Goal: Task Accomplishment & Management: Manage account settings

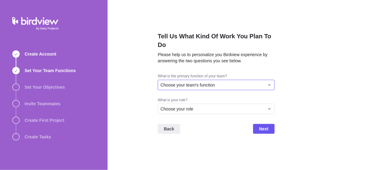
click at [194, 86] on span "Choose your team's function" at bounding box center [187, 85] width 54 height 6
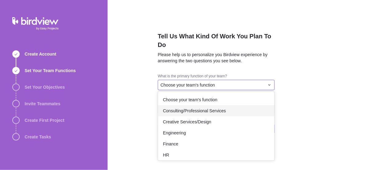
click at [197, 113] on span "Consulting/Professional Services" at bounding box center [194, 111] width 63 height 6
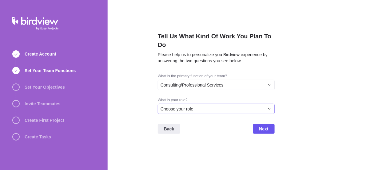
click at [223, 107] on div "Choose your role" at bounding box center [212, 109] width 104 height 6
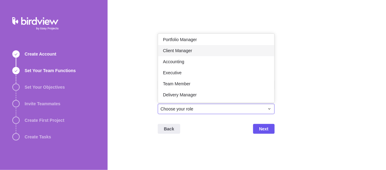
scroll to position [35, 0]
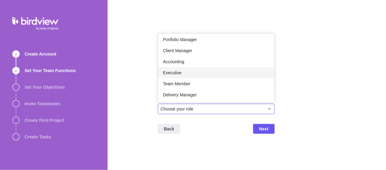
click at [203, 72] on div "Executive" at bounding box center [216, 72] width 116 height 11
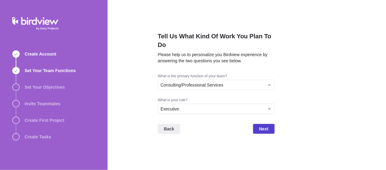
click at [274, 132] on div "Tell Us What Kind Of Work You Plan To Do Please help us to personalize you Bird…" at bounding box center [247, 85] width 278 height 170
click at [271, 131] on span "Next" at bounding box center [264, 129] width 22 height 10
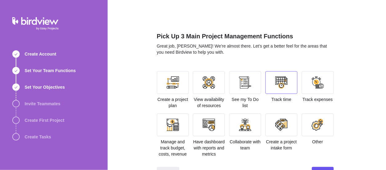
drag, startPoint x: 257, startPoint y: 85, endPoint x: 275, endPoint y: 87, distance: 18.2
click at [257, 85] on div at bounding box center [245, 82] width 32 height 23
click at [277, 87] on div at bounding box center [281, 83] width 12 height 12
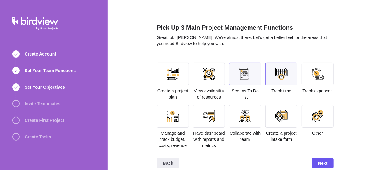
scroll to position [16, 0]
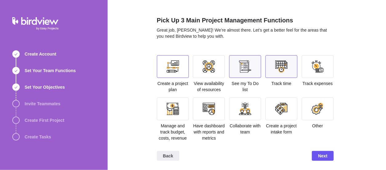
click at [173, 75] on div at bounding box center [173, 66] width 32 height 23
click at [208, 74] on div at bounding box center [209, 66] width 32 height 23
click at [206, 118] on div at bounding box center [209, 109] width 32 height 23
click at [168, 117] on div at bounding box center [173, 109] width 32 height 23
click at [174, 113] on div at bounding box center [173, 109] width 12 height 12
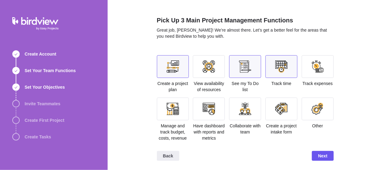
click at [202, 73] on div at bounding box center [209, 66] width 32 height 23
click at [242, 66] on div at bounding box center [245, 67] width 12 height 12
click at [208, 69] on div at bounding box center [209, 67] width 12 height 12
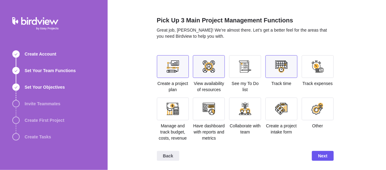
click at [167, 69] on div at bounding box center [173, 67] width 12 height 12
click at [240, 66] on div at bounding box center [245, 67] width 12 height 12
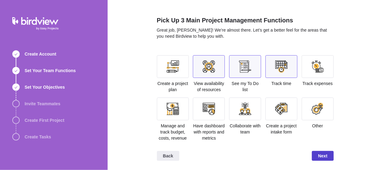
click at [324, 155] on span "Next" at bounding box center [322, 155] width 9 height 7
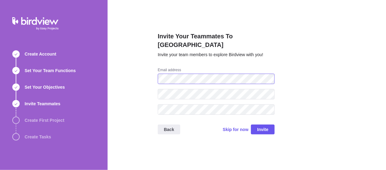
scroll to position [0, 0]
click at [236, 127] on span "Skip for now" at bounding box center [236, 130] width 26 height 6
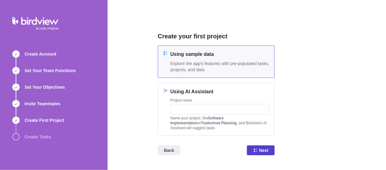
click at [259, 149] on span "Next" at bounding box center [261, 151] width 28 height 10
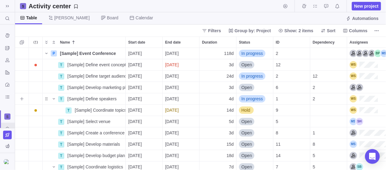
scroll to position [118, 366]
click at [371, 155] on icon "Open Intercom Messenger" at bounding box center [372, 157] width 7 height 8
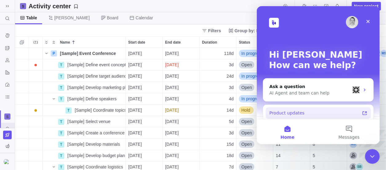
scroll to position [0, 0]
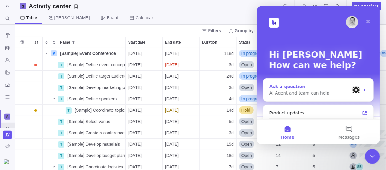
click at [302, 90] on div "AI Agent and team can help" at bounding box center [309, 93] width 81 height 6
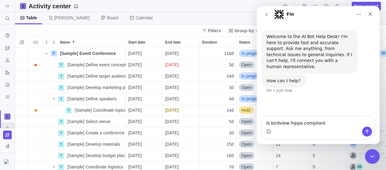
type textarea "Is birdview hippa compliant"
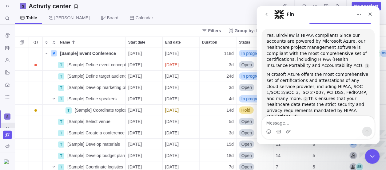
scroll to position [73, 0]
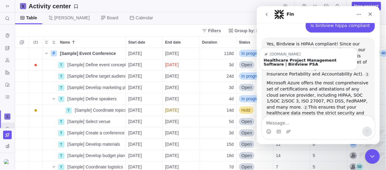
click at [367, 63] on div "Yes, Birdview is HIPAA compliant! Since our accounts are powered by Microsoft A…" at bounding box center [317, 84] width 113 height 95
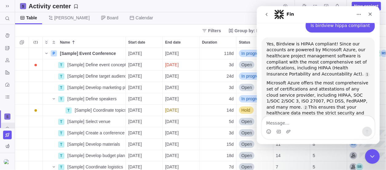
scroll to position [110, 0]
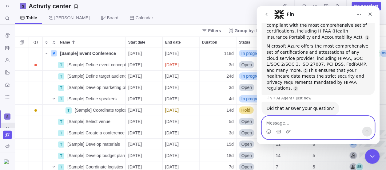
click at [327, 126] on textarea "Message…" at bounding box center [318, 121] width 112 height 10
type textarea "yes"
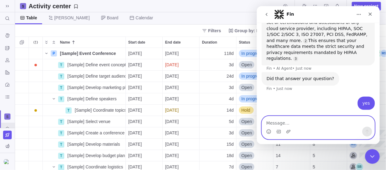
scroll to position [148, 0]
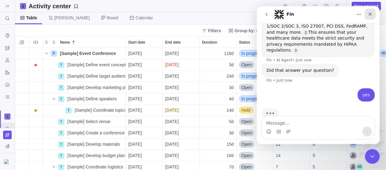
click at [370, 9] on div "Close" at bounding box center [369, 13] width 11 height 11
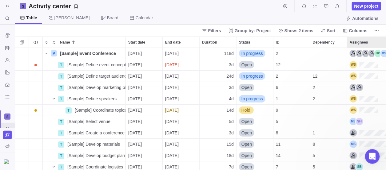
scroll to position [142, 0]
click at [9, 6] on icon at bounding box center [7, 6] width 5 height 5
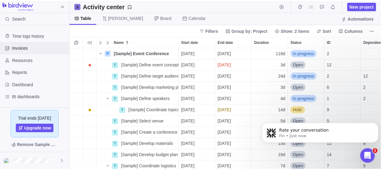
scroll to position [197, 0]
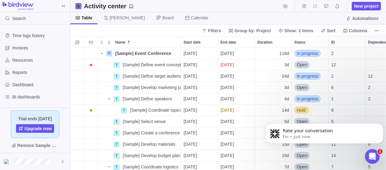
click at [21, 9] on img at bounding box center [17, 6] width 31 height 9
click at [367, 3] on span "New project" at bounding box center [366, 6] width 24 height 6
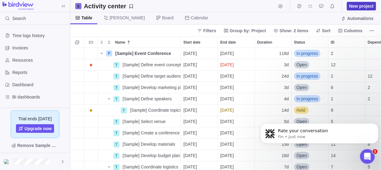
scroll to position [118, 306]
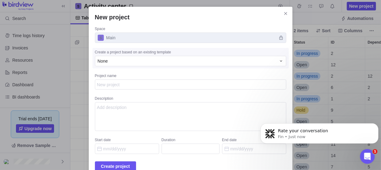
click at [163, 85] on textarea "Project name" at bounding box center [190, 85] width 191 height 10
type textarea "S"
type textarea "x"
type textarea "Sa"
type textarea "x"
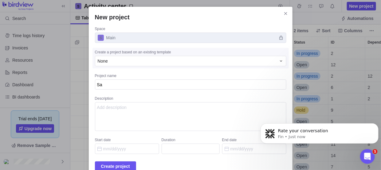
type textarea "S"
type textarea "x"
type textarea "S"
type textarea "x"
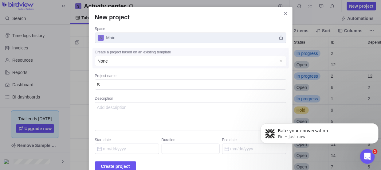
type textarea "Sa"
type textarea "x"
type textarea "Sal"
type textarea "x"
type textarea "Sall"
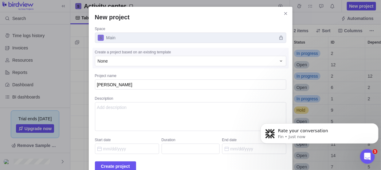
type textarea "x"
type textarea "Sally"
type textarea "x"
type textarea "Sally"
type textarea "x"
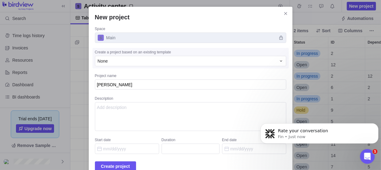
type textarea "Sally J"
type textarea "x"
type textarea "[PERSON_NAME] [PERSON_NAME]"
type textarea "x"
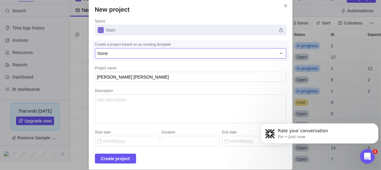
scroll to position [14, 0]
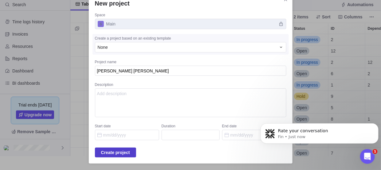
type textarea "[PERSON_NAME] [PERSON_NAME]"
type textarea "x"
click at [124, 152] on span "Create project" at bounding box center [115, 152] width 29 height 7
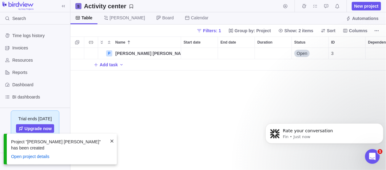
scroll to position [118, 311]
click at [112, 65] on span "Add task" at bounding box center [109, 65] width 18 height 6
click at [136, 64] on input "Name" at bounding box center [150, 65] width 61 height 12
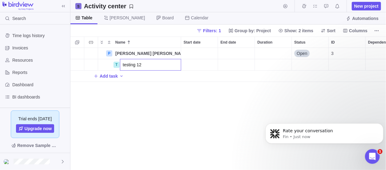
type input "testing 123"
click at [227, 113] on div "P Sally Jo Details Open 3 T testing 123 Details Open 28 T Add task" at bounding box center [228, 109] width 316 height 123
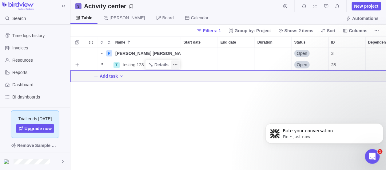
click at [178, 63] on span "More actions" at bounding box center [175, 65] width 9 height 9
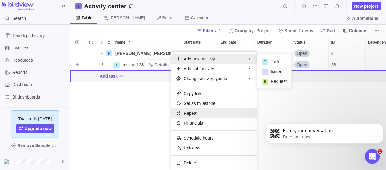
click at [202, 114] on div "Repeat" at bounding box center [213, 114] width 85 height 10
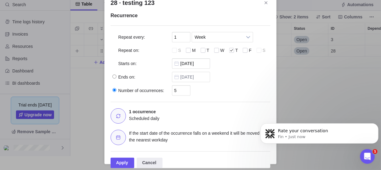
scroll to position [0, 0]
click at [202, 52] on div "28 · testing 123" at bounding box center [204, 51] width 6 height 6
click at [0, 0] on input "28 · testing 123" at bounding box center [0, 0] width 0 height 0
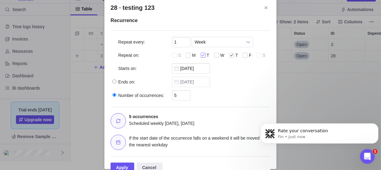
scroll to position [14, 0]
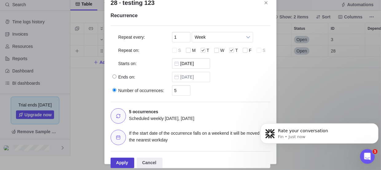
click at [126, 165] on div "Apply" at bounding box center [123, 163] width 24 height 10
click at [376, 125] on icon "Dismiss notification" at bounding box center [376, 124] width 3 height 3
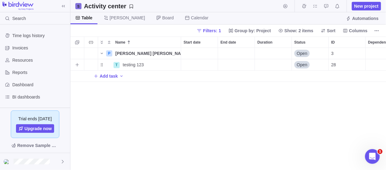
scroll to position [118, 311]
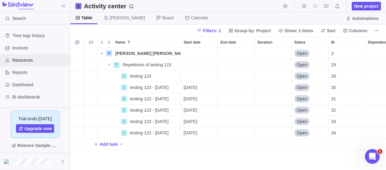
click at [25, 59] on span "Resources" at bounding box center [39, 60] width 55 height 6
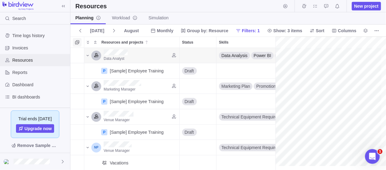
click at [79, 43] on span "Selection mode" at bounding box center [77, 42] width 9 height 9
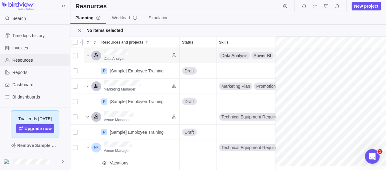
click at [77, 43] on div at bounding box center [75, 42] width 5 height 9
click at [82, 42] on div at bounding box center [77, 42] width 11 height 7
click at [256, 30] on body "Search Time logs history Invoices Resources Reports Dashboard BI dashboards Mai…" at bounding box center [193, 85] width 386 height 170
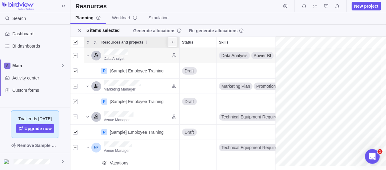
click at [170, 41] on icon "More actions" at bounding box center [172, 42] width 5 height 5
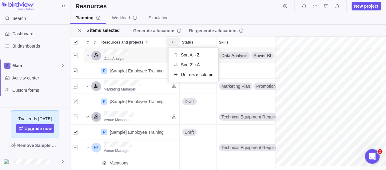
click at [185, 17] on body "Search Time logs history Invoices Resources Reports Dashboard BI dashboards Mai…" at bounding box center [193, 85] width 386 height 170
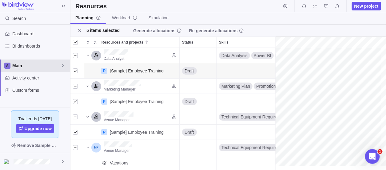
click at [31, 64] on span "Main" at bounding box center [36, 66] width 48 height 6
click at [31, 77] on span "Main" at bounding box center [35, 80] width 38 height 6
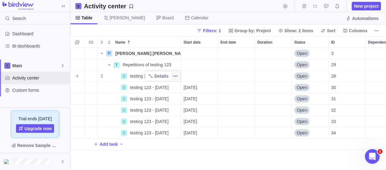
click at [178, 76] on span "More actions" at bounding box center [175, 76] width 9 height 9
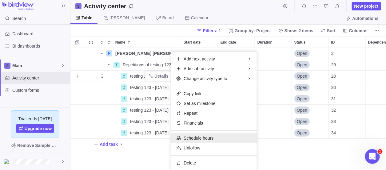
click at [196, 137] on span "Schedule hours" at bounding box center [199, 138] width 30 height 6
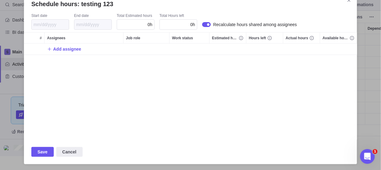
click at [147, 22] on div "0h" at bounding box center [136, 24] width 38 height 10
click at [154, 22] on input "Schedule hours: testing 123" at bounding box center [136, 24] width 38 height 10
click at [151, 24] on input "Schedule hours: testing 123" at bounding box center [136, 24] width 38 height 10
type input "0.5"
click at [156, 74] on div "Add assignee" at bounding box center [190, 92] width 333 height 96
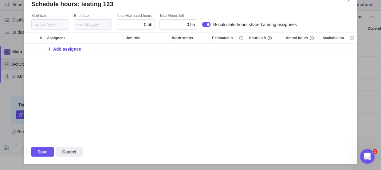
click at [59, 52] on span "Add assignee" at bounding box center [67, 49] width 28 height 6
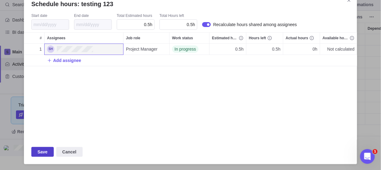
click at [41, 149] on span "Save" at bounding box center [42, 151] width 10 height 7
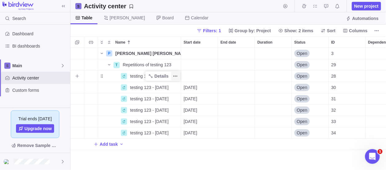
click at [177, 78] on icon "More actions" at bounding box center [175, 76] width 5 height 5
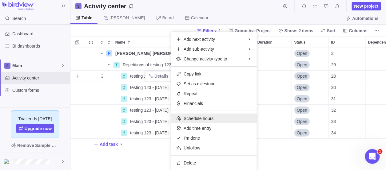
click at [205, 118] on span "Schedule hours" at bounding box center [199, 119] width 30 height 6
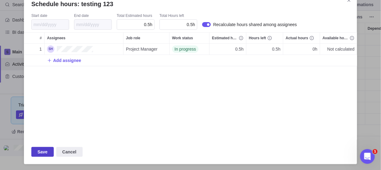
click at [45, 152] on span "Save" at bounding box center [42, 151] width 10 height 7
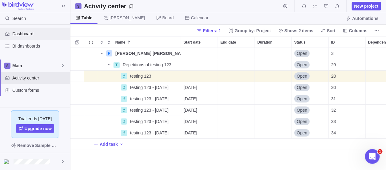
click at [25, 33] on span "Dashboard" at bounding box center [39, 34] width 55 height 6
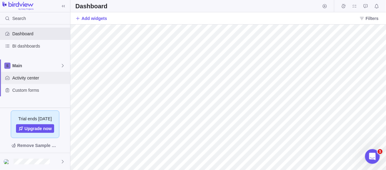
click at [32, 77] on span "Activity center" at bounding box center [39, 78] width 55 height 6
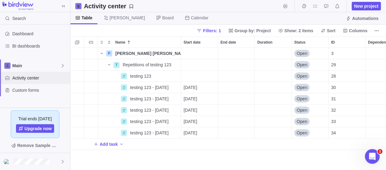
scroll to position [118, 311]
click at [22, 63] on span "Main" at bounding box center [36, 66] width 48 height 6
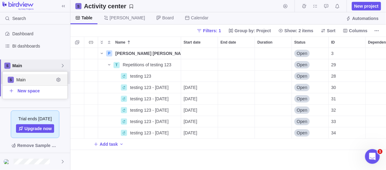
scroll to position [22, 60]
click at [55, 45] on div "Time logs history Invoices Resources Reports Dashboard BI dashboards Main Activ…" at bounding box center [35, 66] width 70 height 83
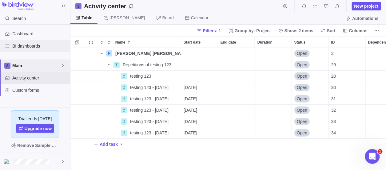
scroll to position [112, 0]
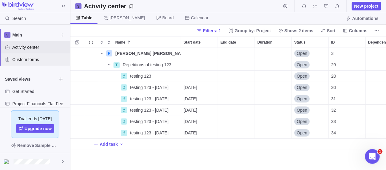
click at [31, 59] on span "Custom forms" at bounding box center [39, 60] width 55 height 6
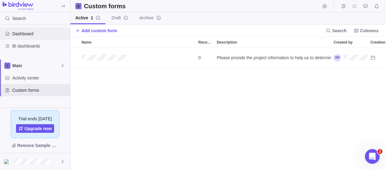
click at [33, 33] on span "Dashboard" at bounding box center [39, 34] width 55 height 6
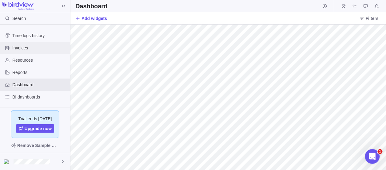
click at [25, 46] on span "Invoices" at bounding box center [39, 48] width 55 height 6
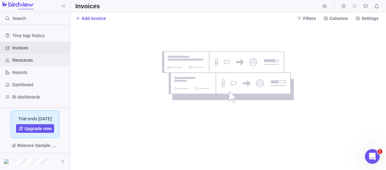
click at [22, 60] on span "Resources" at bounding box center [39, 60] width 55 height 6
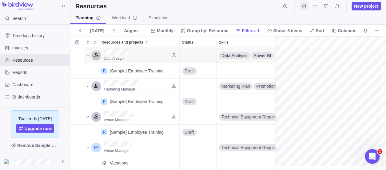
click at [302, 6] on icon "Time logs" at bounding box center [304, 6] width 5 height 5
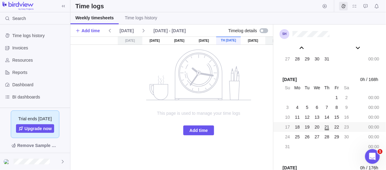
click at [355, 6] on icon "My assignments" at bounding box center [354, 6] width 5 height 5
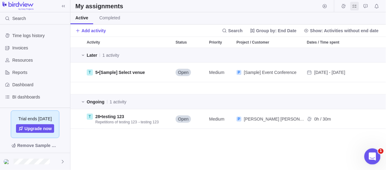
drag, startPoint x: 718, startPoint y: 302, endPoint x: 374, endPoint y: 158, distance: 372.3
click at [374, 158] on div "Open Intercom Messenger" at bounding box center [371, 156] width 20 height 20
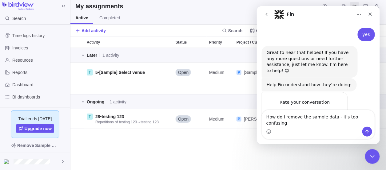
type textarea "How do I remove the sample data - it's too confusing"
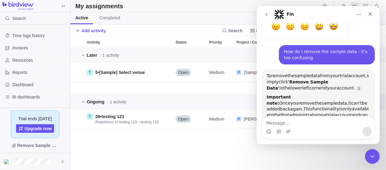
scroll to position [1, 0]
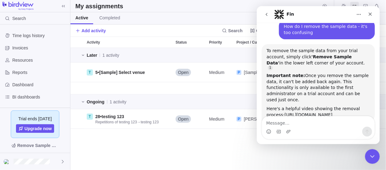
click at [215, 19] on div "Active Completed" at bounding box center [227, 18] width 315 height 12
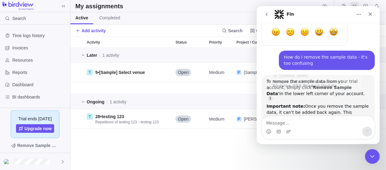
click at [367, 79] on div "To remove the sample data from your trial account, simply click 'Remove Sample …" at bounding box center [317, 113] width 113 height 77
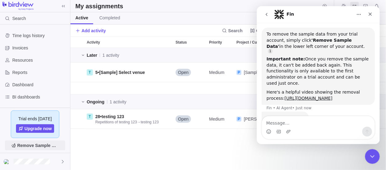
click at [38, 149] on span "Remove Sample Data" at bounding box center [38, 145] width 42 height 7
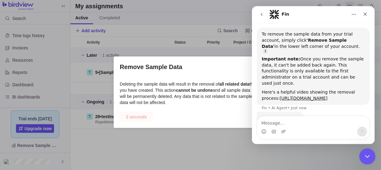
click at [366, 155] on icon "Close Intercom Messenger" at bounding box center [366, 155] width 7 height 7
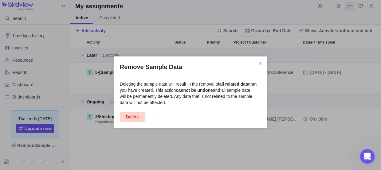
click at [137, 117] on span "Delete" at bounding box center [132, 116] width 13 height 7
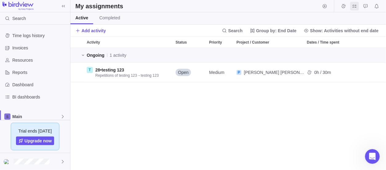
scroll to position [118, 311]
click at [26, 57] on span "Resources" at bounding box center [39, 60] width 55 height 6
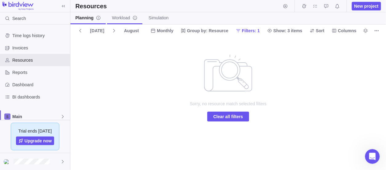
click at [115, 18] on span "Workload" at bounding box center [125, 18] width 26 height 6
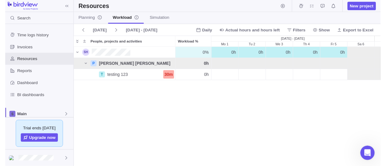
scroll to position [118, 311]
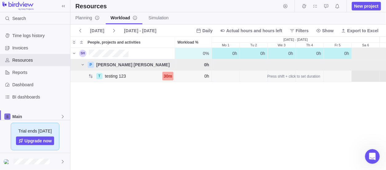
click at [169, 78] on div "30m" at bounding box center [167, 76] width 11 height 9
click at [122, 76] on span "testing 123" at bounding box center [115, 76] width 21 height 6
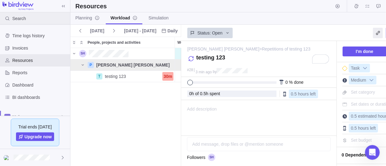
click at [20, 16] on span "Search" at bounding box center [19, 18] width 14 height 6
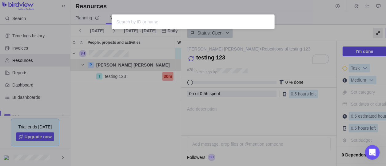
click at [81, 93] on div "Sorry, nothing was found" at bounding box center [193, 83] width 386 height 166
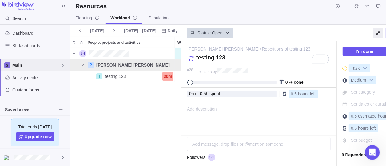
scroll to position [61, 0]
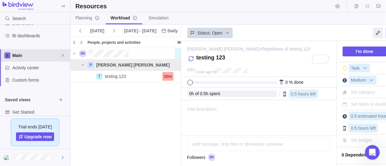
click at [27, 57] on span "Main" at bounding box center [36, 55] width 48 height 6
click at [31, 70] on span "Main" at bounding box center [35, 69] width 38 height 6
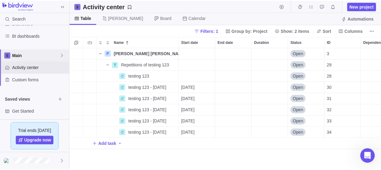
scroll to position [118, 311]
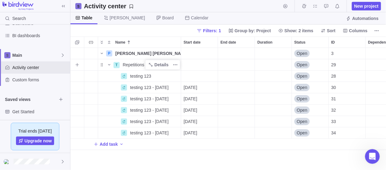
click at [101, 65] on div "Name" at bounding box center [105, 65] width 15 height 9
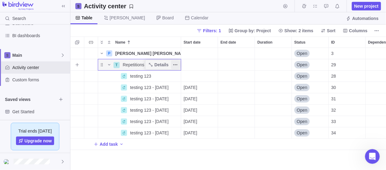
click at [177, 65] on icon "More actions" at bounding box center [176, 65] width 1 height 1
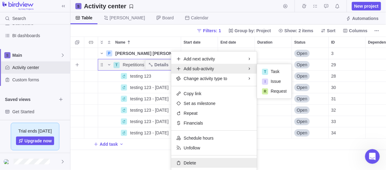
click at [198, 163] on div "Delete" at bounding box center [213, 163] width 85 height 10
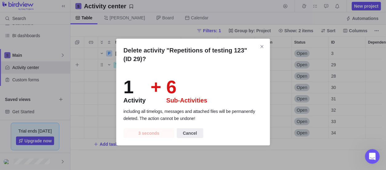
scroll to position [118, 306]
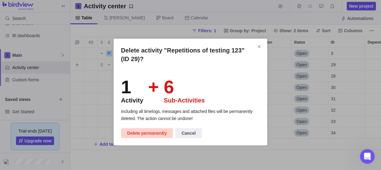
click at [150, 134] on span "Delete permanently" at bounding box center [147, 133] width 40 height 7
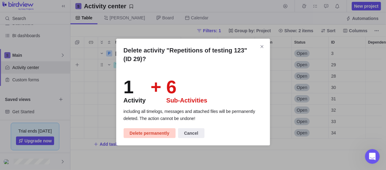
scroll to position [118, 311]
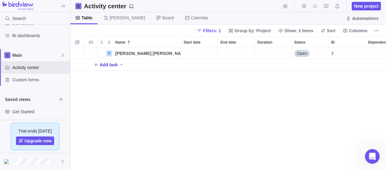
click at [107, 64] on span "Add task" at bounding box center [109, 65] width 18 height 6
click at [116, 76] on div "P Sally Jo Details Open 3 T Add task" at bounding box center [228, 109] width 316 height 123
click at [122, 75] on div "P Sally Jo Details Open 3 T Add task" at bounding box center [228, 109] width 316 height 123
click at [120, 63] on icon "Add activity" at bounding box center [121, 64] width 5 height 5
click at [95, 65] on div "P Sally Jo Details Open 3 Add task" at bounding box center [228, 109] width 316 height 123
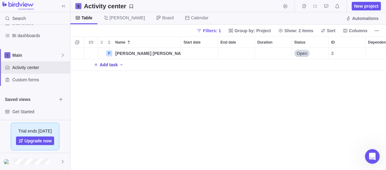
click at [98, 64] on icon "Add New" at bounding box center [95, 64] width 5 height 5
click at [170, 63] on input "Name" at bounding box center [150, 65] width 61 height 12
click at [183, 62] on div "P Sally Jo Details Open 3 T Add task" at bounding box center [228, 109] width 316 height 123
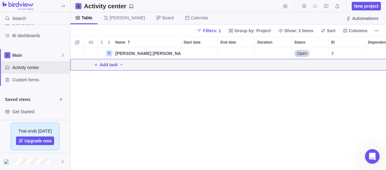
click at [187, 66] on div "Add task" at bounding box center [266, 64] width 393 height 11
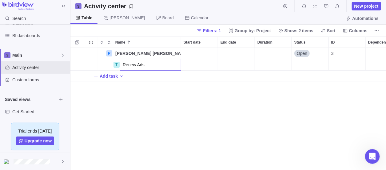
type input "Renew Ads"
drag, startPoint x: 213, startPoint y: 62, endPoint x: 205, endPoint y: 70, distance: 12.0
click at [213, 63] on div "P Sally Jo Details Open 3 T Renew Ads Details Open 35 T Add task" at bounding box center [228, 109] width 316 height 123
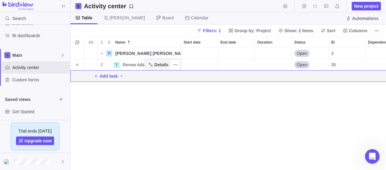
click at [159, 66] on span "Details" at bounding box center [161, 65] width 14 height 6
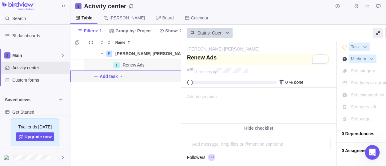
click at [246, 57] on textarea "To enrich screen reader interactions, please activate Accessibility in Grammarl…" at bounding box center [258, 59] width 143 height 11
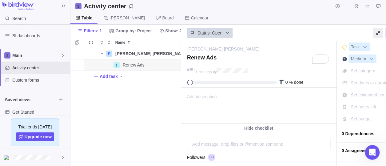
click at [237, 81] on div "0 % done" at bounding box center [258, 82] width 155 height 11
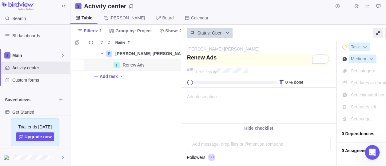
click at [243, 61] on textarea "To enrich screen reader interactions, please activate Accessibility in Grammarl…" at bounding box center [258, 59] width 143 height 11
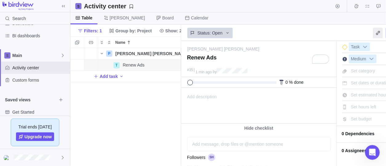
click at [233, 92] on div "Add description ... read all" at bounding box center [258, 105] width 154 height 35
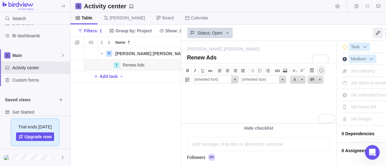
click at [319, 70] on span at bounding box center [321, 70] width 5 height 5
drag, startPoint x: 245, startPoint y: 97, endPoint x: 178, endPoint y: 99, distance: 67.0
click at [181, 99] on html "10:18:41 AM" at bounding box center [258, 105] width 154 height 35
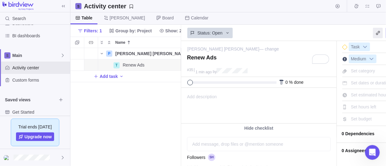
click at [262, 46] on div "[PERSON_NAME] [PERSON_NAME] — change" at bounding box center [257, 47] width 141 height 12
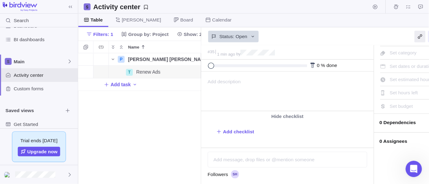
scroll to position [44, 0]
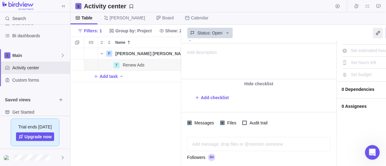
click at [357, 73] on span "Set budget" at bounding box center [361, 74] width 21 height 5
click at [356, 84] on span "0 Dependencies" at bounding box center [382, 89] width 83 height 10
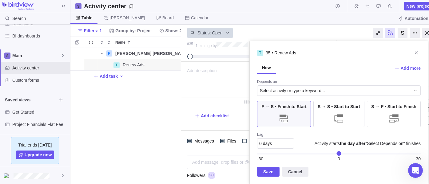
scroll to position [312, 0]
drag, startPoint x: 376, startPoint y: 1, endPoint x: 269, endPoint y: 8, distance: 107.2
click at [269, 8] on body "Search Time logs history Invoices Resources Reports Dashboard BI dashboards Mai…" at bounding box center [214, 92] width 429 height 184
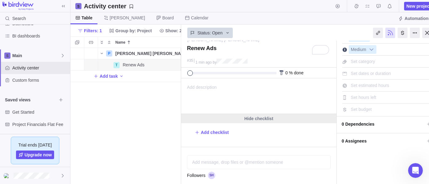
scroll to position [0, 0]
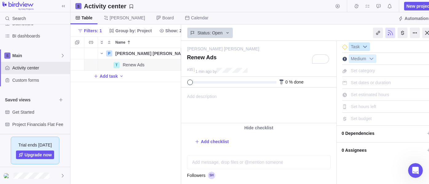
click at [360, 50] on b at bounding box center [364, 47] width 9 height 8
click at [369, 44] on div "Task Task Issue Request Task Task Issue Request" at bounding box center [387, 46] width 90 height 10
click at [369, 57] on b at bounding box center [371, 59] width 9 height 8
click at [372, 69] on span "Set category" at bounding box center [363, 70] width 24 height 5
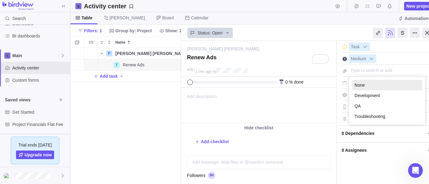
click at [379, 69] on input "text" at bounding box center [388, 70] width 78 height 9
click at [322, 57] on div at bounding box center [324, 58] width 9 height 9
click at [373, 84] on span "Set dates or duration" at bounding box center [371, 82] width 40 height 5
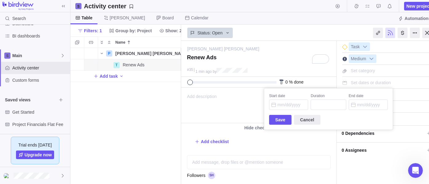
click at [279, 34] on body "Search Time logs history Invoices Resources Reports Dashboard BI dashboards Mai…" at bounding box center [214, 92] width 429 height 184
click at [363, 93] on span "Set estimated hours" at bounding box center [370, 94] width 38 height 5
type input "0.5"
click at [300, 41] on div "Status: Open" at bounding box center [309, 33] width 257 height 16
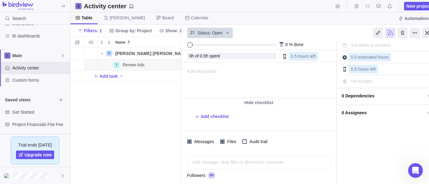
scroll to position [38, 0]
click at [385, 31] on div at bounding box center [415, 33] width 10 height 10
click at [385, 43] on div "Repeat" at bounding box center [397, 46] width 38 height 10
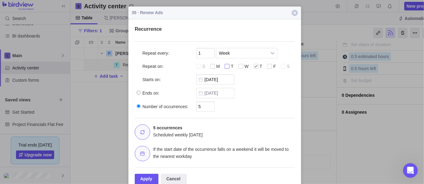
click at [227, 64] on div at bounding box center [227, 67] width 6 height 6
click at [0, 0] on input "checkbox" at bounding box center [0, 0] width 0 height 0
click at [153, 92] on span "Ends on:" at bounding box center [150, 93] width 17 height 6
click at [140, 92] on input "Ends on:" at bounding box center [138, 93] width 4 height 4
radio input "true"
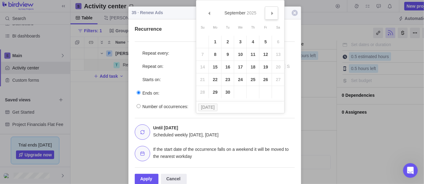
click at [271, 14] on span "Next" at bounding box center [271, 13] width 3 height 3
click at [271, 16] on link "Next" at bounding box center [271, 12] width 13 height 13
click at [263, 55] on link "7" at bounding box center [265, 54] width 12 height 12
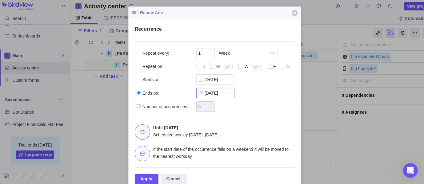
click at [226, 93] on body "Search Time logs history Invoices Resources Reports Dashboard BI dashboards Mai…" at bounding box center [212, 92] width 424 height 184
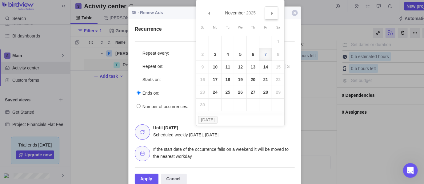
click at [273, 14] on span "Next" at bounding box center [271, 13] width 3 height 3
click at [265, 42] on link "5" at bounding box center [265, 42] width 12 height 12
type input "12/05/2025"
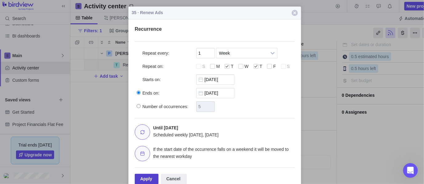
click at [154, 170] on div "Apply" at bounding box center [147, 179] width 24 height 10
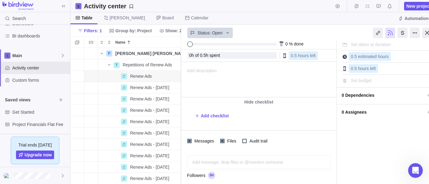
click at [366, 108] on span "0 Assignees" at bounding box center [382, 112] width 83 height 10
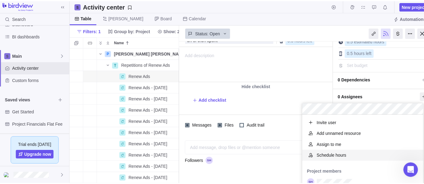
scroll to position [59, 0]
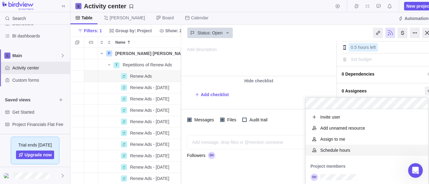
click at [341, 150] on span "Schedule hours" at bounding box center [335, 150] width 30 height 6
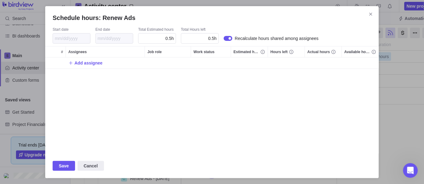
scroll to position [91, 328]
click at [91, 62] on span "Add assignee" at bounding box center [88, 63] width 28 height 6
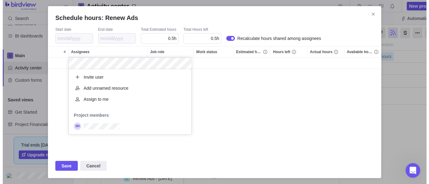
scroll to position [60, 117]
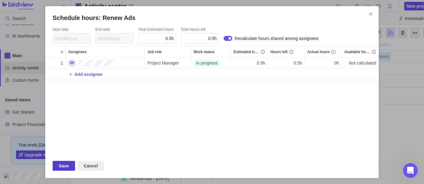
click at [70, 169] on span "Save" at bounding box center [64, 166] width 22 height 10
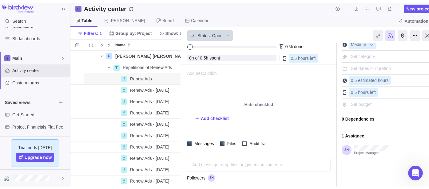
scroll to position [0, 0]
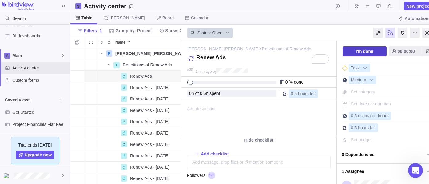
click at [365, 49] on span "I'm done" at bounding box center [365, 51] width 18 height 7
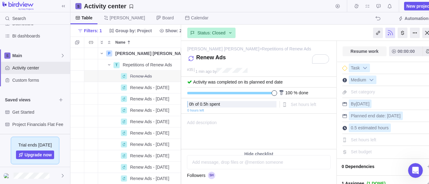
click at [368, 51] on span "Resume work" at bounding box center [364, 51] width 28 height 7
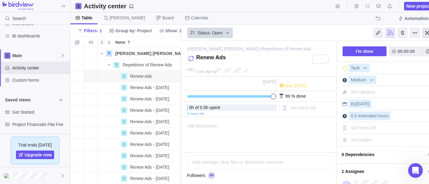
click at [385, 31] on div at bounding box center [427, 33] width 10 height 10
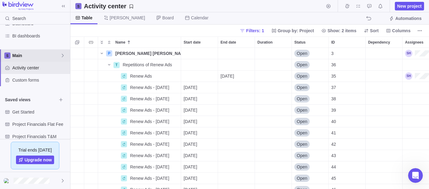
click at [28, 54] on span "Main" at bounding box center [36, 56] width 48 height 6
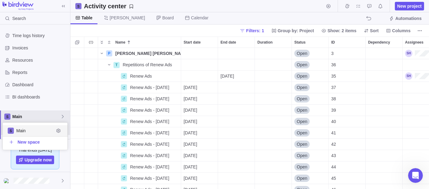
click at [31, 72] on div "Time logs history Invoices Resources Reports Dashboard BI dashboards Main Activ…" at bounding box center [35, 82] width 70 height 115
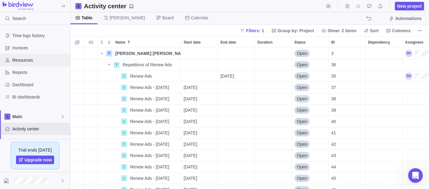
click at [34, 59] on span "Resources" at bounding box center [39, 60] width 55 height 6
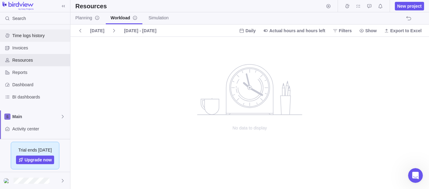
click at [36, 37] on span "Time logs history" at bounding box center [39, 36] width 55 height 6
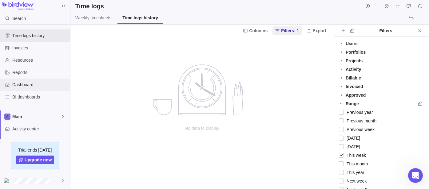
click at [28, 82] on span "Dashboard" at bounding box center [39, 85] width 55 height 6
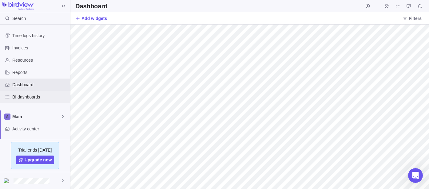
click at [31, 97] on span "BI dashboards" at bounding box center [39, 97] width 55 height 6
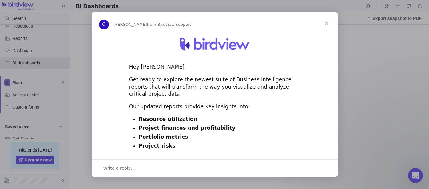
click at [326, 21] on span "Close" at bounding box center [326, 23] width 22 height 22
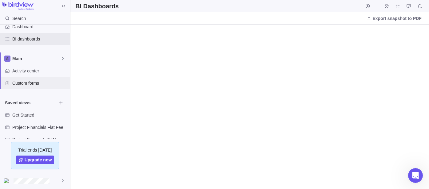
scroll to position [68, 0]
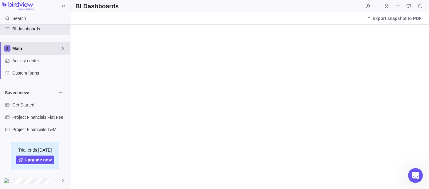
click at [37, 46] on span "Main" at bounding box center [36, 48] width 48 height 6
click at [39, 62] on span "Main" at bounding box center [35, 63] width 38 height 6
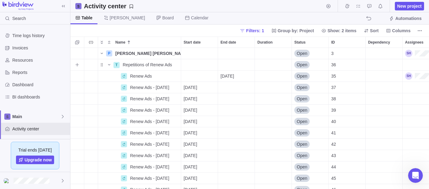
click at [385, 66] on div "Assignees" at bounding box center [432, 64] width 61 height 11
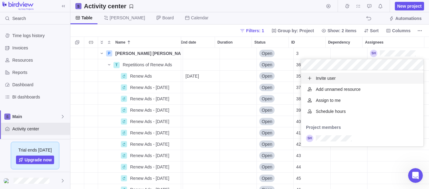
click at [289, 14] on body "Search Time logs history Invoices Resources Reports Dashboard BI dashboards Mai…" at bounding box center [214, 94] width 429 height 189
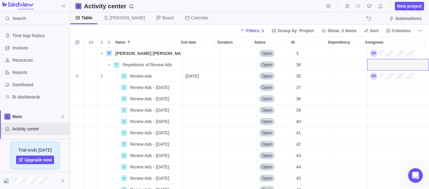
click at [383, 85] on div "Assignees" at bounding box center [397, 87] width 61 height 11
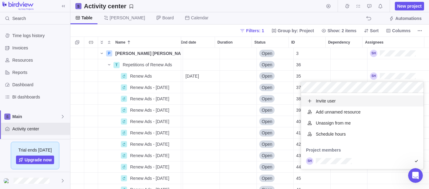
click at [288, 19] on body "Search Time logs history Invoices Resources Reports Dashboard BI dashboards Mai…" at bounding box center [214, 94] width 429 height 189
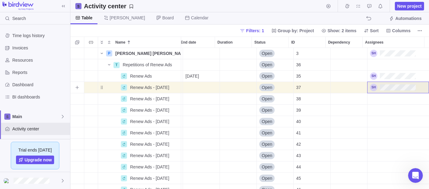
click at [371, 101] on div "Assignees" at bounding box center [397, 98] width 61 height 11
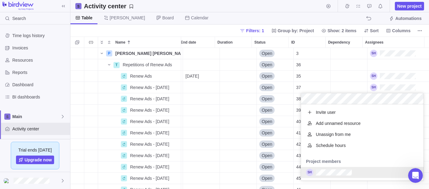
click at [286, 10] on body "Search Time logs history Invoices Resources Reports Dashboard BI dashboards Mai…" at bounding box center [214, 94] width 429 height 189
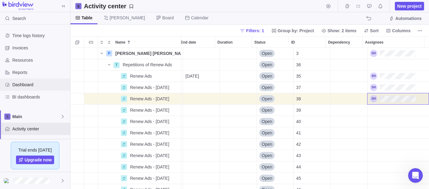
click at [35, 82] on span "Dashboard" at bounding box center [39, 85] width 55 height 6
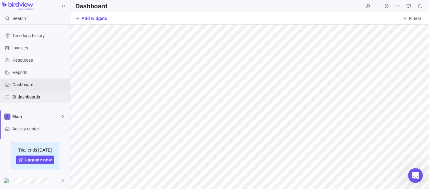
click at [33, 95] on span "BI dashboards" at bounding box center [39, 97] width 55 height 6
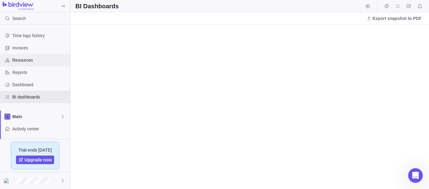
click at [36, 61] on span "Resources" at bounding box center [39, 60] width 55 height 6
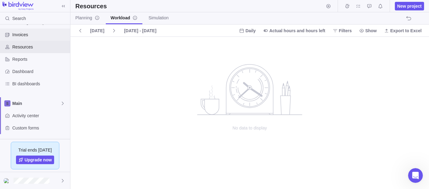
click at [26, 34] on span "Invoices" at bounding box center [39, 35] width 55 height 6
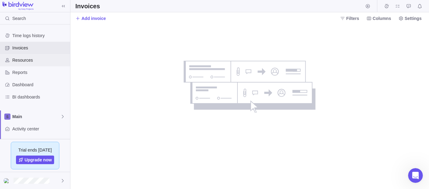
click at [31, 61] on span "Resources" at bounding box center [39, 60] width 55 height 6
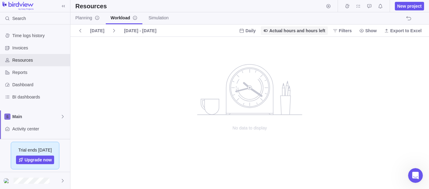
click at [284, 34] on span "Actual hours and hours left" at bounding box center [294, 30] width 67 height 9
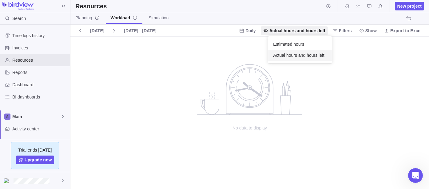
click at [257, 33] on body "Search Time logs history Invoices Resources Reports Dashboard BI dashboards Mai…" at bounding box center [214, 94] width 429 height 189
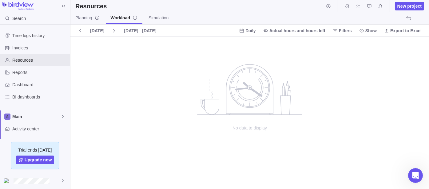
click at [255, 33] on span "Daily" at bounding box center [250, 31] width 10 height 6
click at [82, 18] on body "Search Time logs history Invoices Resources Reports Dashboard BI dashboards Mai…" at bounding box center [214, 94] width 429 height 189
click at [84, 18] on span "Planning" at bounding box center [87, 18] width 24 height 6
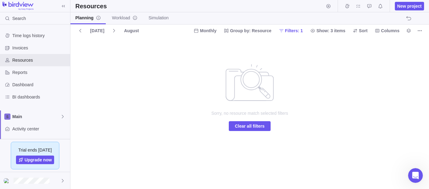
click at [247, 127] on span "Clear all filters" at bounding box center [250, 126] width 30 height 7
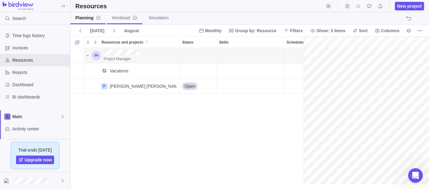
click at [119, 19] on span "Workload" at bounding box center [125, 18] width 26 height 6
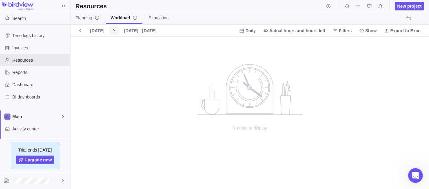
click at [112, 31] on icon at bounding box center [114, 30] width 5 height 5
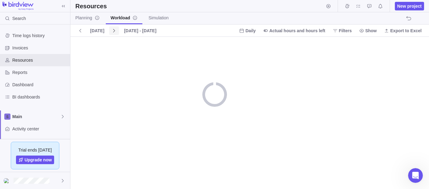
click at [112, 31] on icon at bounding box center [114, 30] width 5 height 5
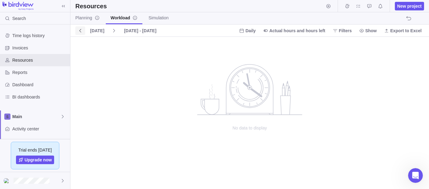
click at [82, 33] on span at bounding box center [80, 30] width 10 height 9
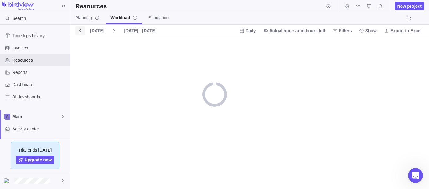
click at [82, 33] on span at bounding box center [80, 30] width 10 height 9
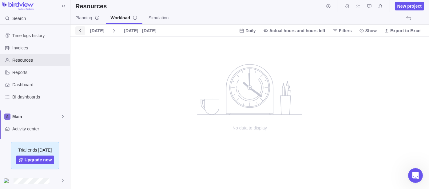
click at [81, 34] on span at bounding box center [80, 30] width 10 height 9
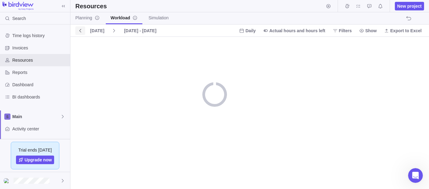
click at [81, 34] on span at bounding box center [80, 30] width 10 height 9
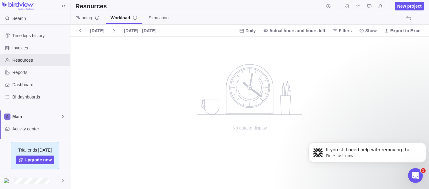
click at [105, 31] on div "[DATE]" at bounding box center [97, 30] width 44 height 9
click at [109, 32] on span at bounding box center [114, 30] width 10 height 9
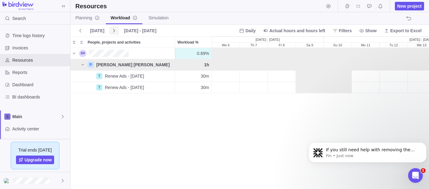
scroll to position [136, 353]
click at [215, 135] on div "0.69% 0.69% 30m 0h 0h 30m 0h 0h 0h P Sally Jo 1h 30m 30m T Renew Ads - 8/21/202…" at bounding box center [249, 118] width 358 height 141
click at [385, 144] on icon "Dismiss notification" at bounding box center [424, 144] width 2 height 2
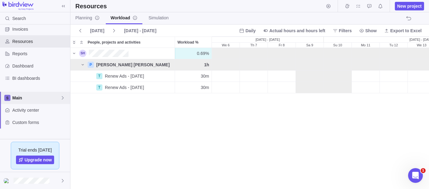
scroll to position [34, 0]
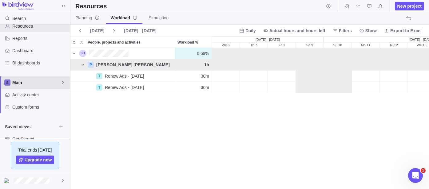
click at [32, 84] on span "Main" at bounding box center [36, 83] width 48 height 6
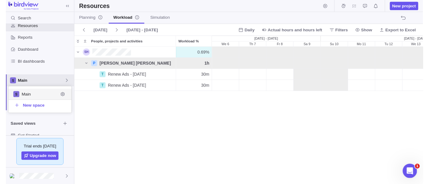
scroll to position [22, 59]
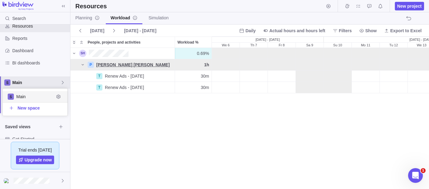
click at [105, 67] on body "Search Time logs history Invoices Resources Reports Dashboard BI dashboards Mai…" at bounding box center [214, 94] width 429 height 189
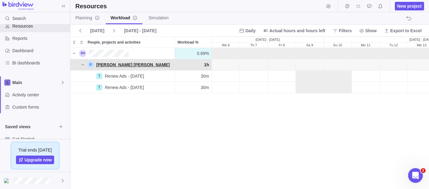
click at [101, 65] on span "[PERSON_NAME] [PERSON_NAME]" at bounding box center [132, 65] width 73 height 6
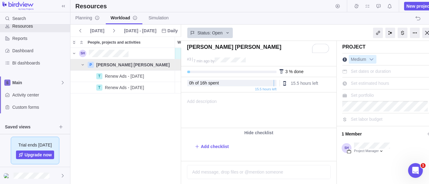
click at [372, 123] on div "Set labor budget" at bounding box center [387, 118] width 90 height 10
click at [372, 119] on span "Set labor budget" at bounding box center [367, 119] width 32 height 5
click at [372, 119] on input "0" at bounding box center [378, 119] width 58 height 9
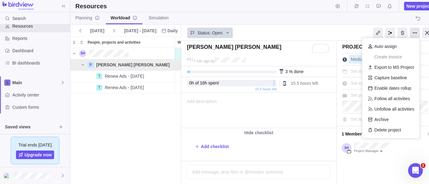
click at [385, 34] on div at bounding box center [415, 33] width 10 height 10
click at [385, 33] on div at bounding box center [402, 33] width 10 height 10
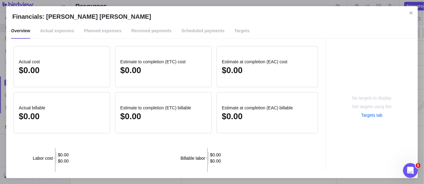
click at [71, 32] on li "Actual expenses" at bounding box center [57, 30] width 44 height 15
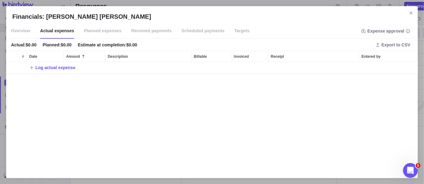
scroll to position [105, 406]
click at [97, 39] on div "Actual : $0.00 Planned : $0.00 Estimate at completion : $0.00 Export to CSV" at bounding box center [211, 45] width 411 height 12
click at [102, 34] on span "Planned expenses" at bounding box center [102, 30] width 37 height 15
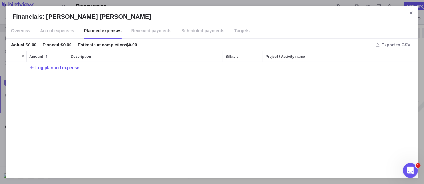
scroll to position [5, 5]
click at [148, 29] on span "Received payments" at bounding box center [151, 30] width 40 height 15
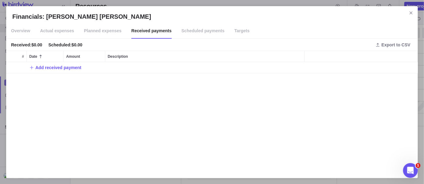
scroll to position [105, 406]
click at [187, 33] on span "Scheduled payments" at bounding box center [202, 30] width 43 height 15
click at [234, 31] on span "Targets" at bounding box center [241, 30] width 15 height 15
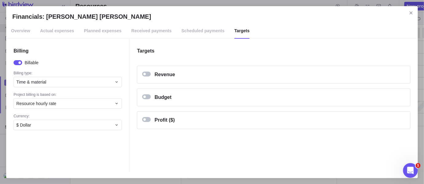
click at [29, 33] on span "Overview" at bounding box center [20, 30] width 19 height 15
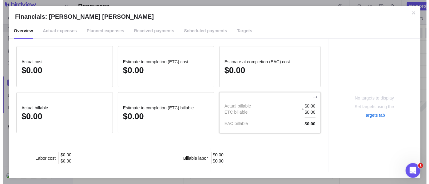
scroll to position [99, 0]
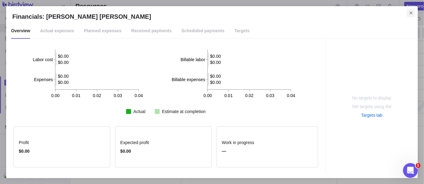
click at [385, 11] on icon "Close" at bounding box center [410, 12] width 5 height 5
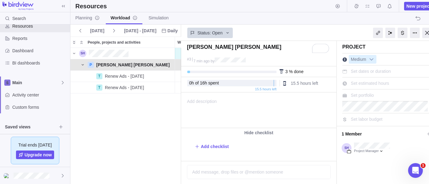
click at [83, 66] on icon "People, projects and activities" at bounding box center [82, 64] width 5 height 5
click at [174, 65] on link "P Sally Jo" at bounding box center [130, 65] width 88 height 6
click at [318, 119] on div "Add description ... read all" at bounding box center [258, 110] width 154 height 35
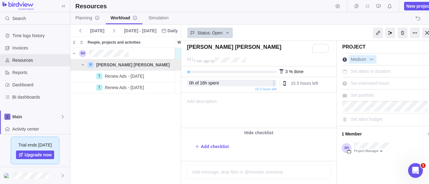
click at [385, 34] on div at bounding box center [415, 33] width 10 height 10
click at [385, 32] on div at bounding box center [415, 33] width 10 height 10
drag, startPoint x: 144, startPoint y: 70, endPoint x: 150, endPoint y: 67, distance: 6.6
click at [145, 69] on div "P Sally Jo" at bounding box center [122, 64] width 104 height 11
click at [160, 65] on link "P Sally Jo" at bounding box center [130, 65] width 88 height 6
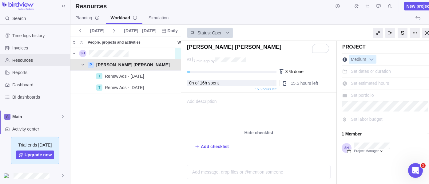
click at [142, 64] on link "P Sally Jo" at bounding box center [130, 65] width 88 height 6
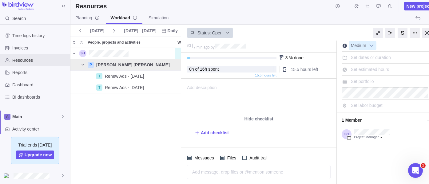
scroll to position [21, 0]
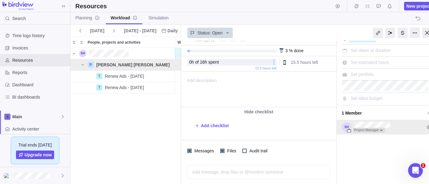
click at [375, 129] on div at bounding box center [369, 130] width 32 height 5
click at [379, 97] on div "Sally Jo #3 7 min ago by Project was completed on its planned end date Today du…" at bounding box center [309, 112] width 257 height 143
click at [359, 77] on div "Set portfolio" at bounding box center [362, 74] width 27 height 9
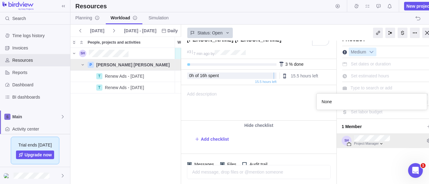
scroll to position [0, 0]
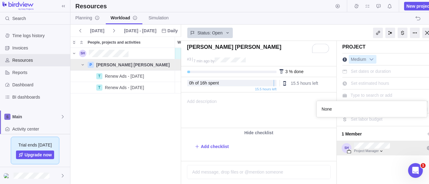
click at [359, 83] on div "Sally Jo #3 7 min ago by Project was completed on its planned end date Today du…" at bounding box center [309, 112] width 257 height 143
click at [361, 83] on span "Set estimated hours" at bounding box center [370, 83] width 38 height 5
click at [361, 83] on input "0" at bounding box center [378, 83] width 58 height 9
type input "144"
click at [323, 30] on div "Status: Open" at bounding box center [258, 32] width 155 height 14
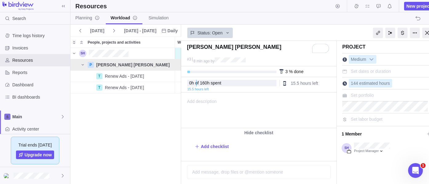
click at [376, 73] on span "Set dates or duration" at bounding box center [371, 71] width 40 height 5
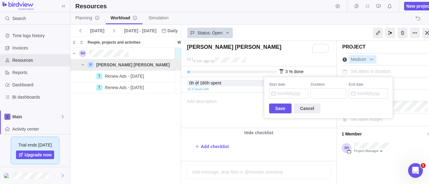
click at [300, 35] on body "Search Time logs history Invoices Resources Reports Dashboard BI dashboards Mai…" at bounding box center [214, 92] width 429 height 184
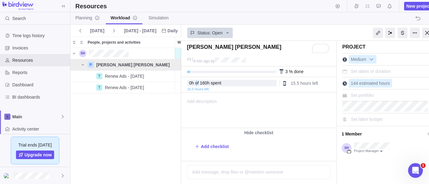
click at [116, 134] on div "0.69% 0.69% 30m 0h 0h 30m 0h 0h 0h P Sally Jo 1h 30m 30m T Renew Ads - 8/21/202…" at bounding box center [125, 116] width 111 height 136
click at [292, 102] on div "Add description ... read all Bold Italic Underline Strikethrough Align text lef…" at bounding box center [258, 110] width 154 height 35
click at [132, 63] on link "P Sally Jo" at bounding box center [130, 65] width 88 height 6
drag, startPoint x: 190, startPoint y: 89, endPoint x: 231, endPoint y: 90, distance: 41.5
click at [231, 90] on div "0 h of 160 h spent 15.5 hours left 15.5 hours left" at bounding box center [258, 84] width 155 height 15
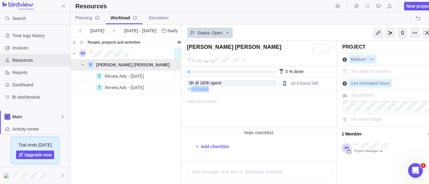
click at [231, 89] on div "0 h of 160 h spent 15.5 hours left 15.5 hours left" at bounding box center [258, 84] width 155 height 15
click at [285, 83] on div at bounding box center [284, 83] width 5 height 5
click at [131, 77] on span "Renew Ads - [DATE]" at bounding box center [124, 76] width 39 height 6
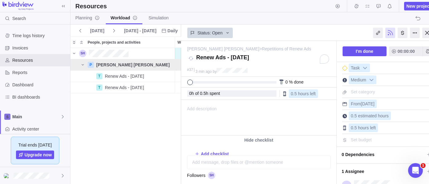
click at [374, 137] on div "Set budget" at bounding box center [387, 139] width 90 height 10
click at [369, 140] on span "Set budget" at bounding box center [361, 139] width 21 height 5
click at [349, 140] on input "0" at bounding box center [378, 140] width 58 height 9
click at [355, 138] on input "0" at bounding box center [378, 140] width 58 height 9
click at [17, 82] on span "Dashboard" at bounding box center [39, 85] width 55 height 6
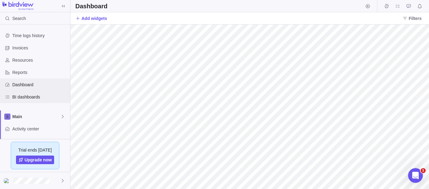
scroll to position [68, 0]
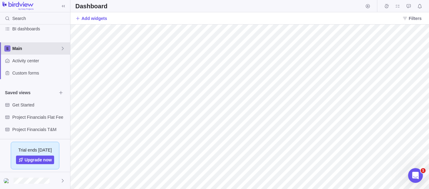
click at [58, 48] on span "Main" at bounding box center [36, 48] width 48 height 6
click at [33, 60] on span "Main" at bounding box center [35, 63] width 38 height 6
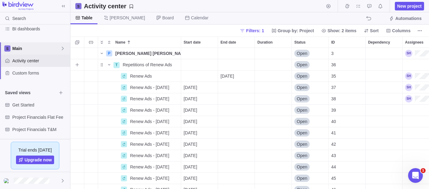
scroll to position [136, 353]
click at [172, 55] on span "More actions" at bounding box center [175, 53] width 9 height 9
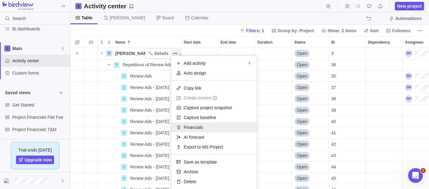
click at [197, 124] on span "Financials" at bounding box center [193, 127] width 19 height 6
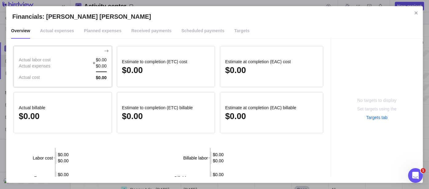
click at [68, 71] on div "Actual labor cost Actual expenses Actual cost $0.00 + $0.00 $0.00" at bounding box center [63, 69] width 98 height 24
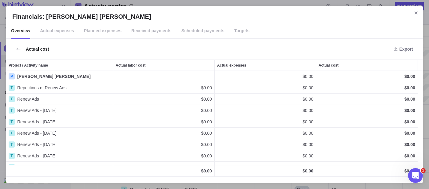
scroll to position [101, 411]
click at [60, 27] on span "Actual expenses" at bounding box center [57, 30] width 34 height 15
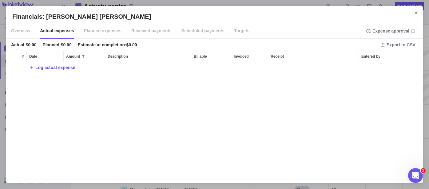
scroll to position [110, 411]
click at [385, 170] on div "Open Intercom Messenger" at bounding box center [414, 175] width 20 height 20
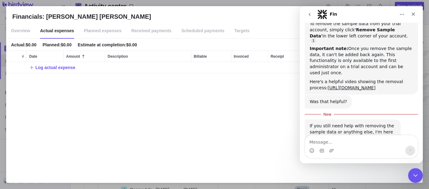
scroll to position [343, 0]
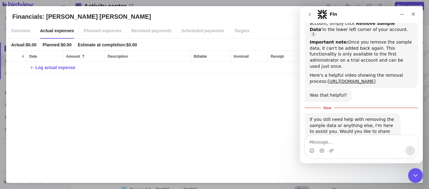
click at [380, 147] on div "Intercom messenger" at bounding box center [361, 151] width 112 height 10
click at [377, 146] on div "Intercom messenger" at bounding box center [361, 151] width 112 height 10
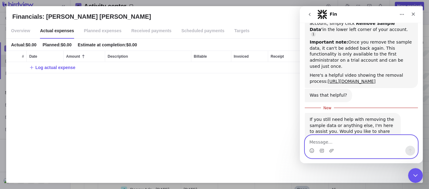
click at [335, 145] on textarea "Message…" at bounding box center [361, 141] width 112 height 10
type textarea "How do I need help a"
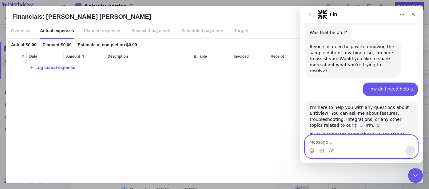
scroll to position [440, 0]
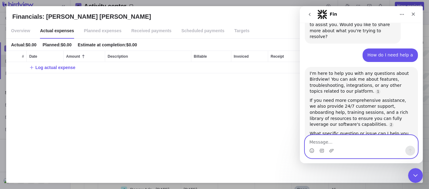
click at [338, 143] on textarea "Message…" at bounding box center [361, 141] width 112 height 10
type textarea "S"
type textarea "C"
type textarea "How do I add a billable rate to a project"
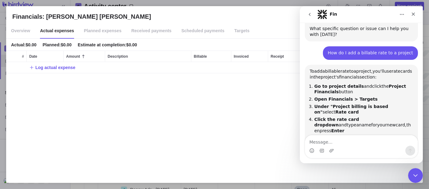
scroll to position [555, 0]
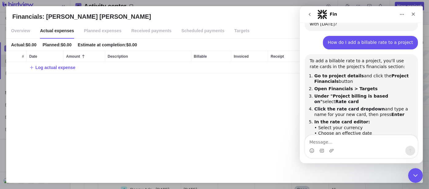
drag, startPoint x: 310, startPoint y: 32, endPoint x: 401, endPoint y: 53, distance: 92.8
click at [385, 58] on div "To add a billable rate to a project, you'll use rate cards in the project's fin…" at bounding box center [360, 136] width 103 height 157
click at [382, 73] on ol "Go to project details and click the Project Financials button Open Financials >…" at bounding box center [360, 119] width 103 height 93
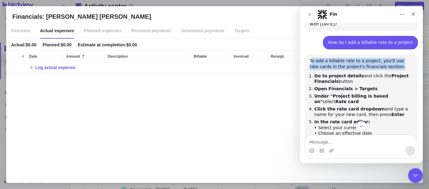
drag, startPoint x: 312, startPoint y: 33, endPoint x: 389, endPoint y: 39, distance: 77.7
click at [385, 58] on div "To add a billable rate to a project, you'll use rate cards in the project's fin…" at bounding box center [360, 64] width 103 height 12
drag, startPoint x: 389, startPoint y: 39, endPoint x: 310, endPoint y: 34, distance: 79.2
click at [310, 58] on div "To add a billable rate to a project, you'll use rate cards in the project's fin…" at bounding box center [360, 64] width 103 height 12
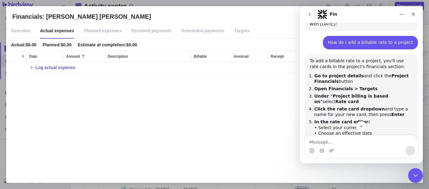
click at [306, 36] on div "How do I add a billable rate to a project Samantha • Just now" at bounding box center [360, 45] width 113 height 18
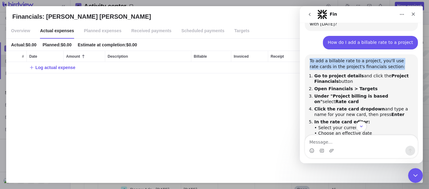
drag, startPoint x: 308, startPoint y: 31, endPoint x: 387, endPoint y: 40, distance: 79.6
click at [385, 54] on div "To add a billable rate to a project, you'll use rate cards in the project's fin…" at bounding box center [360, 136] width 113 height 164
click at [385, 58] on div "To add a billable rate to a project, you'll use rate cards in the project's fin…" at bounding box center [360, 64] width 103 height 12
drag, startPoint x: 388, startPoint y: 40, endPoint x: 300, endPoint y: 33, distance: 87.9
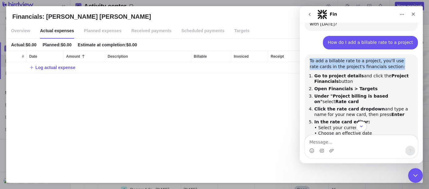
drag, startPoint x: 304, startPoint y: 28, endPoint x: 402, endPoint y: 40, distance: 99.0
click at [385, 58] on div "To add a billable rate to a project, you'll use rate cards in the project's fin…" at bounding box center [360, 64] width 103 height 12
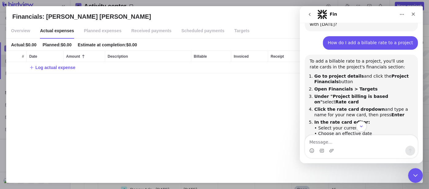
scroll to position [555, 0]
click at [229, 32] on li "Targets" at bounding box center [241, 30] width 25 height 15
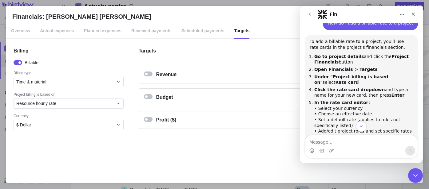
scroll to position [590, 0]
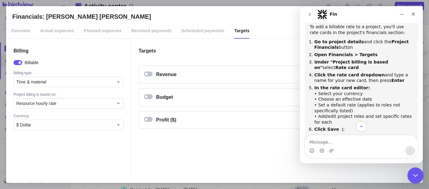
click at [385, 170] on icon "Close Intercom Messenger" at bounding box center [414, 174] width 7 height 7
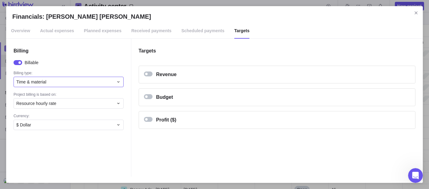
click at [48, 85] on div "Time & material" at bounding box center [64, 82] width 97 height 6
click at [51, 83] on div "Time & material" at bounding box center [64, 82] width 97 height 6
click at [70, 69] on div "Financials: Sally Jo Overview Actual expenses Planned expenses Received payment…" at bounding box center [214, 94] width 429 height 189
click at [62, 105] on div "Resource hourly rate" at bounding box center [64, 104] width 97 height 6
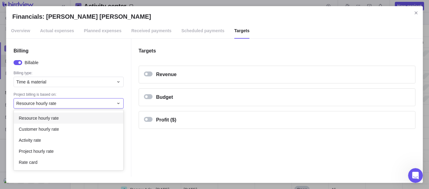
click at [63, 112] on div "Resource hourly rate Customer hourly rate Activity rate Project hourly rate Rat…" at bounding box center [68, 140] width 109 height 60
click at [149, 73] on div "Financials: Sally Jo Overview Actual expenses Planned expenses Received payment…" at bounding box center [214, 94] width 429 height 189
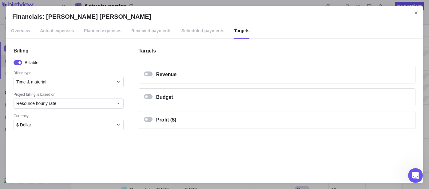
click at [148, 74] on div "Financials: Sally Jo" at bounding box center [148, 74] width 9 height 5
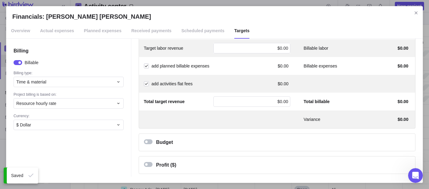
scroll to position [49, 0]
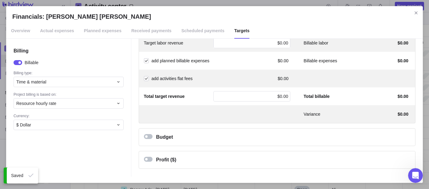
click at [148, 139] on div "Financials: Sally Jo" at bounding box center [149, 137] width 11 height 6
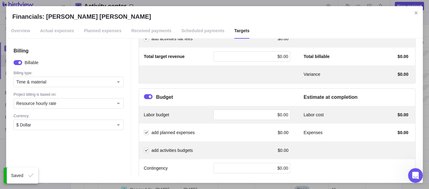
scroll to position [152, 0]
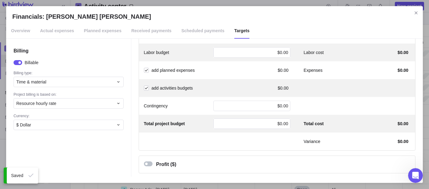
click at [149, 166] on div "Financials: Sally Jo" at bounding box center [149, 164] width 11 height 6
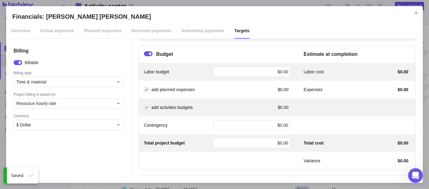
scroll to position [117, 0]
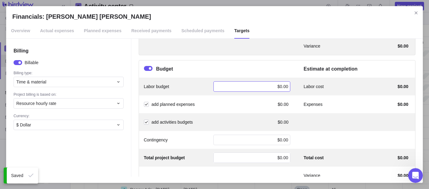
click at [287, 85] on div "$0.00" at bounding box center [251, 86] width 77 height 10
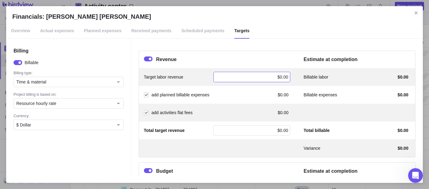
click at [273, 76] on div "$0.00" at bounding box center [251, 77] width 77 height 10
type input "6134"
click at [272, 58] on div "Revenue" at bounding box center [217, 59] width 147 height 7
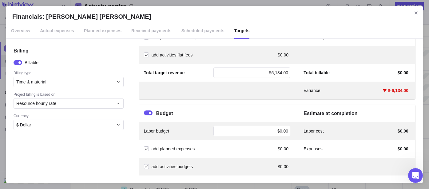
scroll to position [117, 0]
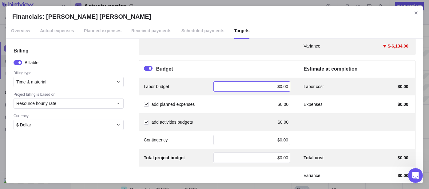
click at [282, 86] on span "$0.00" at bounding box center [282, 86] width 11 height 5
click at [278, 85] on input "Financials: Sally Jo" at bounding box center [251, 86] width 77 height 10
click at [277, 86] on input "Financials: Sally Jo" at bounding box center [251, 86] width 77 height 10
type input "11952"
click at [280, 73] on div "Budget Estimate at completion" at bounding box center [277, 69] width 276 height 17
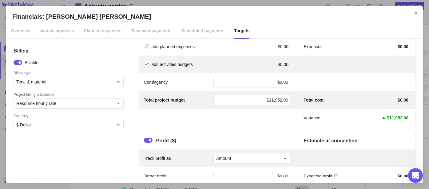
scroll to position [186, 0]
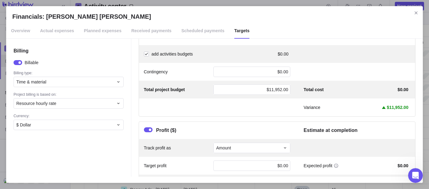
click at [270, 106] on div "Variance $11,952.00" at bounding box center [277, 108] width 276 height 18
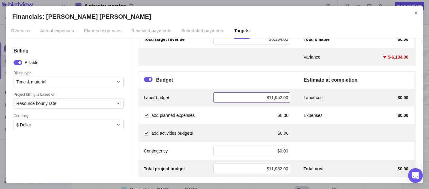
scroll to position [117, 0]
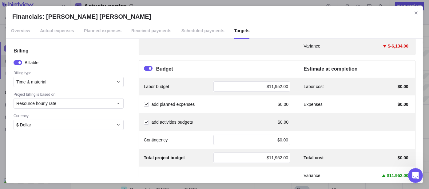
click at [117, 57] on div "Billing Billable Billing type: Time & material Project billing is based on: Res…" at bounding box center [68, 108] width 125 height 138
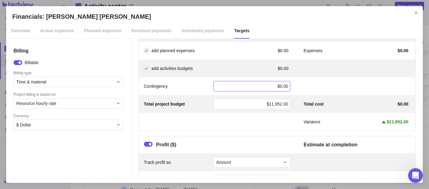
scroll to position [210, 0]
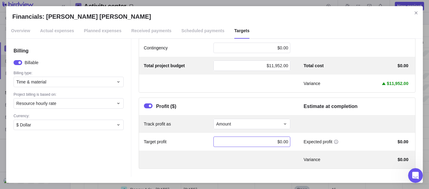
click at [248, 143] on div "$0.00" at bounding box center [251, 142] width 77 height 10
click at [329, 157] on div "Variance $0.00" at bounding box center [356, 160] width 107 height 6
click at [270, 140] on div "$0.00" at bounding box center [251, 142] width 77 height 10
type input "-5818"
click at [385, 160] on span "$5,818.00" at bounding box center [398, 160] width 19 height 6
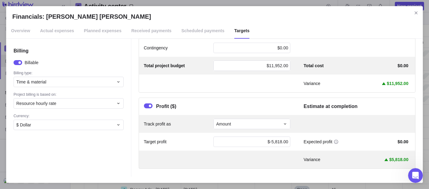
click at [52, 34] on span "Actual expenses" at bounding box center [57, 30] width 34 height 15
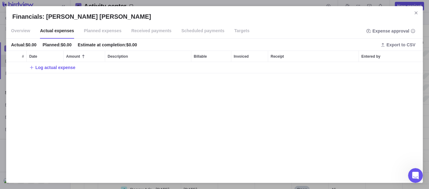
scroll to position [110, 411]
drag, startPoint x: 68, startPoint y: 32, endPoint x: 75, endPoint y: 31, distance: 7.2
click at [68, 32] on span "Actual expenses" at bounding box center [57, 30] width 34 height 15
click at [99, 28] on span "Planned expenses" at bounding box center [102, 30] width 37 height 15
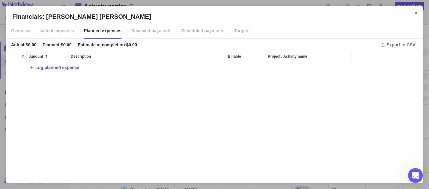
click at [152, 30] on span "Received payments" at bounding box center [151, 30] width 40 height 15
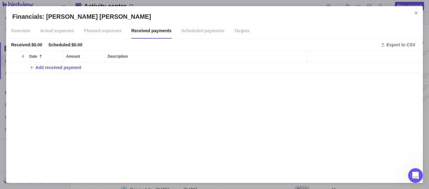
click at [207, 28] on span "Scheduled payments" at bounding box center [202, 30] width 43 height 15
click at [234, 30] on span "Targets" at bounding box center [241, 30] width 15 height 15
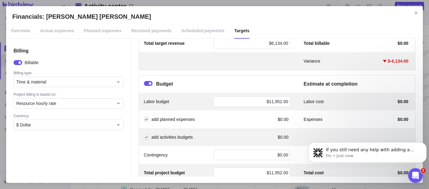
scroll to position [0, 0]
click at [25, 31] on span "Overview" at bounding box center [20, 30] width 19 height 15
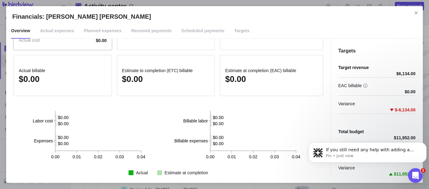
scroll to position [94, 0]
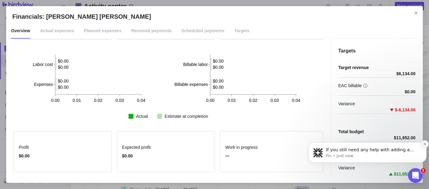
click at [385, 143] on button "Dismiss notification" at bounding box center [424, 144] width 8 height 8
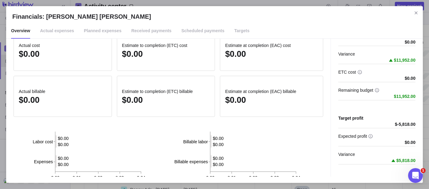
scroll to position [0, 0]
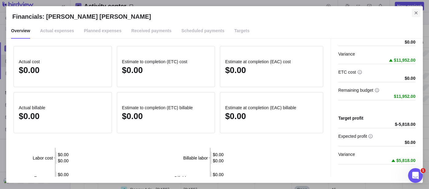
click at [385, 12] on icon "Close" at bounding box center [415, 12] width 3 height 3
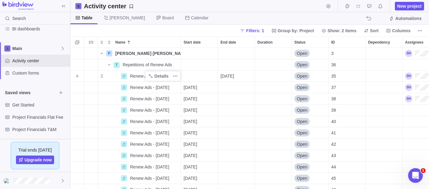
click at [111, 76] on div "Name" at bounding box center [109, 76] width 22 height 5
click at [361, 80] on div "35" at bounding box center [347, 76] width 37 height 11
click at [176, 76] on icon "More actions" at bounding box center [175, 76] width 5 height 5
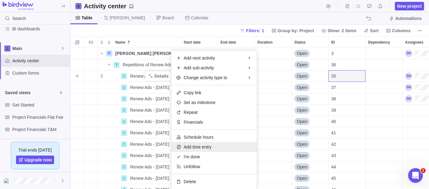
click at [203, 147] on span "Add time entry" at bounding box center [198, 147] width 28 height 6
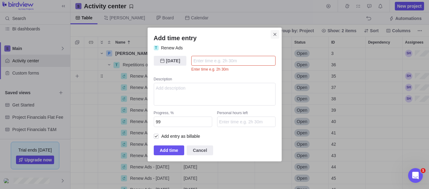
click at [274, 33] on icon "Close" at bounding box center [274, 34] width 5 height 5
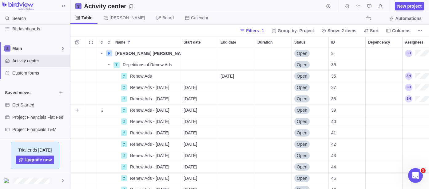
click at [385, 108] on div "Assignees" at bounding box center [432, 110] width 61 height 11
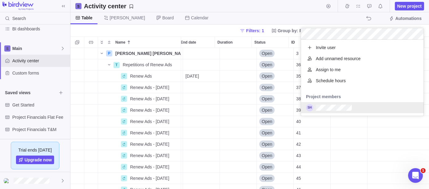
scroll to position [71, 117]
click at [368, 108] on div "grid" at bounding box center [362, 107] width 123 height 11
click at [373, 126] on div "P Sally Jo Details Open 3 T Repetitions of Renew Ads Details Open 36 Renew Ads …" at bounding box center [249, 118] width 358 height 141
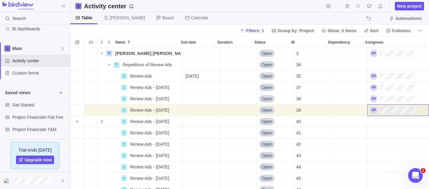
click at [381, 120] on div "Assignees" at bounding box center [397, 121] width 61 height 11
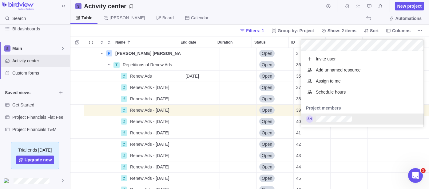
click at [365, 121] on div "grid" at bounding box center [362, 119] width 123 height 11
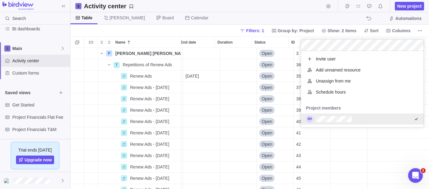
click at [385, 133] on div "P Sally Jo Details Open 3 T Repetitions of Renew Ads Details Open 36 Renew Ads …" at bounding box center [249, 118] width 358 height 141
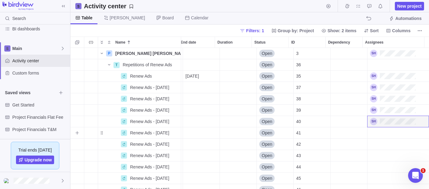
click at [385, 133] on div "Assignees" at bounding box center [397, 133] width 61 height 11
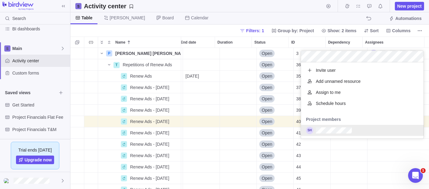
click at [355, 128] on div "grid" at bounding box center [362, 130] width 123 height 11
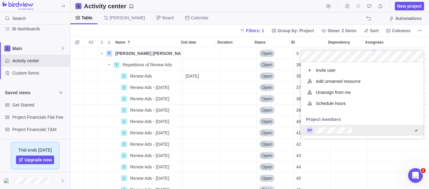
click at [385, 144] on div "P Sally Jo Details Open 3 T Repetitions of Renew Ads Details Open 36 Renew Ads …" at bounding box center [249, 118] width 358 height 141
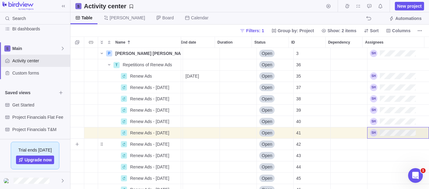
click at [385, 146] on div "Assignees" at bounding box center [397, 144] width 61 height 11
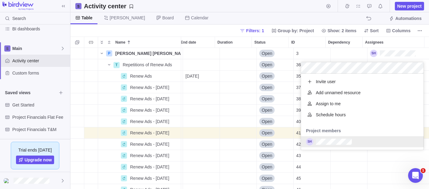
click at [347, 136] on div "Project members" at bounding box center [362, 130] width 123 height 11
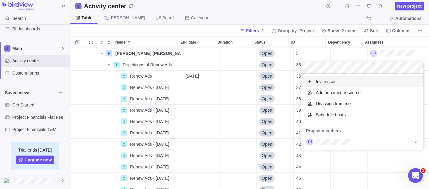
click at [242, 12] on body "Search Time logs history Invoices Resources Reports Dashboard BI dashboards Mai…" at bounding box center [214, 94] width 429 height 189
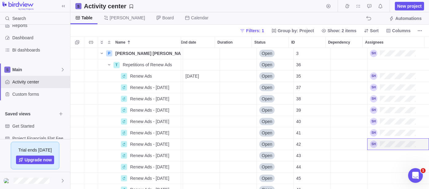
scroll to position [13, 0]
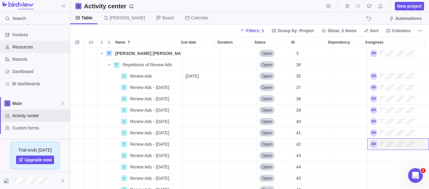
click at [34, 48] on span "Resources" at bounding box center [39, 47] width 55 height 6
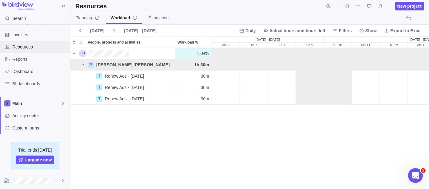
scroll to position [136, 353]
click at [385, 170] on icon "Open Intercom Messenger" at bounding box center [414, 175] width 10 height 10
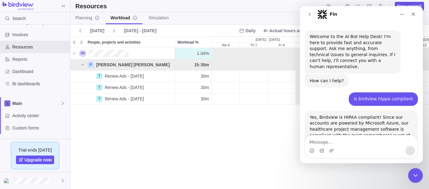
scroll to position [1, 0]
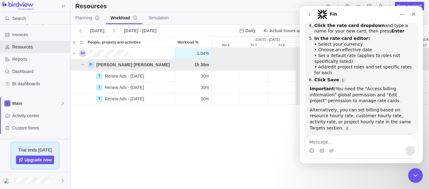
click at [370, 145] on textarea "Message…" at bounding box center [361, 141] width 112 height 10
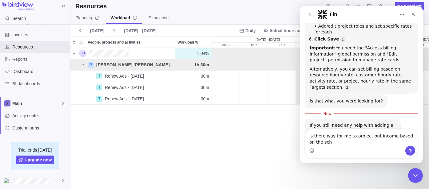
scroll to position [686, 0]
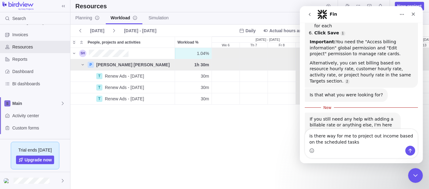
type textarea "is there way for me to project out income based on the scheduled tasks"
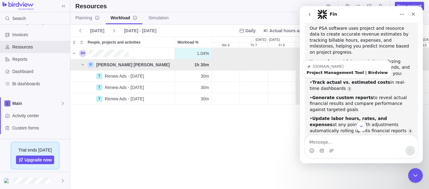
scroll to position [865, 0]
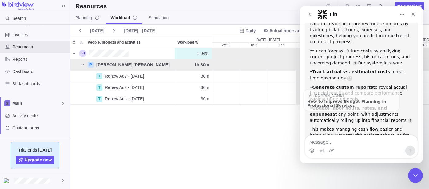
click at [353, 142] on textarea "Message…" at bounding box center [361, 141] width 112 height 10
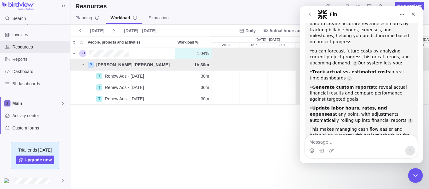
type textarea "w"
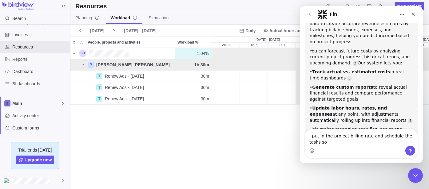
scroll to position [871, 0]
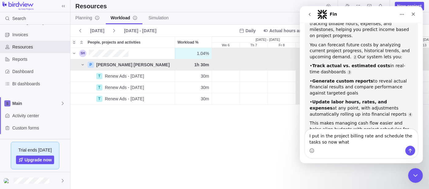
type textarea "I put in the project billing rate and schedule the tasks so now what"
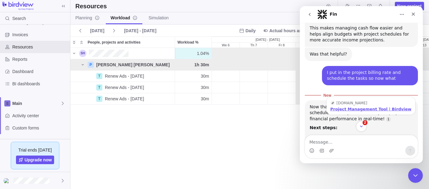
scroll to position [1001, 0]
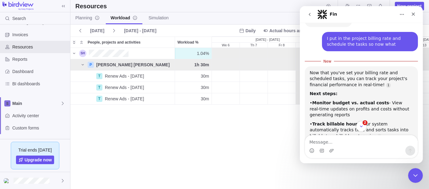
click at [169, 151] on div "1.04% 1.04% 30m 0h 0h 30m 0h 30m 0h P Sally Jo 1h 30m 30m 30m 30m T Renew Ads -…" at bounding box center [249, 118] width 358 height 141
click at [385, 16] on icon "Close" at bounding box center [412, 14] width 5 height 5
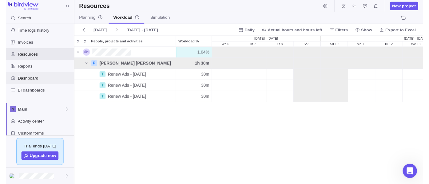
scroll to position [0, 0]
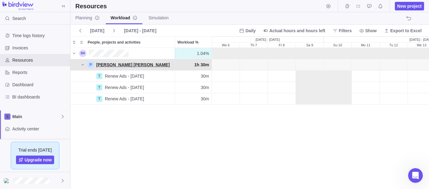
click at [116, 63] on div "P Sally Jo" at bounding box center [130, 65] width 88 height 6
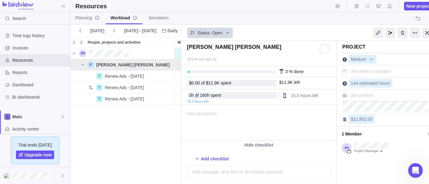
click at [82, 85] on div "People, projects and activities" at bounding box center [87, 87] width 16 height 9
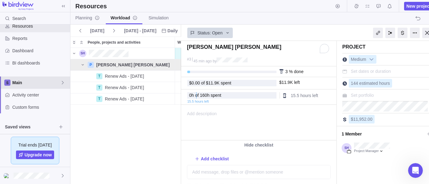
click at [29, 81] on span "Main" at bounding box center [36, 83] width 48 height 6
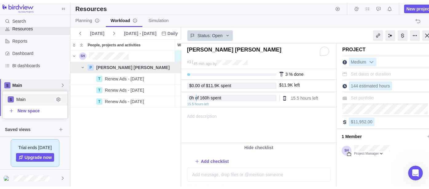
scroll to position [22, 59]
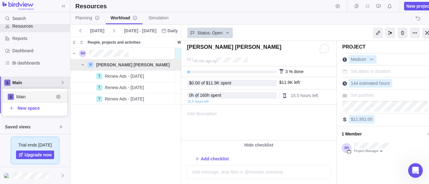
click at [28, 100] on div "Main" at bounding box center [35, 96] width 65 height 11
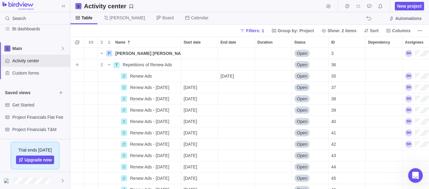
click at [79, 65] on span "Add sub-activity" at bounding box center [77, 65] width 9 height 9
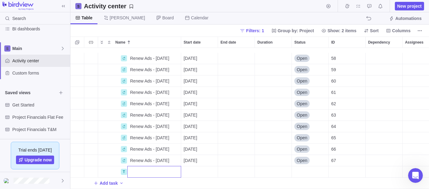
scroll to position [273, 0]
click at [169, 169] on input "Name" at bounding box center [154, 172] width 54 height 12
type input "Planning"
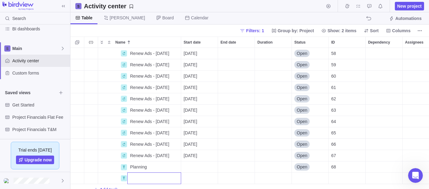
click at [170, 167] on div "Renew Ads - 11/4/2025 Details 11/04/2025 Open 58 Renew Ads - 11/6/2025 Details …" at bounding box center [249, 118] width 358 height 141
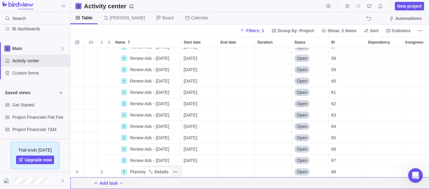
click at [177, 170] on icon "More actions" at bounding box center [175, 172] width 5 height 5
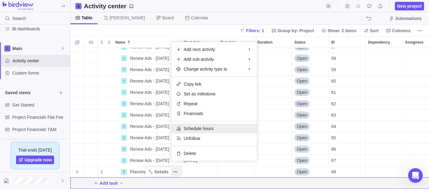
click at [207, 129] on span "Schedule hours" at bounding box center [199, 129] width 30 height 6
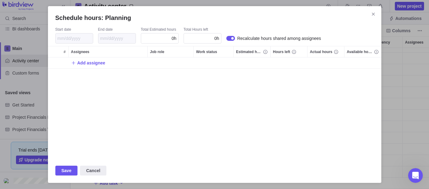
scroll to position [96, 328]
click at [170, 40] on div "0h" at bounding box center [160, 38] width 38 height 10
type input "0.25"
click at [200, 86] on div "Add assignee" at bounding box center [214, 107] width 333 height 101
click at [74, 28] on div "Start date" at bounding box center [74, 30] width 38 height 6
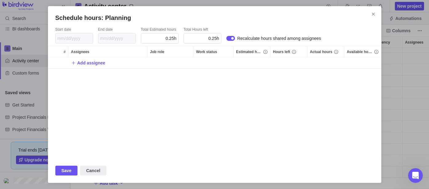
click at [68, 27] on div "Schedule hours: Planning" at bounding box center [214, 21] width 333 height 14
click at [229, 38] on div "Schedule hours: Planning" at bounding box center [230, 38] width 9 height 5
click at [229, 38] on div "Schedule hours: Planning" at bounding box center [228, 38] width 2 height 2
click at [94, 62] on span "Add assignee" at bounding box center [91, 63] width 28 height 6
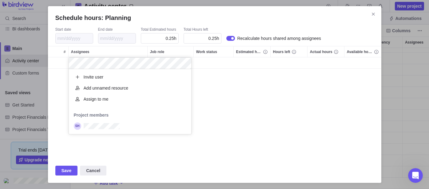
scroll to position [60, 117]
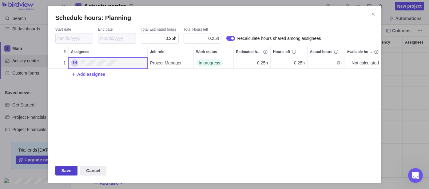
click at [64, 172] on span "Save" at bounding box center [66, 170] width 10 height 7
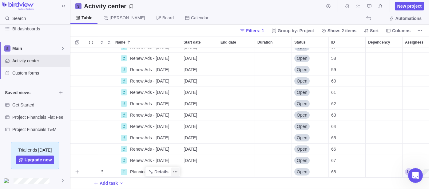
click at [176, 170] on icon "More actions" at bounding box center [175, 172] width 5 height 5
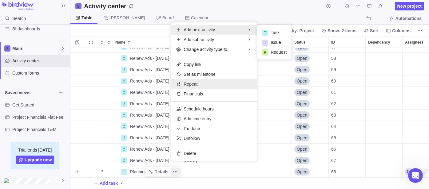
click at [204, 86] on div "Repeat" at bounding box center [213, 84] width 85 height 10
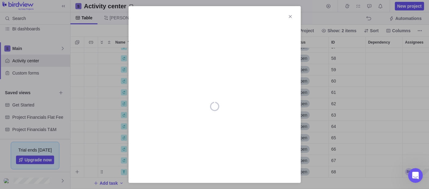
scroll to position [0, 0]
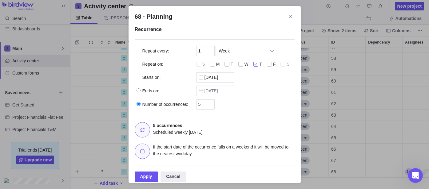
click at [257, 65] on div "68 · Planning" at bounding box center [256, 65] width 6 height 6
click at [0, 0] on input "68 · Planning" at bounding box center [0, 0] width 0 height 0
click at [230, 53] on span "Week" at bounding box center [242, 51] width 47 height 10
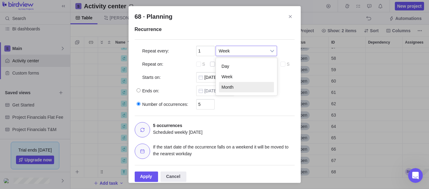
click at [227, 86] on li "Month" at bounding box center [246, 87] width 55 height 10
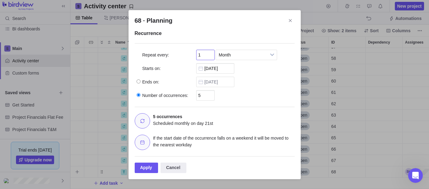
click at [206, 54] on input "1" at bounding box center [205, 55] width 18 height 10
click at [244, 69] on div "Starts on: 08/21/2025" at bounding box center [215, 67] width 160 height 14
click at [227, 68] on body "Search Time logs history Invoices Resources Reports Dashboard BI dashboards Mai…" at bounding box center [214, 94] width 429 height 189
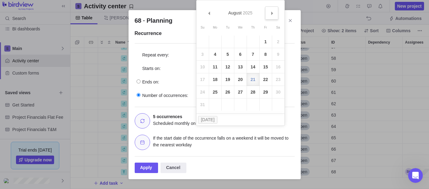
click at [271, 14] on span "Next" at bounding box center [271, 13] width 3 height 3
click at [214, 41] on link "1" at bounding box center [215, 42] width 12 height 12
type input "[DATE]"
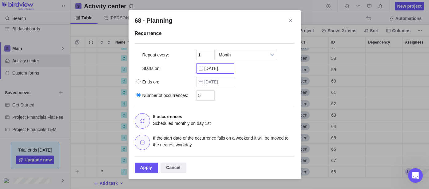
click at [216, 67] on input "[DATE]" at bounding box center [215, 68] width 38 height 10
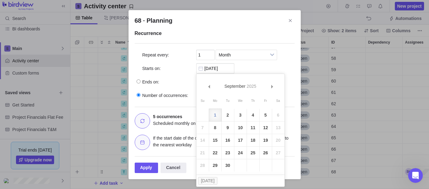
click at [178, 58] on div "Repeat every:" at bounding box center [165, 55] width 61 height 10
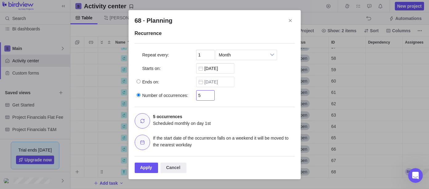
click at [204, 95] on input "5" at bounding box center [205, 95] width 18 height 10
type input "12"
click at [271, 79] on div "Ends on: 09/21/2025" at bounding box center [215, 81] width 160 height 14
click at [149, 168] on div "Apply" at bounding box center [147, 168] width 24 height 10
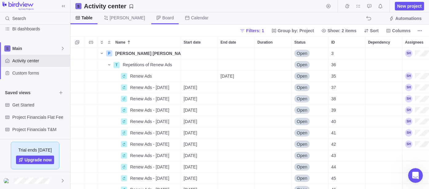
click at [151, 22] on span "Board" at bounding box center [164, 18] width 27 height 12
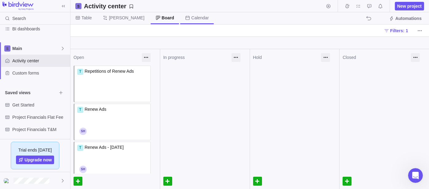
click at [191, 18] on span "Calendar" at bounding box center [200, 18] width 18 height 6
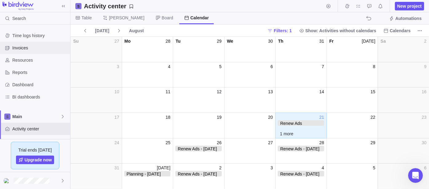
click at [33, 49] on span "Invoices" at bounding box center [39, 48] width 55 height 6
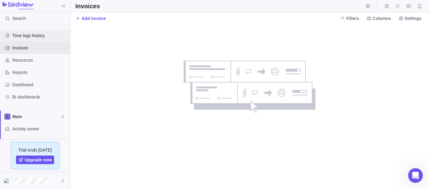
click at [35, 38] on span "Time logs history" at bounding box center [39, 36] width 55 height 6
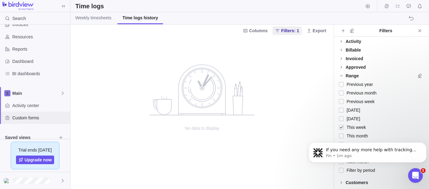
scroll to position [34, 0]
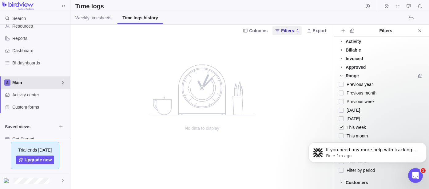
click at [49, 83] on span "Main" at bounding box center [36, 83] width 48 height 6
click at [424, 145] on icon "Dismiss notification" at bounding box center [424, 143] width 3 height 3
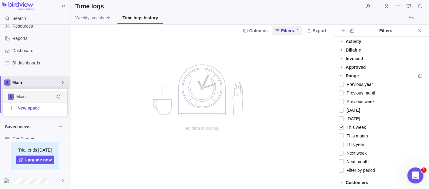
click at [417, 176] on icon "Open Intercom Messenger" at bounding box center [414, 175] width 10 height 10
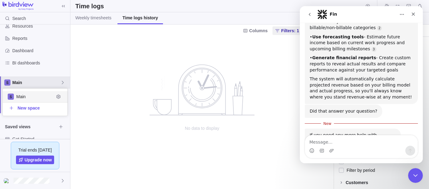
scroll to position [1103, 0]
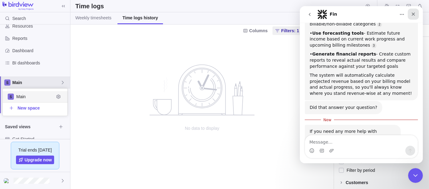
click at [414, 14] on icon "Close" at bounding box center [412, 14] width 5 height 5
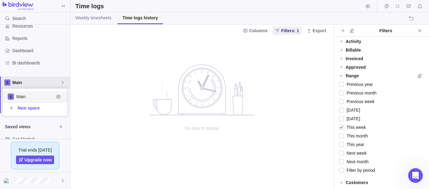
scroll to position [0, 0]
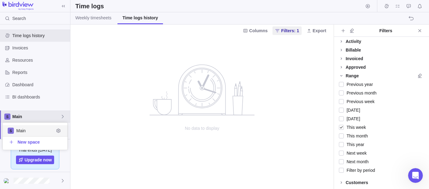
click at [17, 71] on div "Time logs history Invoices Resources Reports Dashboard BI dashboards Main Activ…" at bounding box center [35, 82] width 70 height 115
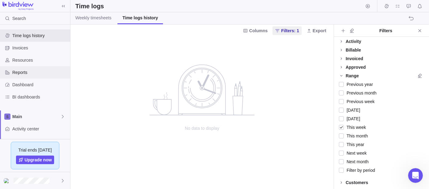
click at [17, 71] on span "Reports" at bounding box center [39, 72] width 55 height 6
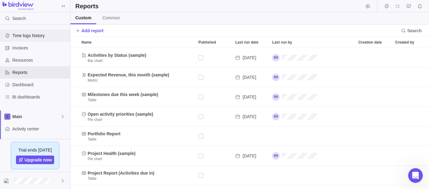
click at [28, 33] on span "Time logs history" at bounding box center [39, 36] width 55 height 6
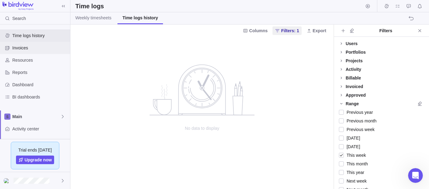
click at [29, 45] on span "Invoices" at bounding box center [39, 48] width 55 height 6
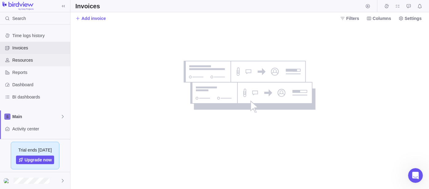
click at [29, 63] on div "Resources" at bounding box center [35, 60] width 70 height 12
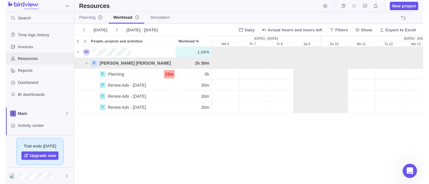
scroll to position [136, 353]
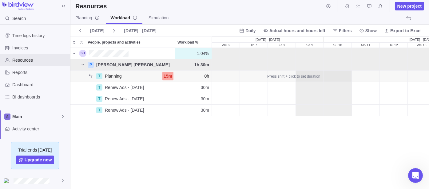
click at [168, 76] on div "15m" at bounding box center [167, 76] width 11 height 9
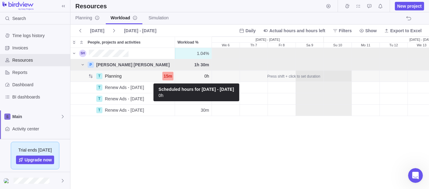
click at [206, 75] on span "0h" at bounding box center [206, 76] width 5 height 6
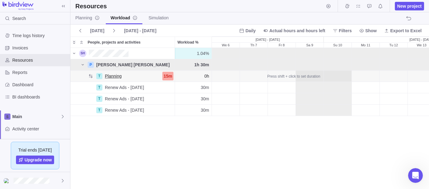
click at [121, 78] on div "Planning" at bounding box center [113, 76] width 22 height 6
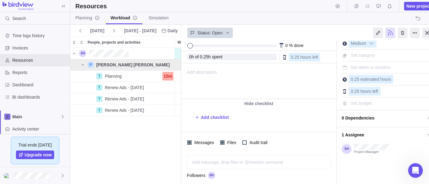
scroll to position [38, 0]
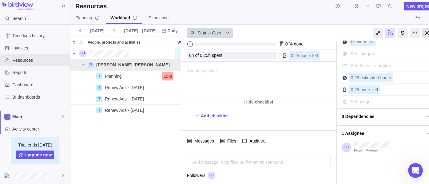
click at [425, 33] on div at bounding box center [427, 33] width 10 height 10
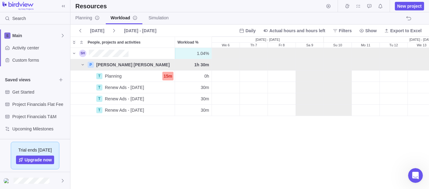
scroll to position [81, 0]
click at [77, 21] on link "Planning" at bounding box center [87, 18] width 34 height 12
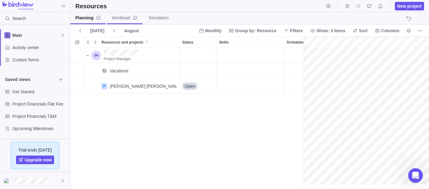
scroll to position [0, 27]
click at [115, 20] on span "Workload" at bounding box center [125, 18] width 26 height 6
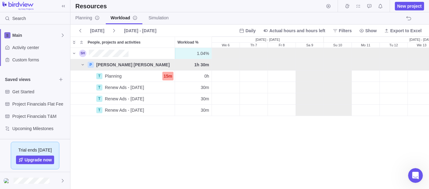
scroll to position [136, 353]
click at [300, 33] on span "Actual hours and hours left" at bounding box center [297, 31] width 56 height 6
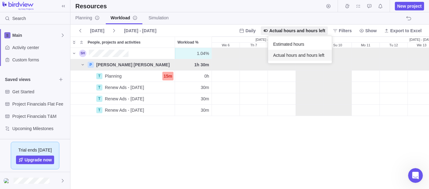
click at [252, 33] on body "Search Time logs history Invoices Resources Reports Dashboard BI dashboards Mai…" at bounding box center [214, 94] width 429 height 189
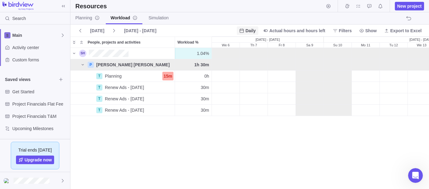
click at [253, 32] on span "Daily" at bounding box center [250, 31] width 10 height 6
click at [255, 42] on span "Daily" at bounding box center [255, 44] width 10 height 6
click at [154, 20] on span "Simulation" at bounding box center [158, 18] width 20 height 6
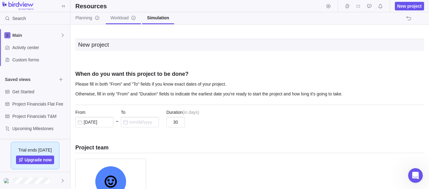
click at [113, 14] on link "Workload" at bounding box center [123, 18] width 35 height 12
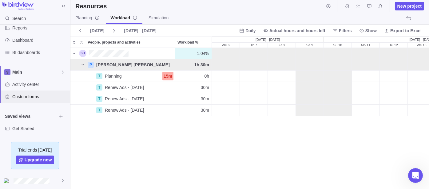
scroll to position [47, 0]
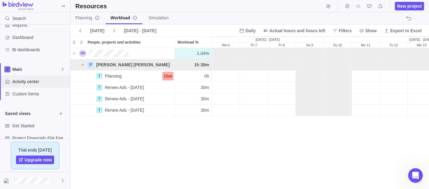
click at [33, 81] on span "Activity center" at bounding box center [39, 82] width 55 height 6
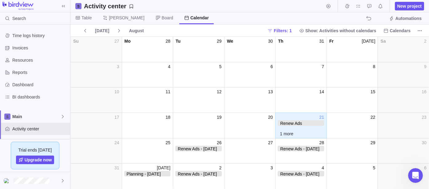
click at [93, 21] on span "Table" at bounding box center [83, 18] width 26 height 12
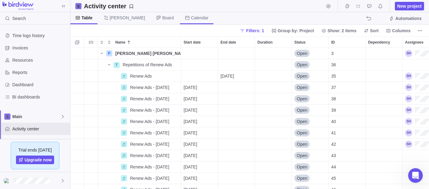
click at [185, 16] on icon at bounding box center [187, 18] width 4 height 4
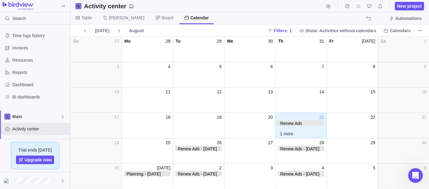
click at [301, 124] on span "Renew Ads" at bounding box center [301, 123] width 46 height 6
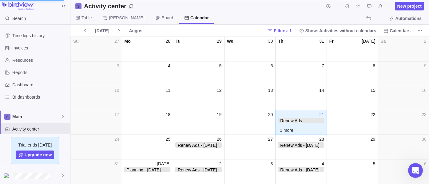
scroll to position [1108, 0]
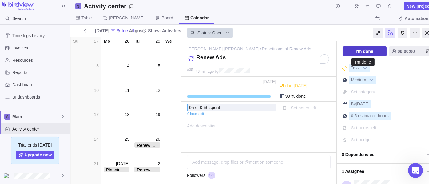
click at [375, 52] on span "I'm done" at bounding box center [364, 51] width 44 height 10
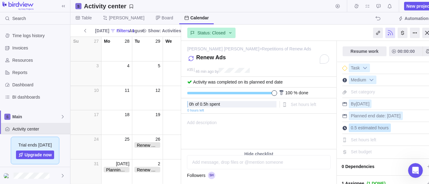
click at [372, 128] on span "0.5 estimated hours" at bounding box center [370, 127] width 38 height 5
click at [372, 128] on input "0.5" at bounding box center [378, 128] width 58 height 9
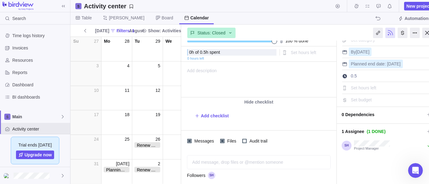
scroll to position [21, 0]
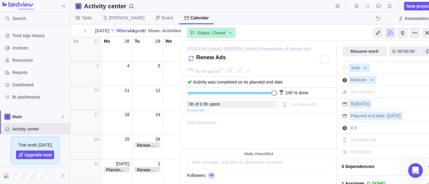
click at [326, 28] on div "Status: Closed" at bounding box center [258, 32] width 155 height 14
click at [424, 33] on div at bounding box center [427, 33] width 10 height 10
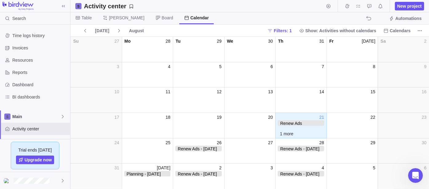
scroll to position [1103, 0]
click at [37, 40] on div "Time logs history" at bounding box center [35, 36] width 70 height 12
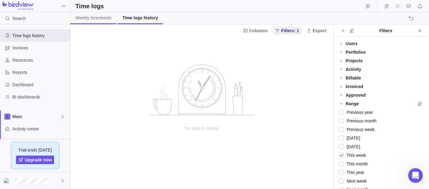
click at [108, 19] on span "Weekly timesheets" at bounding box center [93, 18] width 36 height 6
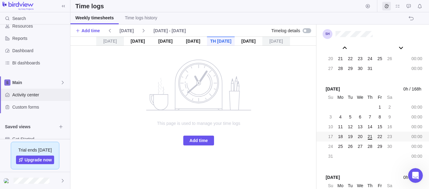
click at [32, 96] on span "Activity center" at bounding box center [39, 95] width 55 height 6
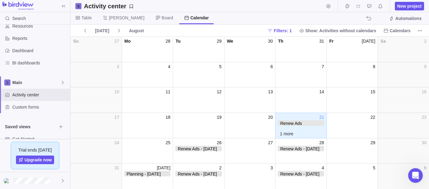
click at [286, 121] on span "Renew Ads" at bounding box center [301, 123] width 46 height 6
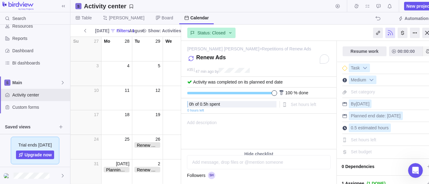
click at [425, 52] on icon "Add time entry" at bounding box center [427, 51] width 5 height 5
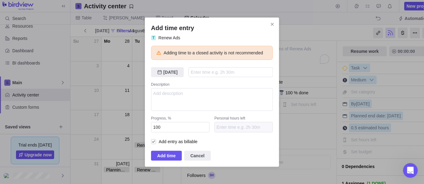
type input "1"
type input "30h"
click at [176, 159] on span "Add time" at bounding box center [166, 156] width 31 height 10
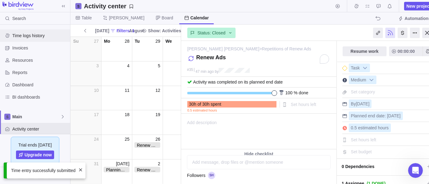
click at [39, 34] on span "Time logs history" at bounding box center [39, 36] width 55 height 6
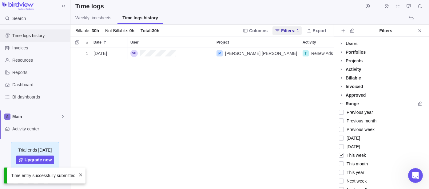
scroll to position [136, 258]
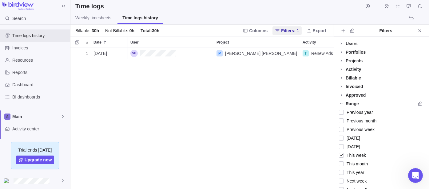
drag, startPoint x: 101, startPoint y: 31, endPoint x: 183, endPoint y: 30, distance: 81.5
click at [183, 30] on div "Billable : 30h Not Billable : 0h Total : 30h Columns Filters: 1 Export" at bounding box center [201, 31] width 263 height 12
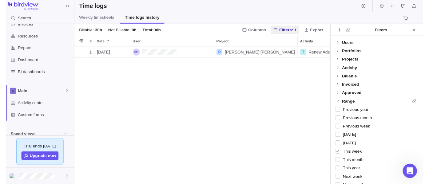
scroll to position [34, 0]
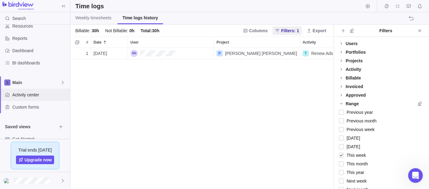
click at [32, 97] on span "Activity center" at bounding box center [39, 95] width 55 height 6
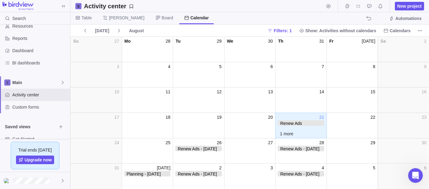
click at [298, 123] on span "Renew Ads" at bounding box center [301, 123] width 46 height 6
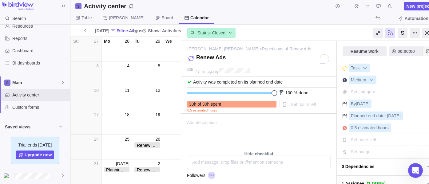
click at [426, 51] on icon "Add time entry" at bounding box center [428, 51] width 4 height 4
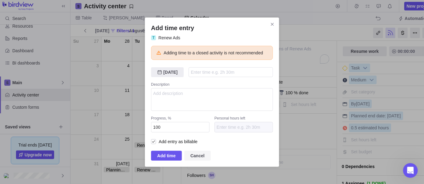
click at [194, 153] on div "Add time Cancel" at bounding box center [212, 153] width 122 height 15
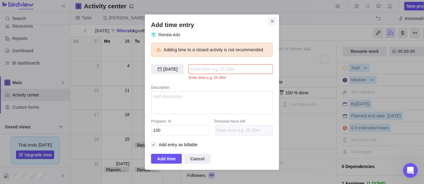
click at [270, 19] on icon "Close" at bounding box center [272, 21] width 5 height 5
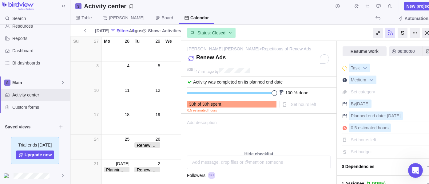
click at [274, 104] on div "30 h of 30 h spent" at bounding box center [231, 104] width 85 height 5
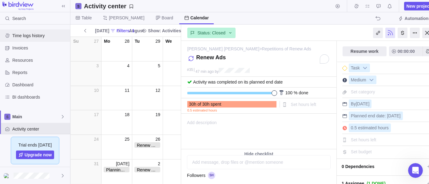
click at [17, 36] on span "Time logs history" at bounding box center [39, 36] width 55 height 6
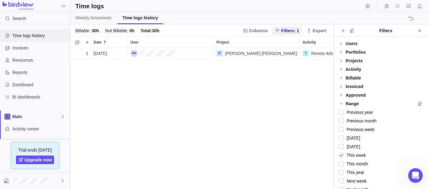
scroll to position [136, 258]
click at [275, 54] on div "P Sally Jo" at bounding box center [257, 53] width 86 height 11
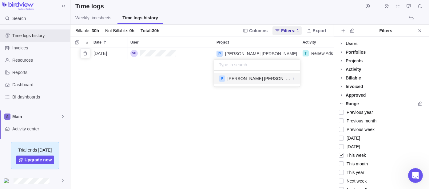
scroll to position [5, 6]
click at [99, 54] on div "1 08/21/2025 P Sally Jo T Renew Ads 30h Yes No No" at bounding box center [201, 118] width 263 height 141
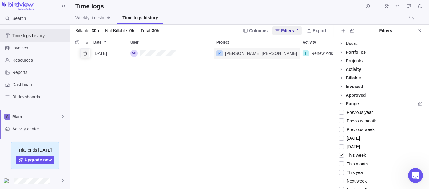
click at [83, 55] on icon "Delete" at bounding box center [85, 53] width 5 height 5
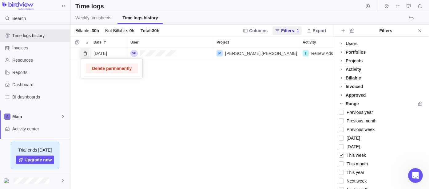
click at [110, 52] on div "1 08/21/2025 P Sally Jo T Renew Ads 30h Yes No No" at bounding box center [201, 118] width 263 height 141
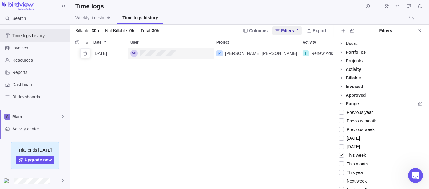
click at [263, 52] on div "P Sally Jo" at bounding box center [257, 53] width 86 height 11
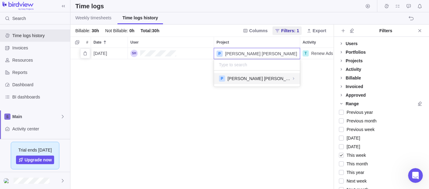
scroll to position [10, 81]
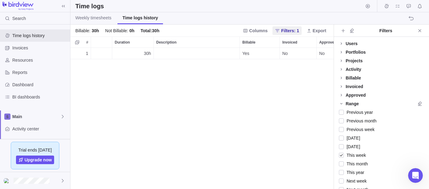
click at [314, 172] on div "1 08/21/2025 P Sally Jo T Renew Ads 30h Yes No No" at bounding box center [201, 118] width 263 height 141
click at [147, 50] on span "30h" at bounding box center [147, 53] width 7 height 6
type input ".5"
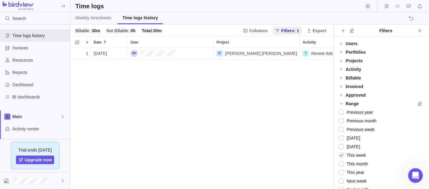
click at [103, 101] on div "1 08/21/2025 P Sally Jo T Renew Ads 30m Yes No No" at bounding box center [201, 118] width 263 height 141
click at [422, 31] on span "Close" at bounding box center [419, 30] width 9 height 9
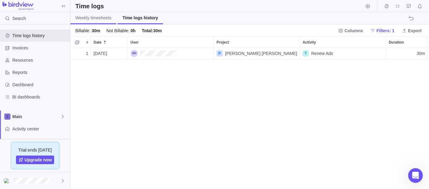
click at [102, 20] on span "Weekly timesheets" at bounding box center [93, 18] width 36 height 6
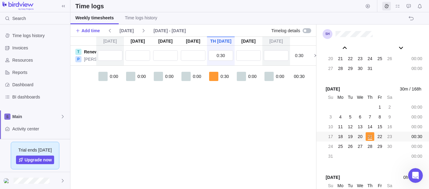
click at [304, 32] on div at bounding box center [306, 30] width 9 height 5
click at [37, 64] on div "Resources" at bounding box center [35, 60] width 70 height 12
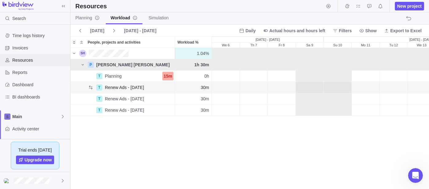
scroll to position [136, 353]
click at [174, 151] on div "1.04% 1.04% 30m 0h 0h 30m 0h 30m 0h P Sally Jo 1h 30m 30m 30m 30m T Planning 15…" at bounding box center [249, 118] width 358 height 141
click at [191, 51] on div "1.04%" at bounding box center [193, 53] width 37 height 11
click at [34, 60] on span "Resources" at bounding box center [39, 60] width 55 height 6
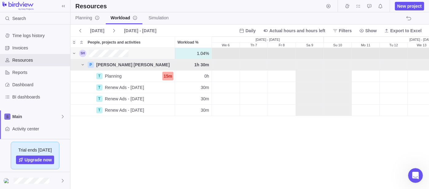
click at [83, 53] on div "People, projects and activities" at bounding box center [82, 53] width 7 height 7
click at [105, 57] on div "People, projects and activities" at bounding box center [122, 53] width 104 height 11
drag, startPoint x: 132, startPoint y: 55, endPoint x: 279, endPoint y: 145, distance: 172.1
click at [279, 145] on div "1.04% 1.04% 30m 0h 0h 30m 0h 30m 0h P Sally Jo 1h 30m 30m 30m 30m T Planning 15…" at bounding box center [249, 118] width 358 height 141
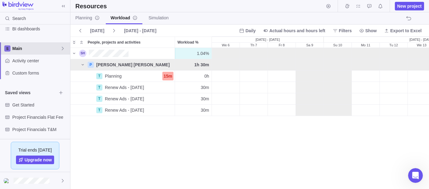
click at [48, 48] on span "Main" at bounding box center [36, 48] width 48 height 6
click at [59, 63] on icon "Edit space settings" at bounding box center [58, 62] width 5 height 5
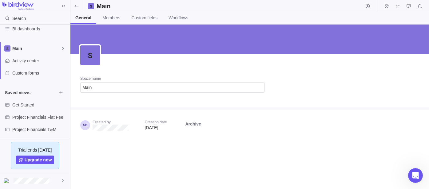
click at [134, 120] on div "Created by Creation date Aug 21, 2025 Archive" at bounding box center [172, 125] width 184 height 11
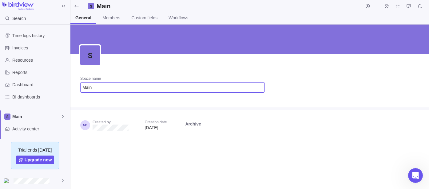
click at [109, 92] on input "Main" at bounding box center [172, 87] width 184 height 10
type input "M"
type input "Community Guide"
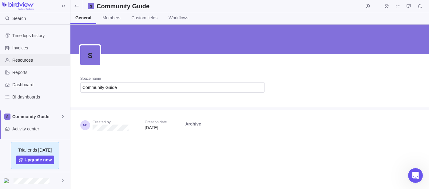
click at [40, 59] on span "Resources" at bounding box center [39, 60] width 55 height 6
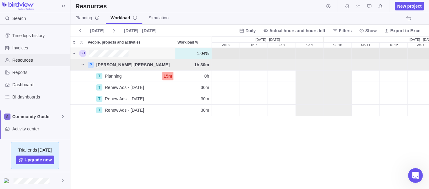
scroll to position [136, 353]
click at [87, 16] on span "Planning" at bounding box center [87, 18] width 24 height 6
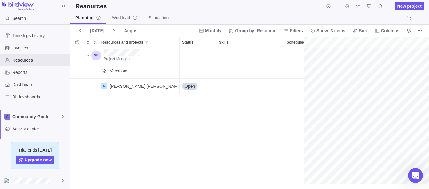
scroll to position [0, 27]
click at [86, 57] on icon "Resources and projects" at bounding box center [87, 55] width 5 height 5
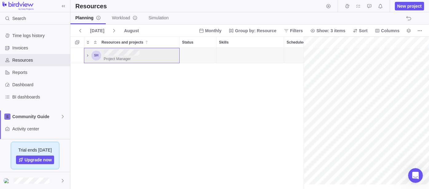
click at [102, 55] on div "Project Manager" at bounding box center [138, 55] width 75 height 15
click at [125, 61] on span "Project Manager" at bounding box center [117, 59] width 27 height 4
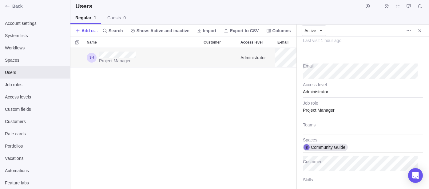
scroll to position [68, 0]
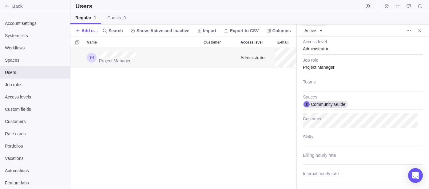
click at [241, 82] on div "Project Manager Administrator Community Guide" at bounding box center [183, 118] width 226 height 141
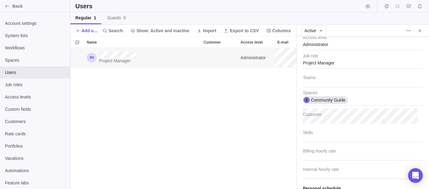
scroll to position [120, 0]
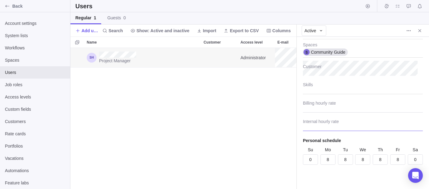
click at [328, 118] on input "Internal hourly rate" at bounding box center [363, 123] width 120 height 15
type textarea "x"
type input "8"
type textarea "x"
type input "83"
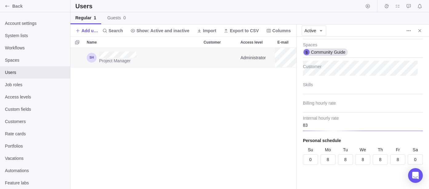
click at [266, 131] on div "Project Manager Administrator Community Guide" at bounding box center [183, 118] width 226 height 141
click at [345, 123] on input "83" at bounding box center [363, 123] width 120 height 15
type textarea "x"
type input "830"
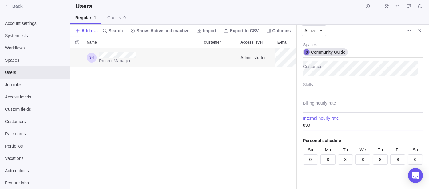
type textarea "x"
type input "8300"
click at [228, 139] on div "Project Manager Administrator Community Guide" at bounding box center [183, 118] width 226 height 141
click at [334, 126] on input "8300" at bounding box center [363, 123] width 120 height 15
type textarea "x"
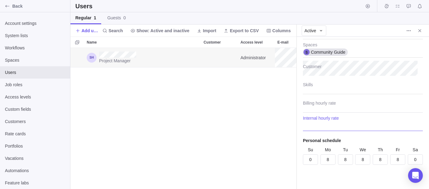
type textarea "x"
type input "8"
type textarea "x"
type input "83"
click at [354, 172] on div "Last visit 1 hour ago Email Administrator Access level Project Manager Job role…" at bounding box center [363, 113] width 132 height 152
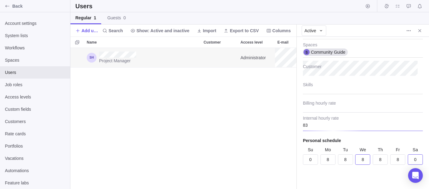
type textarea "x"
click at [328, 159] on input "8" at bounding box center [327, 160] width 15 height 10
type input "0"
click at [346, 155] on input "8" at bounding box center [345, 160] width 15 height 10
type textarea "x"
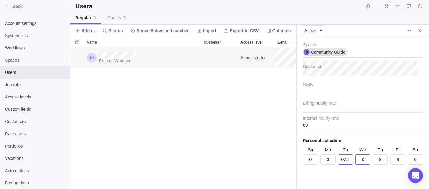
type input "7.5"
type textarea "x"
type input "7.5"
type textarea "x"
type input "7.5"
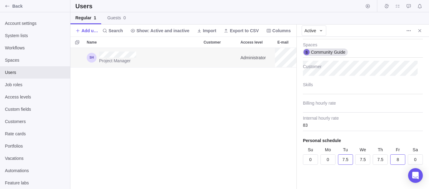
type textarea "x"
type input "7.5"
type textarea "x"
click at [347, 176] on div "Last visit 1 hour ago Email Administrator Access level Project Manager Job role…" at bounding box center [363, 113] width 132 height 152
click at [154, 131] on div "Project Manager Administrator Community Guide" at bounding box center [183, 118] width 226 height 141
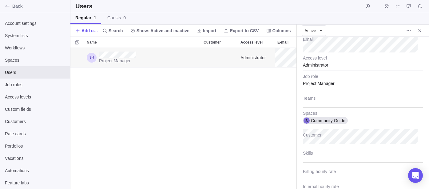
scroll to position [18, 0]
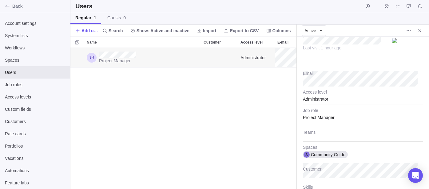
click at [348, 56] on div "Last visit 1 hour ago" at bounding box center [363, 43] width 120 height 37
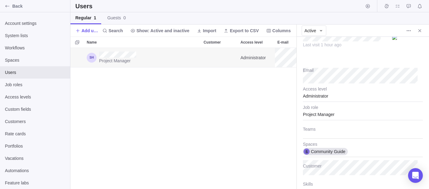
scroll to position [0, 0]
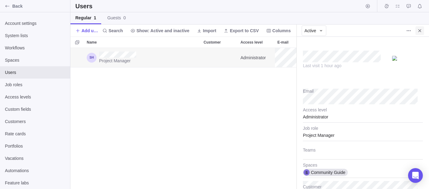
click at [420, 31] on icon "Close" at bounding box center [419, 30] width 5 height 5
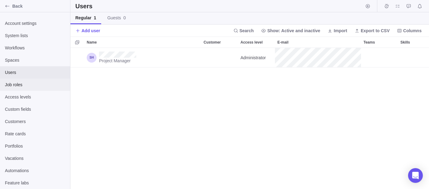
click at [17, 87] on span "Job roles" at bounding box center [35, 85] width 60 height 6
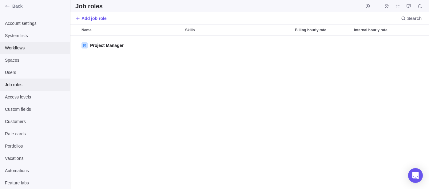
scroll to position [148, 353]
click at [8, 8] on icon "Back" at bounding box center [7, 6] width 5 height 5
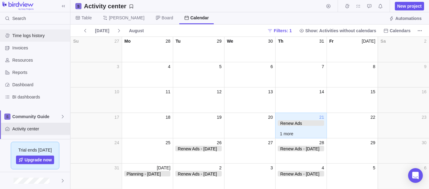
click at [52, 39] on div "Time logs history" at bounding box center [35, 36] width 70 height 12
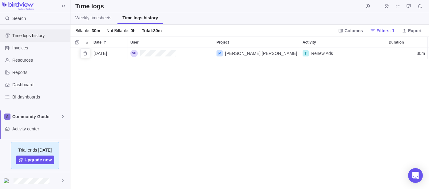
scroll to position [136, 353]
click at [32, 72] on span "Reports" at bounding box center [39, 72] width 55 height 6
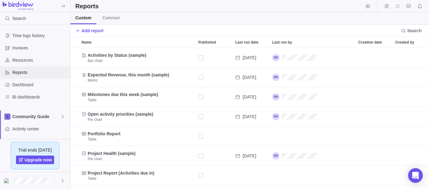
scroll to position [136, 353]
click at [28, 89] on div "Dashboard" at bounding box center [35, 85] width 70 height 12
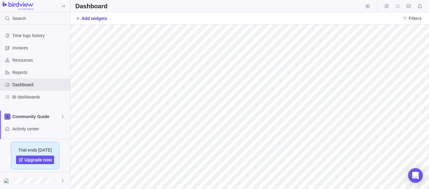
click at [89, 17] on span "Add widgets" at bounding box center [94, 18] width 26 height 6
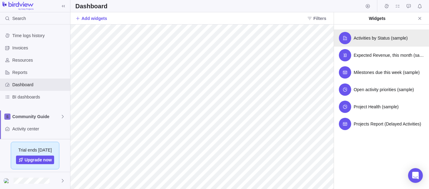
click at [389, 42] on div "Activities by Status (sample)" at bounding box center [381, 38] width 95 height 17
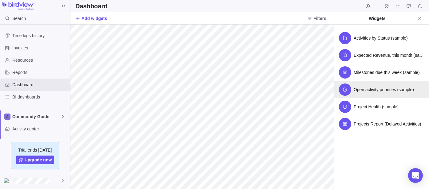
click at [377, 94] on div "Open activity priorities (sample)" at bounding box center [381, 89] width 95 height 17
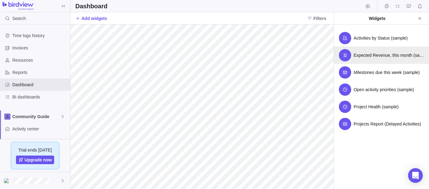
click at [374, 57] on span "Expected Revenue, this month (sample)" at bounding box center [388, 55] width 70 height 6
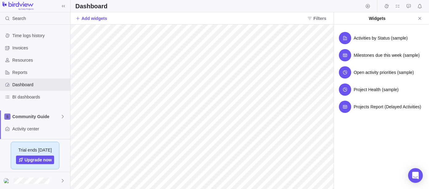
drag, startPoint x: 379, startPoint y: 18, endPoint x: 383, endPoint y: 17, distance: 3.4
click at [380, 18] on div "Widgets" at bounding box center [377, 18] width 77 height 6
click at [384, 124] on div "Widgets Activities by Status (sample) Milestones due this week (sample) Open ac…" at bounding box center [381, 100] width 95 height 177
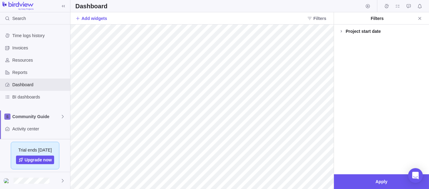
drag, startPoint x: 348, startPoint y: 28, endPoint x: 354, endPoint y: 32, distance: 7.1
click at [349, 29] on div "Project start date" at bounding box center [362, 31] width 35 height 6
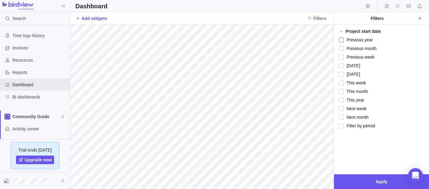
click at [341, 37] on div at bounding box center [341, 40] width 5 height 9
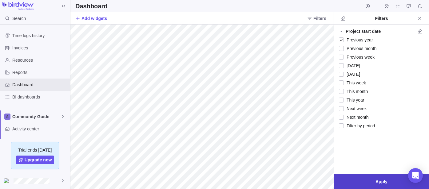
click at [354, 179] on span "Apply" at bounding box center [381, 182] width 95 height 15
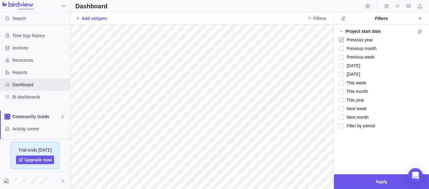
click at [341, 40] on div at bounding box center [341, 40] width 5 height 9
click at [342, 93] on div at bounding box center [341, 91] width 5 height 9
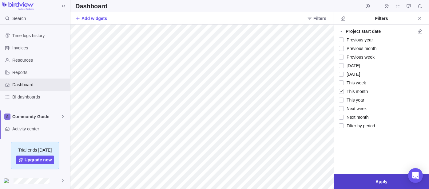
click at [371, 183] on span "Apply" at bounding box center [381, 182] width 95 height 15
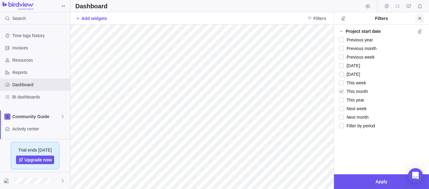
click at [417, 21] on span "Close" at bounding box center [419, 18] width 9 height 9
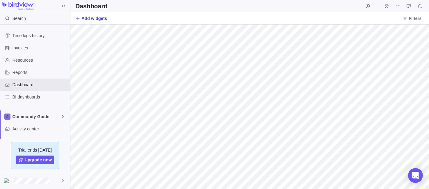
click at [89, 15] on span "Add widgets" at bounding box center [94, 18] width 26 height 6
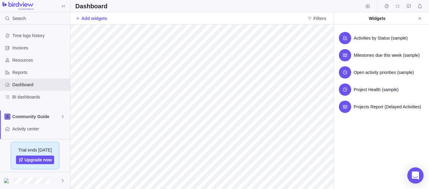
click at [414, 177] on icon "Open Intercom Messenger" at bounding box center [415, 176] width 7 height 8
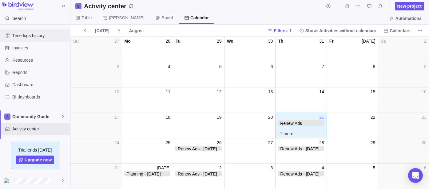
click at [29, 37] on span "Time logs history" at bounding box center [39, 36] width 55 height 6
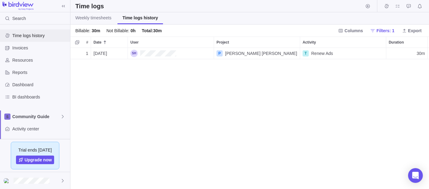
scroll to position [136, 353]
click at [25, 66] on div "Resources" at bounding box center [35, 60] width 70 height 12
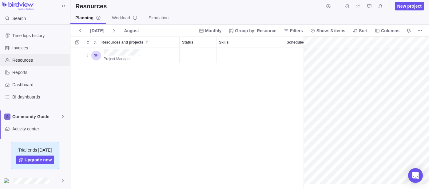
scroll to position [0, 27]
click at [120, 18] on span "Workload" at bounding box center [125, 18] width 26 height 6
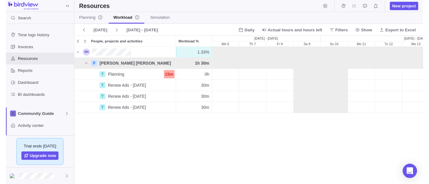
scroll to position [136, 353]
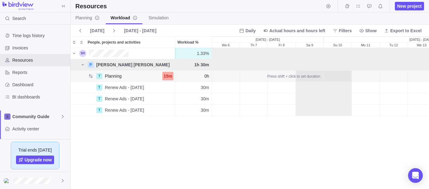
click at [175, 76] on div "0h" at bounding box center [193, 76] width 37 height 11
click at [171, 76] on div "15m" at bounding box center [167, 76] width 11 height 9
click at [207, 135] on div "1.33% 1.33% 30m 0h 0h 30m 0h 30m 0h P [PERSON_NAME] [PERSON_NAME] 1h 30m 30m 30…" at bounding box center [249, 118] width 358 height 141
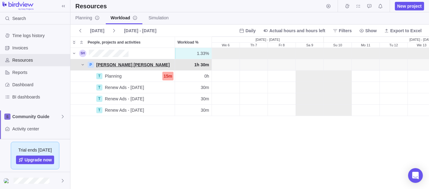
click at [111, 65] on div "[PERSON_NAME] [PERSON_NAME]" at bounding box center [133, 65] width 78 height 6
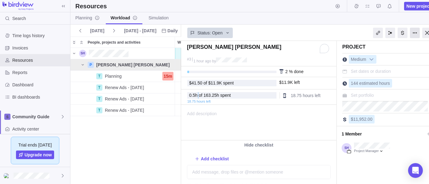
click at [415, 32] on div at bounding box center [415, 33] width 10 height 10
click at [306, 36] on div "Status: Open" at bounding box center [258, 32] width 155 height 14
click at [359, 71] on span "Set dates or duration" at bounding box center [371, 71] width 40 height 5
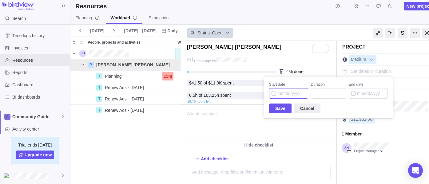
click at [287, 93] on input "Start date" at bounding box center [288, 93] width 39 height 10
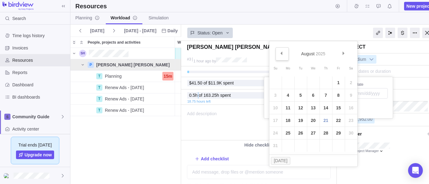
click at [277, 54] on link "Prev" at bounding box center [281, 53] width 13 height 13
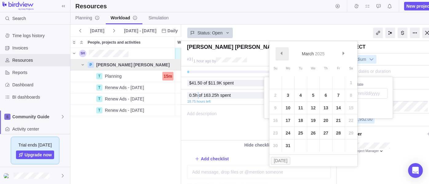
click at [277, 54] on link "Prev" at bounding box center [281, 53] width 13 height 13
click at [289, 96] on link "3" at bounding box center [288, 95] width 12 height 12
type input "[DATE]"
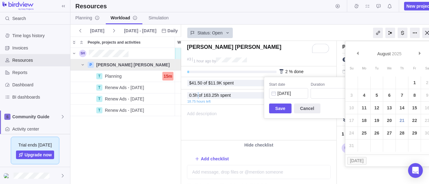
click at [383, 95] on div "Sally Jo #3 1 hour ago by Project was completed on its planned end date Today d…" at bounding box center [309, 112] width 257 height 143
click at [418, 53] on span "Next" at bounding box center [419, 53] width 3 height 3
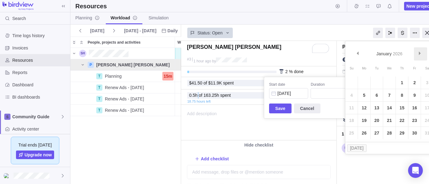
click at [418, 53] on span "Next" at bounding box center [419, 53] width 3 height 3
click at [354, 55] on link "Prev" at bounding box center [357, 53] width 13 height 13
click at [363, 84] on link "2" at bounding box center [364, 83] width 12 height 12
type input "[DATE]"
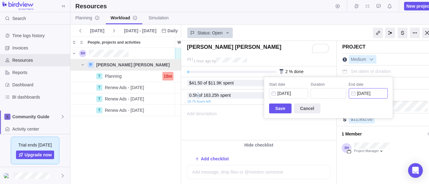
type input "261"
click at [277, 111] on span "Save" at bounding box center [280, 108] width 10 height 7
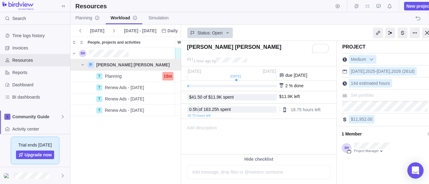
click at [411, 168] on div "Open Intercom Messenger" at bounding box center [415, 171] width 16 height 16
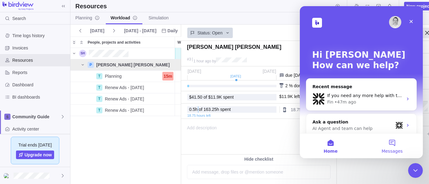
click at [393, 144] on button "Messages" at bounding box center [391, 146] width 61 height 25
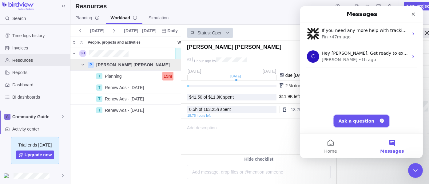
click at [357, 120] on button "Ask a question" at bounding box center [361, 121] width 56 height 12
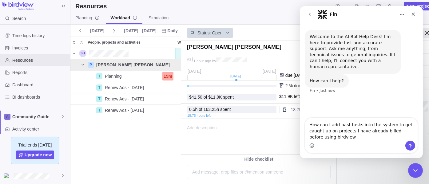
type textarea "How can I add past tasks into the system to get caught up on projects I have al…"
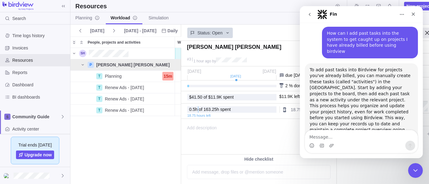
scroll to position [1, 0]
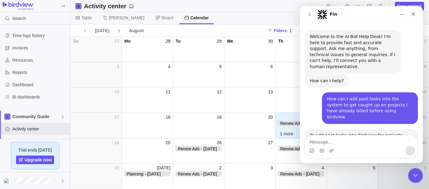
scroll to position [76, 0]
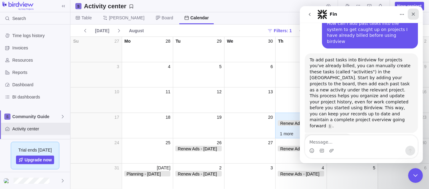
click at [414, 13] on icon "Close" at bounding box center [412, 14] width 5 height 5
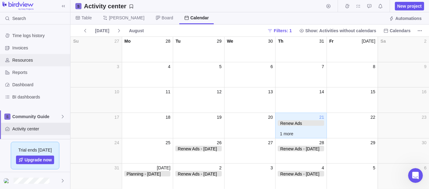
scroll to position [34, 0]
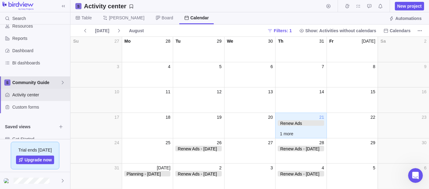
click at [27, 84] on span "Community Guide" at bounding box center [36, 83] width 48 height 6
click at [30, 98] on span "Community Guide" at bounding box center [35, 97] width 38 height 6
click at [86, 15] on span "Table" at bounding box center [86, 18] width 10 height 6
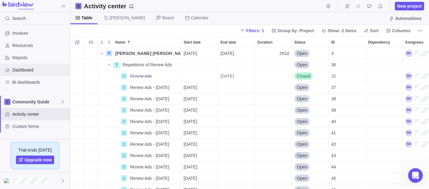
scroll to position [0, 0]
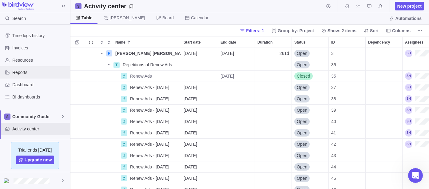
click at [31, 73] on span "Reports" at bounding box center [39, 72] width 55 height 6
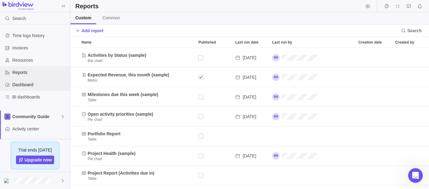
scroll to position [136, 353]
click at [31, 82] on span "Dashboard" at bounding box center [39, 85] width 55 height 6
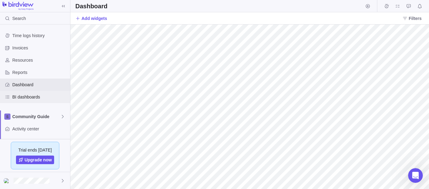
click at [34, 95] on span "BI dashboards" at bounding box center [39, 97] width 55 height 6
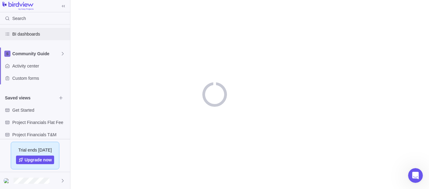
scroll to position [68, 0]
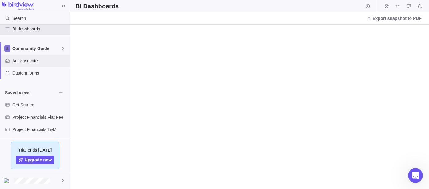
click at [32, 62] on span "Activity center" at bounding box center [39, 61] width 55 height 6
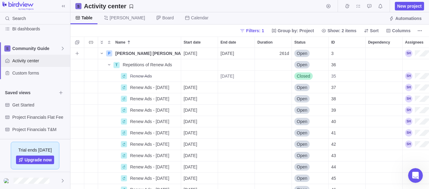
scroll to position [136, 353]
click at [79, 67] on span "Add sub-activity" at bounding box center [77, 65] width 9 height 9
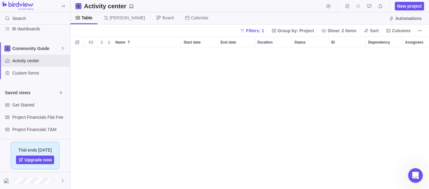
scroll to position [421, 0]
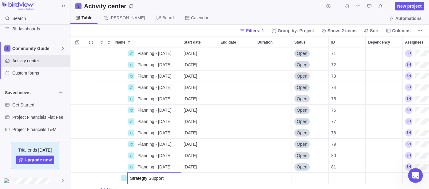
type input "Strategty Support"
click at [221, 23] on body "Search Time logs history Invoices Resources Reports Dashboard BI dashboards Com…" at bounding box center [214, 94] width 429 height 189
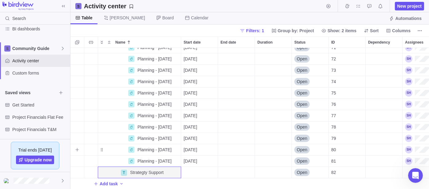
scroll to position [432, 0]
click at [174, 172] on icon "More actions" at bounding box center [173, 172] width 1 height 1
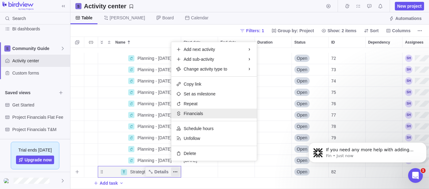
scroll to position [108, 0]
click at [196, 112] on span "Financials" at bounding box center [193, 114] width 19 height 6
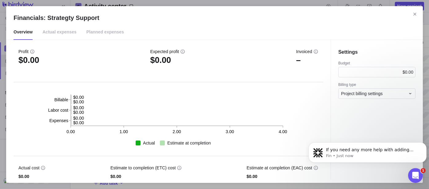
click at [414, 15] on icon "Close" at bounding box center [414, 14] width 5 height 5
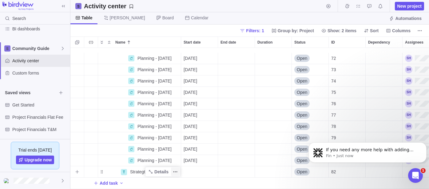
click at [178, 170] on icon "More actions" at bounding box center [175, 172] width 5 height 5
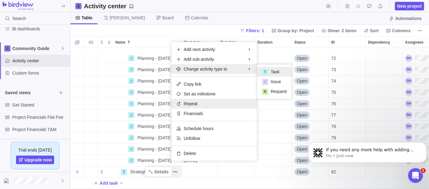
click at [203, 104] on div "Repeat" at bounding box center [213, 104] width 85 height 10
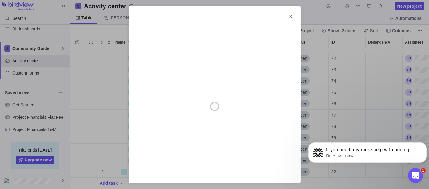
scroll to position [0, 0]
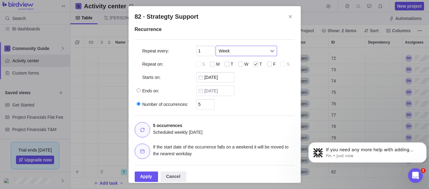
click at [236, 48] on span "Week" at bounding box center [242, 51] width 47 height 10
click at [231, 91] on li "Month" at bounding box center [246, 87] width 55 height 10
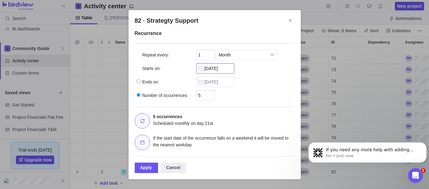
click at [213, 67] on body "Search Time logs history Invoices Resources Reports Dashboard BI dashboards Com…" at bounding box center [214, 94] width 429 height 189
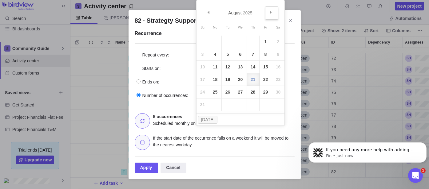
click at [271, 12] on span "Next" at bounding box center [270, 12] width 3 height 3
click at [229, 42] on link "2" at bounding box center [228, 42] width 12 height 12
type input "[DATE]"
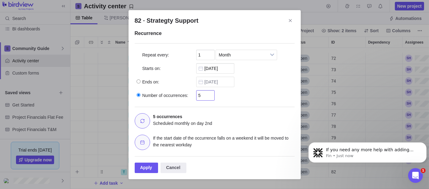
click at [198, 94] on input "5" at bounding box center [205, 95] width 18 height 10
click at [199, 94] on input "5" at bounding box center [205, 95] width 18 height 10
type input "12"
click at [152, 164] on div "Apply" at bounding box center [147, 168] width 24 height 10
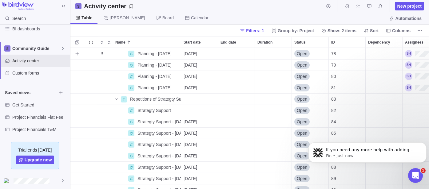
scroll to position [500, 0]
click at [177, 109] on icon "More actions" at bounding box center [175, 110] width 5 height 5
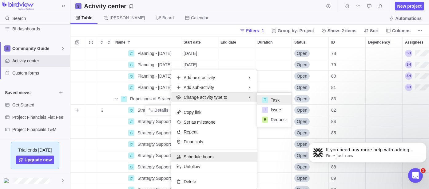
click at [200, 155] on span "Schedule hours" at bounding box center [199, 157] width 30 height 6
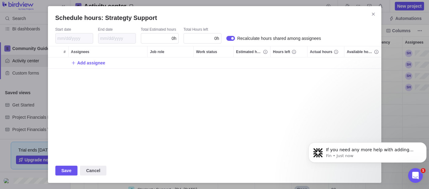
scroll to position [96, 328]
click at [174, 37] on span "0h" at bounding box center [174, 38] width 5 height 5
type input "6"
type input "1"
click at [69, 171] on span "Save" at bounding box center [66, 170] width 10 height 7
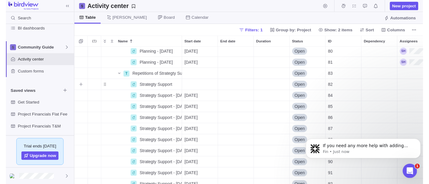
scroll to position [535, 0]
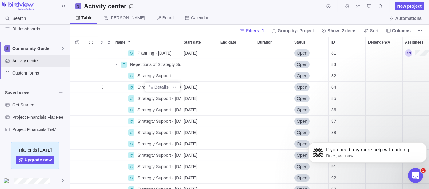
click at [138, 89] on span "Strategty Support - [DATE]" at bounding box center [158, 87] width 43 height 6
click at [200, 87] on div "Planning - [DATE] Details [DATE] Open 81 T Repetitions of Strategty Support Det…" at bounding box center [249, 118] width 358 height 141
click at [228, 85] on div "End date" at bounding box center [236, 87] width 37 height 11
click at [212, 85] on div "Planning - [DATE] Details [DATE] Open 81 T Repetitions of Strategty Support Det…" at bounding box center [249, 118] width 358 height 141
click at [116, 87] on div "Name" at bounding box center [113, 87] width 30 height 5
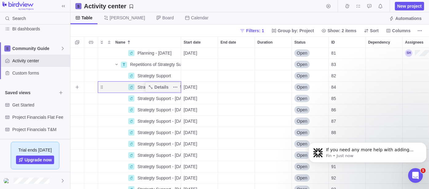
click at [132, 87] on icon "Name" at bounding box center [131, 87] width 4 height 4
click at [144, 87] on div "Planning - [DATE] Details [DATE] Open 81 T Repetitions of Strategty Support Det…" at bounding box center [249, 118] width 358 height 141
click at [162, 86] on span "Details" at bounding box center [161, 87] width 14 height 6
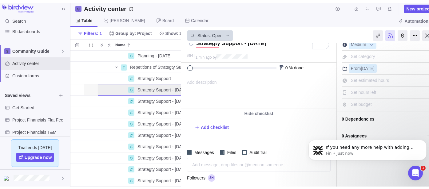
scroll to position [26, 0]
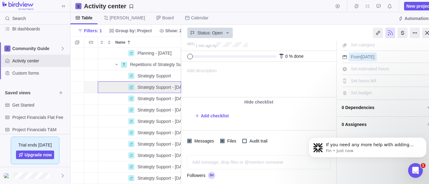
click at [366, 69] on span "Set estimated hours" at bounding box center [370, 68] width 38 height 5
click at [426, 32] on div at bounding box center [427, 33] width 10 height 10
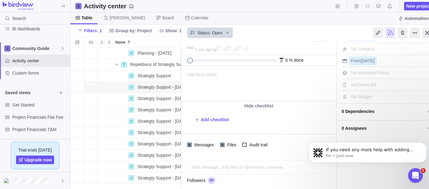
scroll to position [108, 0]
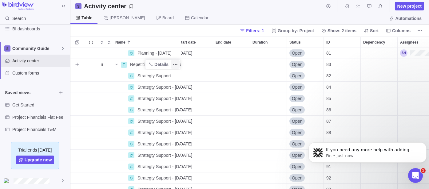
click at [176, 65] on icon "More actions" at bounding box center [175, 64] width 5 height 5
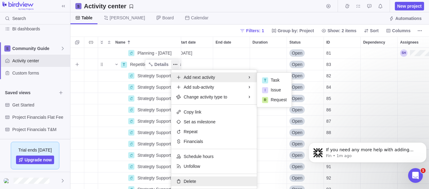
click at [196, 181] on div "Delete" at bounding box center [213, 182] width 85 height 10
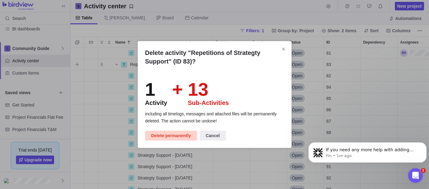
click at [174, 137] on span "Delete permanently" at bounding box center [171, 135] width 40 height 7
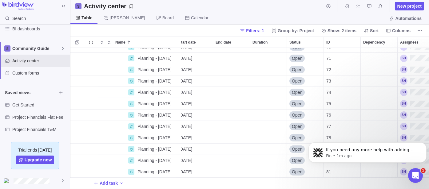
scroll to position [421, 5]
click at [102, 179] on div "Renew Ads - [DATE] Details [DATE] Open 61 Renew Ads - [DATE] Details [DATE] Ope…" at bounding box center [249, 118] width 358 height 141
click at [105, 180] on span "Add task" at bounding box center [109, 183] width 18 height 6
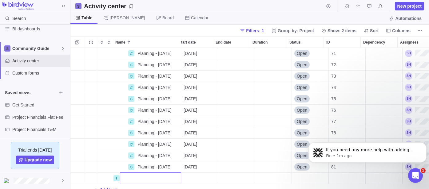
scroll to position [0, 0]
type input "Strategy Support"
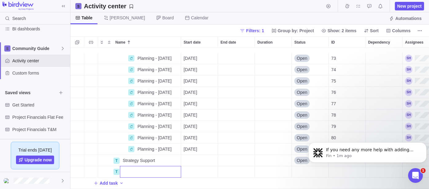
click at [194, 157] on div "Planning - [DATE] Details [DATE] Open 73 Planning - [DATE] Details [DATE] Open …" at bounding box center [249, 118] width 358 height 141
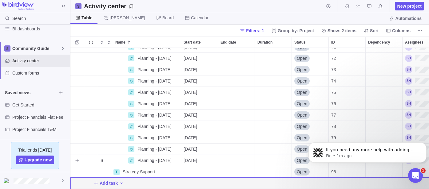
scroll to position [432, 0]
click at [162, 169] on span "Details" at bounding box center [161, 172] width 14 height 6
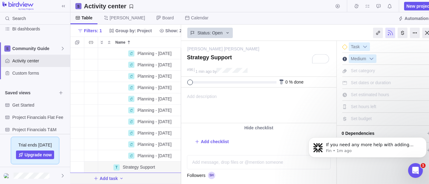
click at [377, 94] on span "Set estimated hours" at bounding box center [370, 94] width 38 height 5
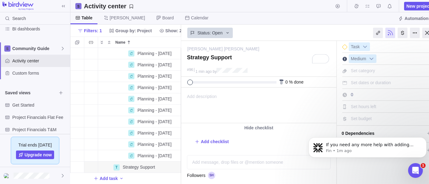
type input "1"
click at [371, 106] on span "Set hours left" at bounding box center [364, 106] width 26 height 5
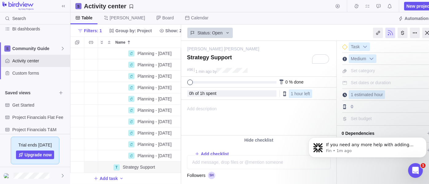
click at [371, 116] on span "Set budget" at bounding box center [361, 118] width 21 height 5
click at [295, 43] on div "[PERSON_NAME] [PERSON_NAME] — change" at bounding box center [257, 47] width 141 height 12
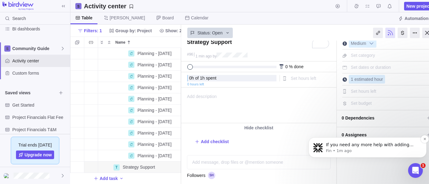
scroll to position [34, 0]
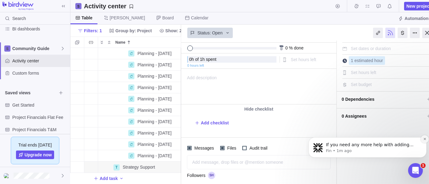
click at [423, 139] on icon "Dismiss notification" at bounding box center [424, 138] width 3 height 3
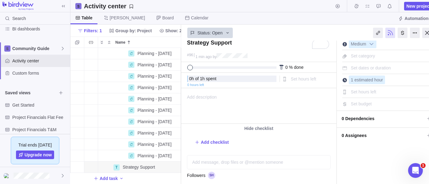
scroll to position [0, 0]
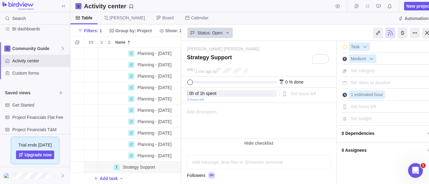
click at [372, 71] on span "Set category" at bounding box center [363, 70] width 24 height 5
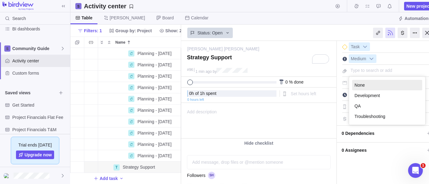
click at [372, 71] on input "text" at bounding box center [388, 70] width 78 height 9
click at [341, 34] on div "Status: Open" at bounding box center [309, 33] width 257 height 16
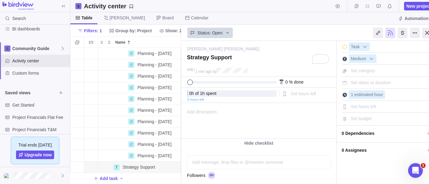
click at [371, 135] on span "0 Dependencies" at bounding box center [382, 133] width 83 height 10
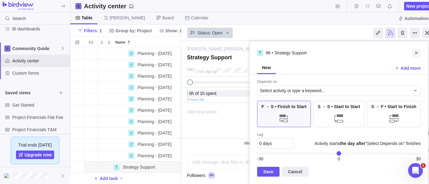
click at [417, 53] on icon "Close" at bounding box center [416, 52] width 5 height 5
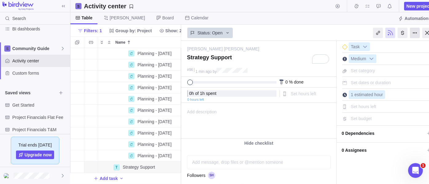
click at [411, 30] on div at bounding box center [415, 33] width 10 height 10
click at [401, 46] on div "Repeat" at bounding box center [397, 46] width 38 height 10
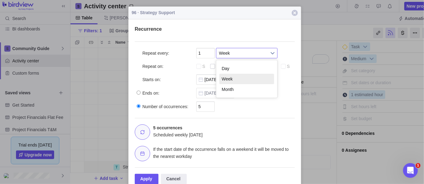
click at [230, 54] on span "Week" at bounding box center [242, 53] width 47 height 10
click at [231, 90] on li "Month" at bounding box center [246, 89] width 55 height 10
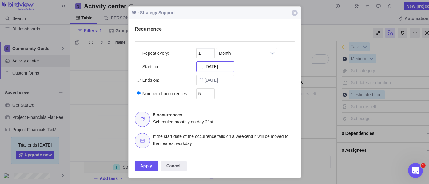
click at [222, 67] on body "Search Time logs history Invoices Resources Reports Dashboard BI dashboards Com…" at bounding box center [214, 92] width 429 height 184
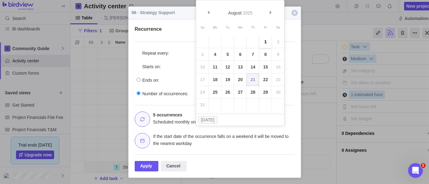
click at [266, 45] on link "1" at bounding box center [265, 42] width 12 height 12
type input "[DATE]"
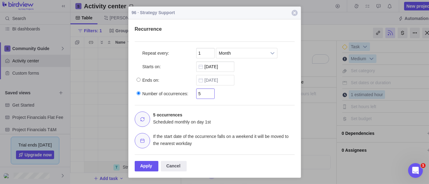
click at [209, 95] on input "5" at bounding box center [205, 94] width 18 height 10
type input "12"
click at [148, 168] on div "Apply" at bounding box center [147, 166] width 24 height 10
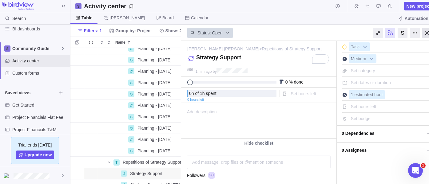
click at [425, 32] on div at bounding box center [427, 33] width 10 height 10
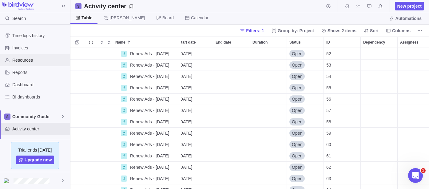
click at [29, 57] on div "Resources" at bounding box center [35, 60] width 70 height 12
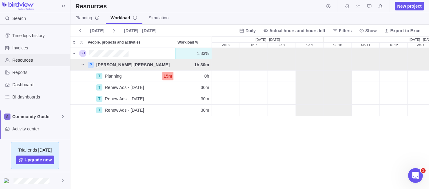
scroll to position [136, 353]
click at [80, 30] on icon at bounding box center [80, 30] width 5 height 5
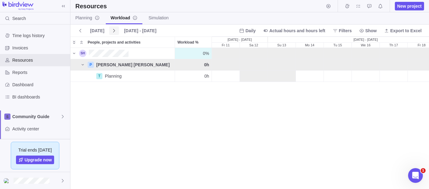
click at [112, 30] on icon at bounding box center [114, 30] width 5 height 5
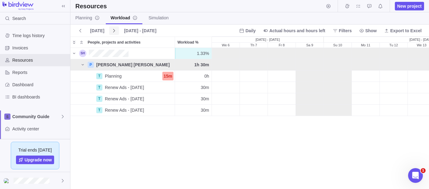
click at [112, 30] on icon at bounding box center [114, 30] width 5 height 5
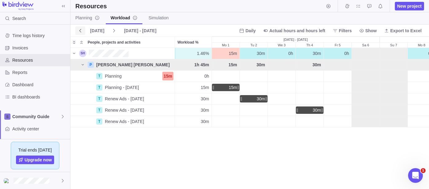
click at [81, 31] on icon at bounding box center [80, 30] width 5 height 5
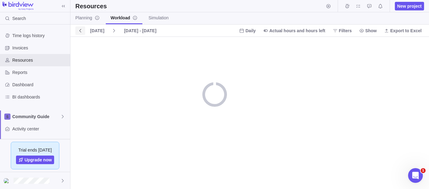
click at [81, 31] on icon at bounding box center [80, 30] width 5 height 5
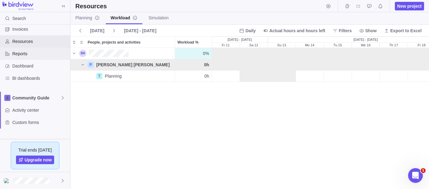
scroll to position [34, 0]
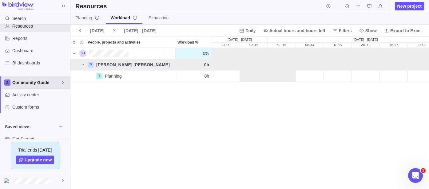
click at [26, 84] on span "Community Guide" at bounding box center [36, 83] width 48 height 6
click at [35, 96] on span "Community Guide" at bounding box center [35, 97] width 38 height 6
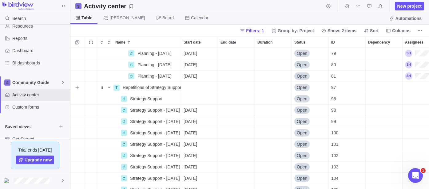
click at [182, 86] on div "Start date" at bounding box center [199, 87] width 37 height 11
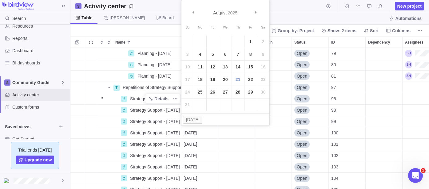
click at [158, 97] on div "Planning Details Open 68 Planning - [DATE] Details [DATE] Open 70 Planning - [D…" at bounding box center [249, 118] width 358 height 141
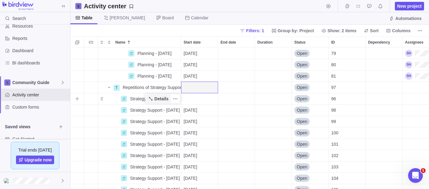
click at [168, 96] on span "Details" at bounding box center [161, 99] width 14 height 6
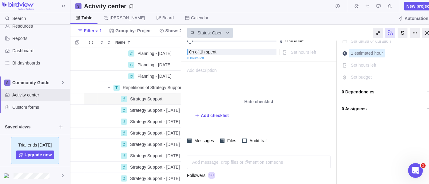
click at [368, 108] on span "0 Assignees" at bounding box center [382, 109] width 83 height 10
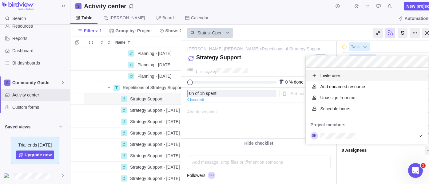
click at [314, 44] on div "[PERSON_NAME] [PERSON_NAME] > Repetitions of Strategy Support — change Strategy…" at bounding box center [309, 112] width 257 height 143
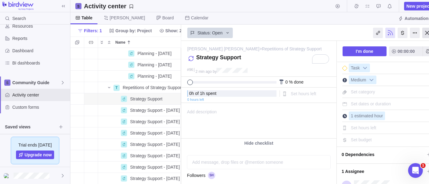
click at [427, 32] on div at bounding box center [427, 33] width 10 height 10
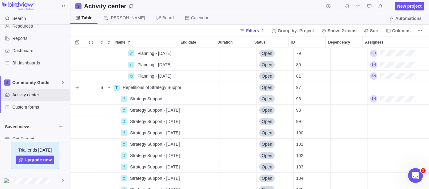
click at [192, 88] on div "End date" at bounding box center [201, 87] width 37 height 11
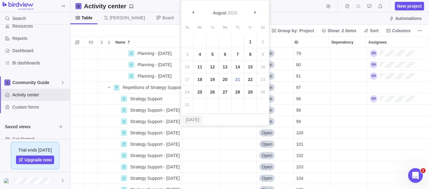
click at [353, 88] on div "Planning Details Open 68 Planning - [DATE] Details [DATE] Open 70 Planning - [D…" at bounding box center [249, 118] width 358 height 141
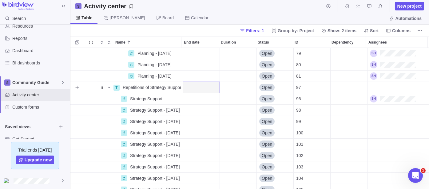
click at [375, 88] on div "Assignees" at bounding box center [397, 87] width 61 height 11
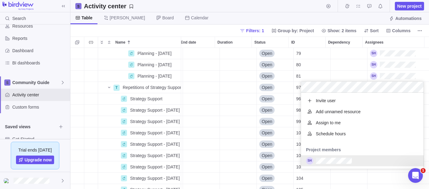
click at [366, 166] on div "grid" at bounding box center [362, 161] width 123 height 11
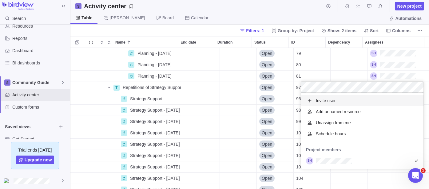
click at [301, 17] on body "Search Time logs history Invoices Resources Reports Dashboard BI dashboards Com…" at bounding box center [214, 94] width 429 height 189
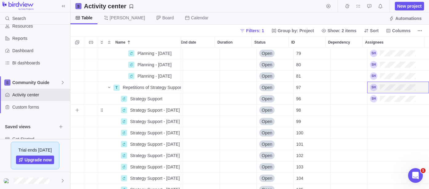
click at [395, 109] on div "Assignees" at bounding box center [397, 110] width 61 height 11
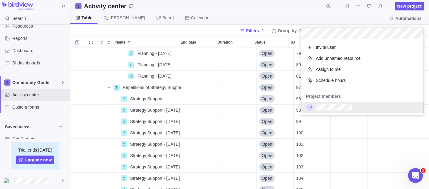
click at [358, 107] on div "grid" at bounding box center [362, 107] width 123 height 11
click at [362, 108] on div "grid" at bounding box center [362, 107] width 123 height 11
click at [369, 127] on div "Planning Details Open 68 Planning - [DATE] Details [DATE] Open 70 Planning - [D…" at bounding box center [249, 118] width 358 height 141
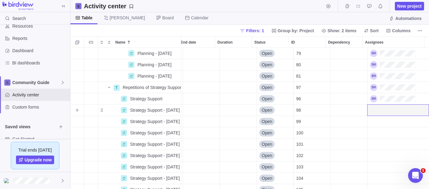
click at [382, 109] on div "Assignees" at bounding box center [397, 110] width 61 height 11
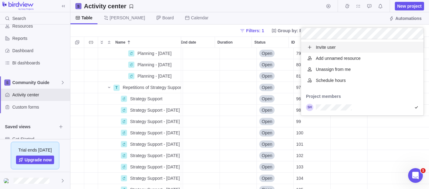
click at [318, 18] on body "Search Time logs history Invoices Resources Reports Dashboard BI dashboards Com…" at bounding box center [214, 94] width 429 height 189
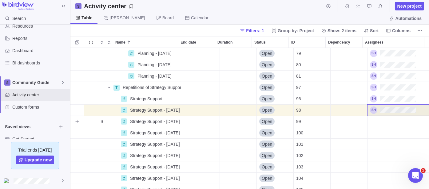
click at [403, 123] on div "Assignees" at bounding box center [397, 121] width 61 height 11
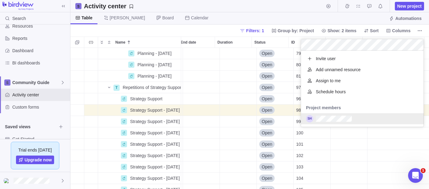
click at [360, 120] on div "grid" at bounding box center [362, 118] width 123 height 11
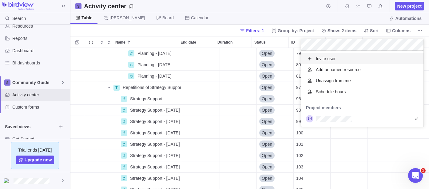
click at [283, 6] on body "Search Time logs history Invoices Resources Reports Dashboard BI dashboards Com…" at bounding box center [214, 94] width 429 height 189
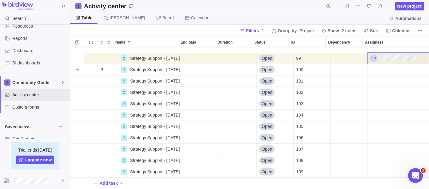
click at [375, 64] on div "Assignees" at bounding box center [397, 69] width 61 height 11
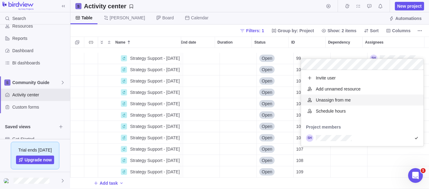
click at [264, 10] on body "Search Time logs history Invoices Resources Reports Dashboard BI dashboards Com…" at bounding box center [214, 94] width 429 height 189
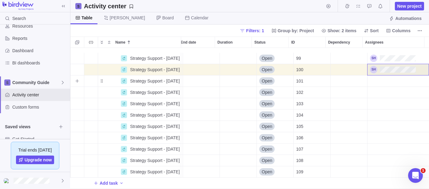
click at [388, 79] on div "Assignees" at bounding box center [397, 81] width 61 height 11
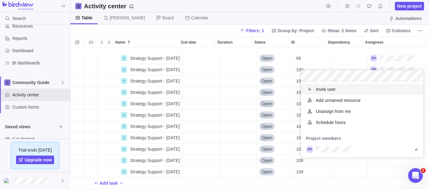
click at [301, 14] on body "Search Time logs history Invoices Resources Reports Dashboard BI dashboards Com…" at bounding box center [214, 94] width 429 height 189
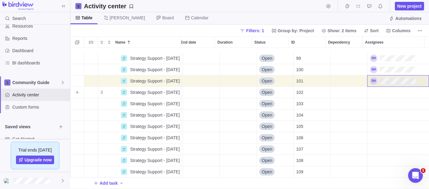
click at [374, 91] on div "Assignees" at bounding box center [397, 92] width 61 height 11
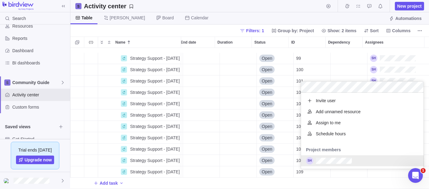
click at [327, 164] on div "grid" at bounding box center [362, 161] width 123 height 11
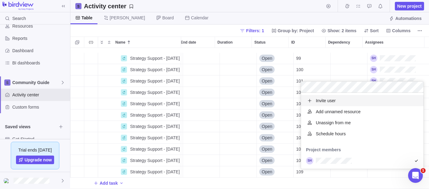
click at [297, 12] on body "Search Time logs history Invoices Resources Reports Dashboard BI dashboards Com…" at bounding box center [214, 94] width 429 height 189
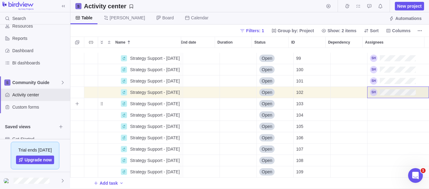
click at [376, 103] on div "Assignees" at bounding box center [397, 103] width 61 height 11
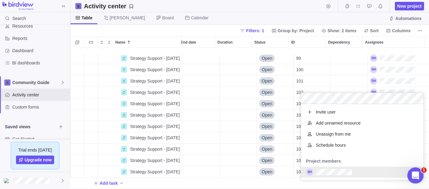
click at [414, 174] on icon "Open Intercom Messenger" at bounding box center [414, 175] width 10 height 10
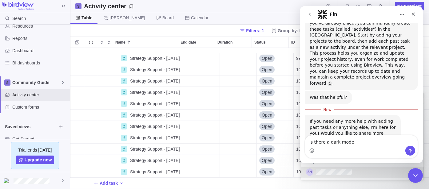
type textarea "is there a dark mode"
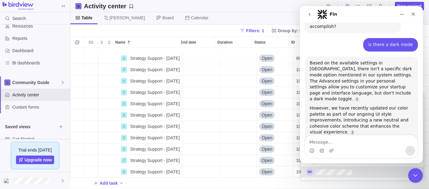
scroll to position [235, 0]
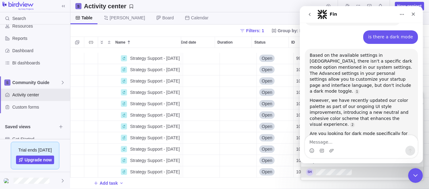
click at [374, 139] on textarea "Message…" at bounding box center [361, 141] width 112 height 10
type textarea "dark more"
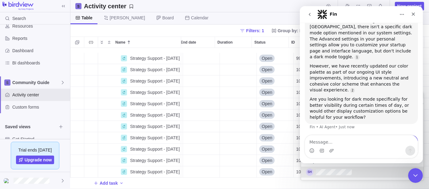
scroll to position [273, 0]
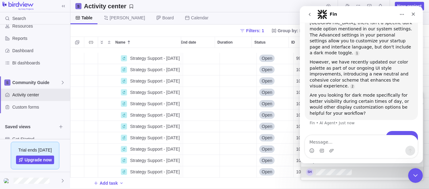
click at [261, 16] on body "Search Time logs history Invoices Resources Reports Dashboard BI dashboards Com…" at bounding box center [214, 94] width 429 height 189
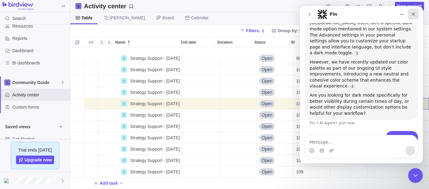
click at [412, 13] on icon "Close" at bounding box center [412, 14] width 5 height 5
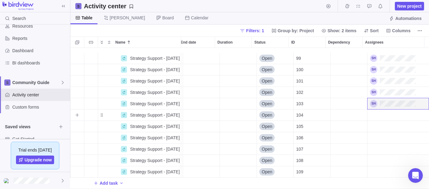
click at [402, 110] on div "Assignees" at bounding box center [397, 115] width 61 height 11
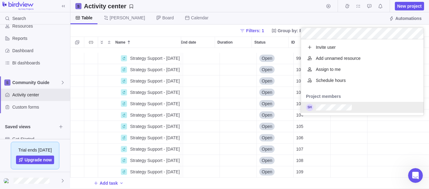
scroll to position [71, 117]
click at [372, 104] on div "grid" at bounding box center [362, 107] width 123 height 11
click at [389, 123] on div "Strategy Support - [DATE] Details [DATE] Open 99 Strategy Support - [DATE] Deta…" at bounding box center [249, 118] width 358 height 141
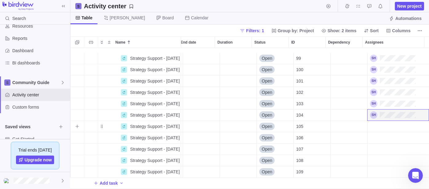
click at [389, 123] on div "Assignees" at bounding box center [397, 126] width 61 height 11
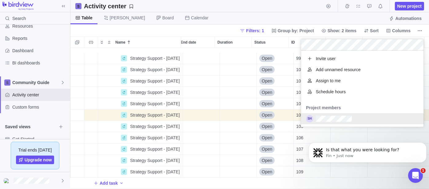
scroll to position [0, 0]
click at [355, 119] on div "grid" at bounding box center [362, 118] width 123 height 11
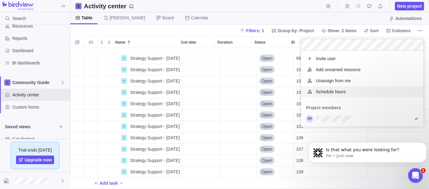
scroll to position [375, 0]
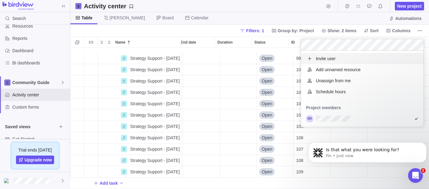
click at [301, 10] on body "Search Time logs history Invoices Resources Reports Dashboard BI dashboards Com…" at bounding box center [214, 94] width 429 height 189
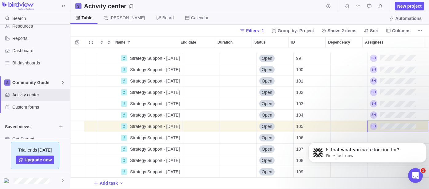
click at [384, 136] on body "Is that what you were looking for? Fin • Just now" at bounding box center [367, 151] width 118 height 38
click at [384, 133] on body "Is that what you were looking for? Fin • Just now" at bounding box center [367, 151] width 118 height 38
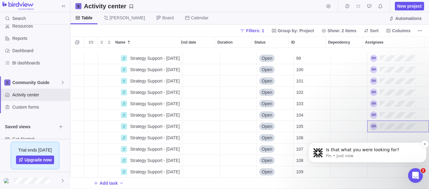
click at [385, 153] on p "Fin • Just now" at bounding box center [372, 156] width 93 height 6
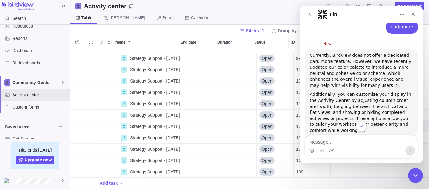
scroll to position [385, 0]
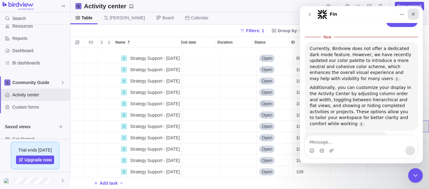
click at [412, 17] on div "Close" at bounding box center [412, 14] width 11 height 11
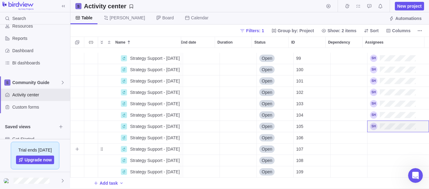
click at [387, 144] on div "Assignees" at bounding box center [397, 149] width 61 height 11
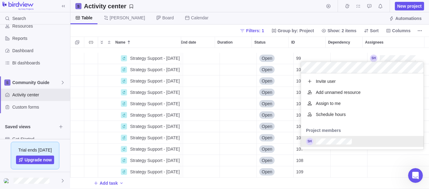
scroll to position [71, 117]
click at [371, 144] on div "grid" at bounding box center [362, 141] width 123 height 11
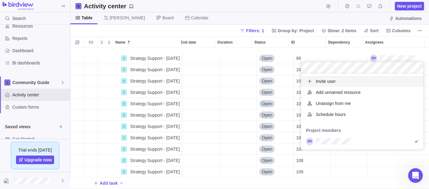
click at [290, 15] on body "Search Time logs history Invoices Resources Reports Dashboard BI dashboards Com…" at bounding box center [214, 94] width 429 height 189
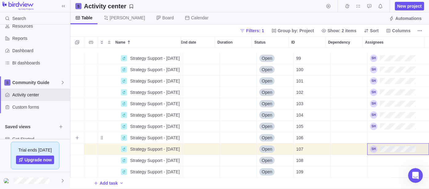
click at [389, 132] on div "Assignees" at bounding box center [397, 137] width 61 height 11
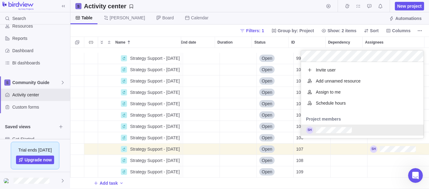
click at [358, 133] on div "grid" at bounding box center [362, 130] width 123 height 11
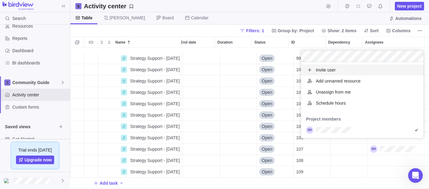
click at [268, 3] on body "Search Time logs history Invoices Resources Reports Dashboard BI dashboards Com…" at bounding box center [214, 94] width 429 height 189
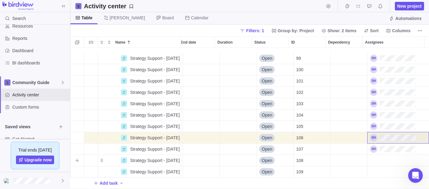
click at [383, 157] on div "Assignees" at bounding box center [397, 160] width 61 height 11
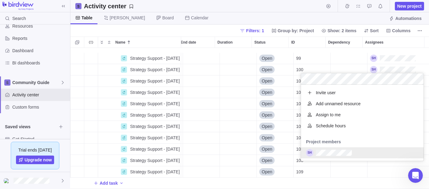
click at [377, 154] on div "grid" at bounding box center [362, 153] width 123 height 11
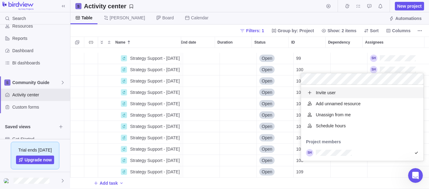
click at [299, 2] on body "Search Time logs history Invoices Resources Reports Dashboard BI dashboards Com…" at bounding box center [214, 94] width 429 height 189
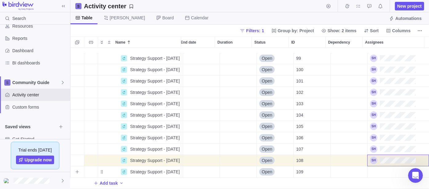
click at [381, 169] on div "Assignees" at bounding box center [397, 172] width 61 height 11
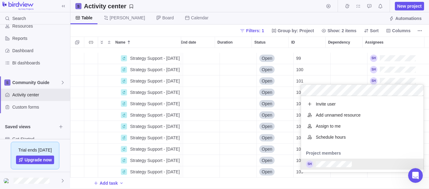
click at [369, 168] on div "grid" at bounding box center [362, 164] width 123 height 11
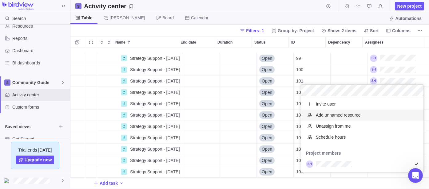
click at [273, 16] on body "Search Time logs history Invoices Resources Reports Dashboard BI dashboards Com…" at bounding box center [214, 94] width 429 height 189
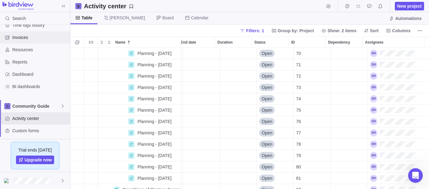
scroll to position [0, 0]
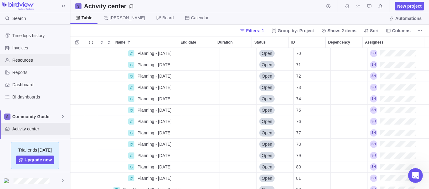
click at [25, 60] on span "Resources" at bounding box center [39, 60] width 55 height 6
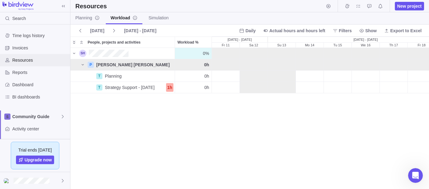
scroll to position [136, 353]
click at [170, 89] on div "1h" at bounding box center [169, 87] width 7 height 9
click at [172, 88] on div "1h" at bounding box center [169, 87] width 7 height 9
click at [115, 28] on span at bounding box center [114, 30] width 10 height 9
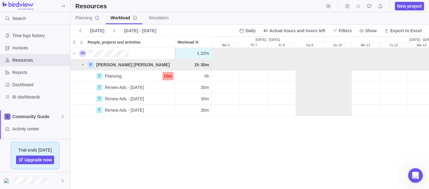
click at [172, 133] on div "1.33% 1.33% 30m 0h 0h 30m 0h 30m 0h P [PERSON_NAME] [PERSON_NAME] 1h 30m 30m 30…" at bounding box center [249, 118] width 358 height 141
click at [113, 29] on icon at bounding box center [114, 30] width 5 height 5
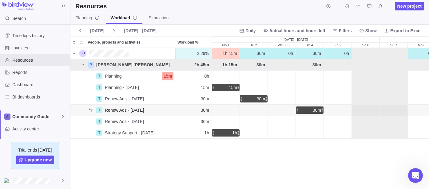
scroll to position [365, 0]
click at [412, 6] on span "New project" at bounding box center [409, 6] width 24 height 6
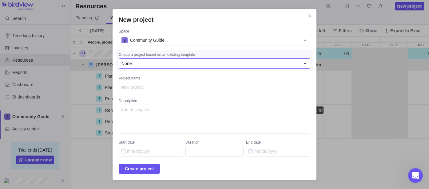
type textarea "x"
click at [157, 63] on div "None" at bounding box center [210, 64] width 179 height 6
click at [171, 85] on textarea "Project name" at bounding box center [214, 87] width 191 height 10
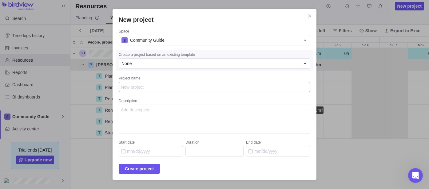
type textarea "E"
type textarea "x"
type textarea "Er"
type textarea "x"
type textarea "[PERSON_NAME]"
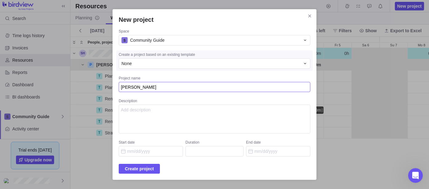
type textarea "x"
type textarea "[PERSON_NAME]"
type textarea "x"
type textarea "[PERSON_NAME]"
type textarea "x"
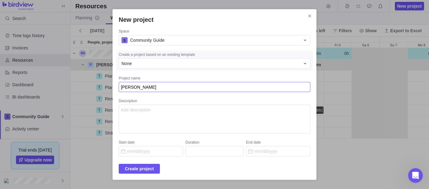
type textarea "[PERSON_NAME]"
type textarea "x"
type textarea "[PERSON_NAME]"
type textarea "x"
type textarea "[PERSON_NAME]"
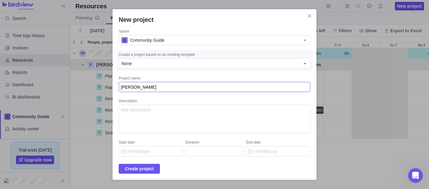
type textarea "x"
type textarea "[PERSON_NAME]"
type textarea "x"
type textarea "[PERSON_NAME]"
type textarea "x"
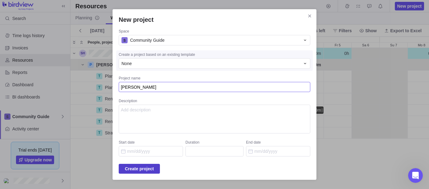
type textarea "[PERSON_NAME]"
click at [144, 173] on span "Create project" at bounding box center [139, 169] width 41 height 10
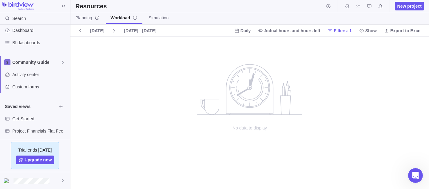
scroll to position [68, 0]
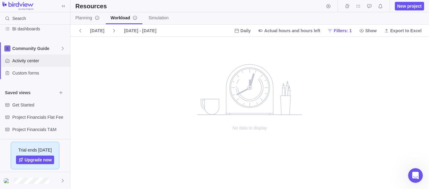
click at [39, 62] on span "Activity center" at bounding box center [39, 61] width 55 height 6
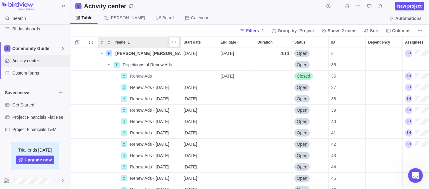
click at [127, 43] on icon at bounding box center [128, 42] width 5 height 5
click at [100, 52] on icon "Name" at bounding box center [101, 53] width 5 height 5
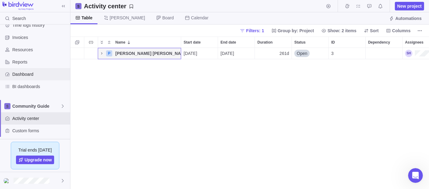
scroll to position [0, 0]
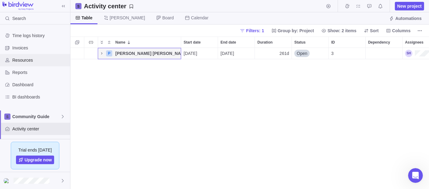
click at [36, 56] on div "Resources" at bounding box center [35, 60] width 70 height 12
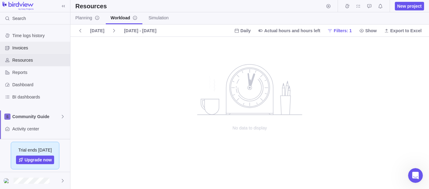
click at [40, 48] on span "Invoices" at bounding box center [39, 48] width 55 height 6
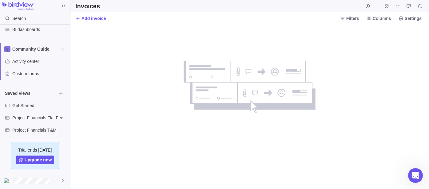
scroll to position [68, 0]
click at [35, 50] on span "Community Guide" at bounding box center [36, 48] width 48 height 6
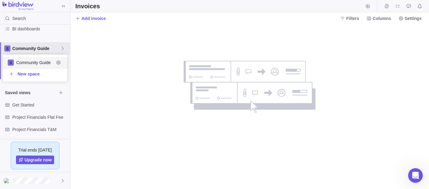
click at [33, 64] on span "Community Guide" at bounding box center [35, 63] width 38 height 6
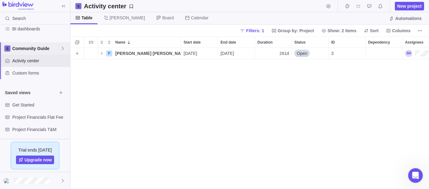
scroll to position [136, 353]
click at [402, 5] on span "New project" at bounding box center [409, 6] width 24 height 6
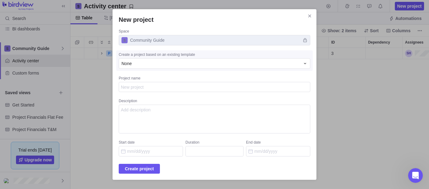
type textarea "x"
type textarea "E"
type textarea "x"
type textarea "Er"
type textarea "x"
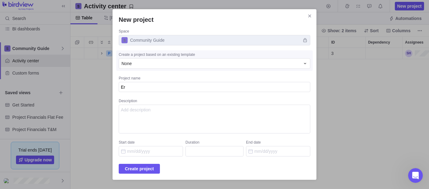
type textarea "[PERSON_NAME]"
type textarea "x"
type textarea "[PERSON_NAME]"
type textarea "x"
type textarea "[PERSON_NAME]"
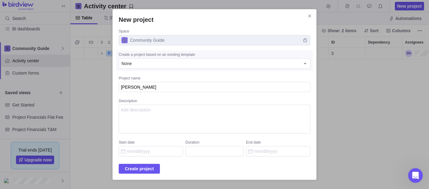
type textarea "x"
type textarea "[PERSON_NAME]"
type textarea "x"
type textarea "[PERSON_NAME]"
type textarea "x"
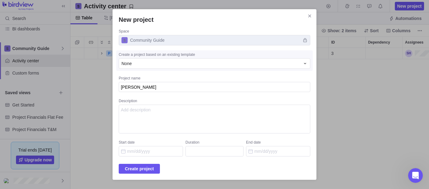
type textarea "[PERSON_NAME]"
type textarea "x"
type textarea "[PERSON_NAME]"
type textarea "x"
type textarea "[PERSON_NAME]"
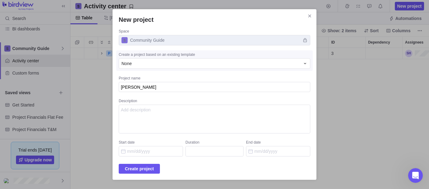
type textarea "x"
type textarea "[PERSON_NAME]"
type textarea "x"
click at [170, 151] on input "Start date" at bounding box center [151, 151] width 64 height 10
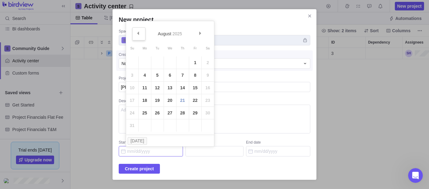
click at [138, 37] on link "Prev" at bounding box center [138, 33] width 13 height 13
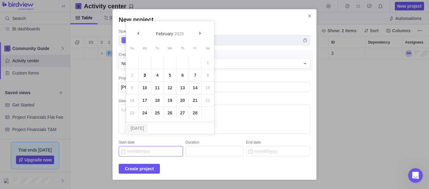
click at [144, 71] on link "3" at bounding box center [145, 75] width 12 height 12
type input "[DATE]"
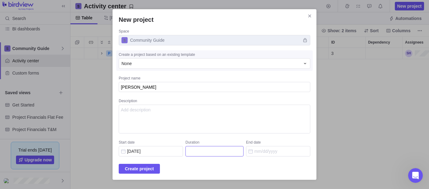
click at [226, 152] on input "Duration" at bounding box center [214, 151] width 58 height 10
click at [210, 150] on input "Duration" at bounding box center [214, 151] width 58 height 10
click at [266, 152] on input "End date" at bounding box center [278, 151] width 64 height 10
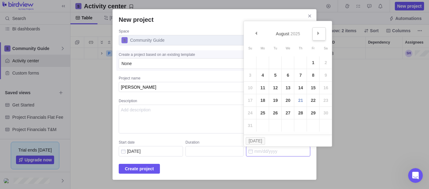
click at [316, 35] on link "Next" at bounding box center [318, 33] width 13 height 13
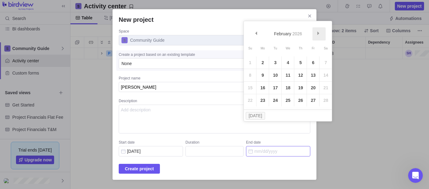
click at [316, 35] on link "Next" at bounding box center [318, 33] width 13 height 13
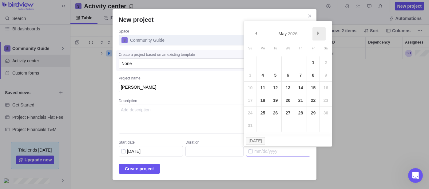
click at [316, 35] on link "Next" at bounding box center [318, 33] width 13 height 13
click at [259, 33] on link "Prev" at bounding box center [256, 33] width 13 height 13
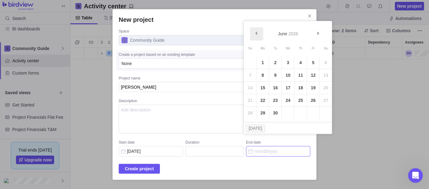
click at [259, 33] on link "Prev" at bounding box center [256, 33] width 13 height 13
click at [266, 60] on link "2" at bounding box center [262, 63] width 12 height 12
type input "261"
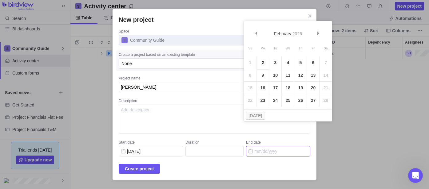
type input "[DATE]"
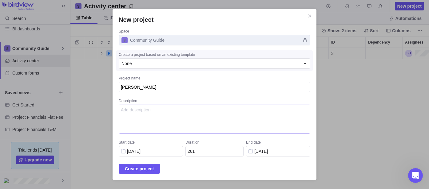
click at [160, 117] on textarea "Description" at bounding box center [214, 119] width 191 height 29
click at [184, 62] on div "None" at bounding box center [210, 64] width 179 height 6
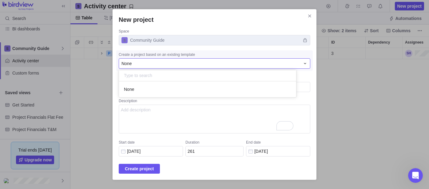
scroll to position [10, 172]
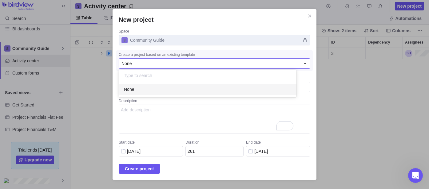
click at [148, 172] on div "New project Space Community Guide Create a project based on an existing templat…" at bounding box center [214, 94] width 429 height 189
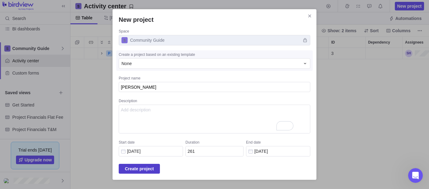
click at [149, 167] on span "Create project" at bounding box center [139, 168] width 29 height 7
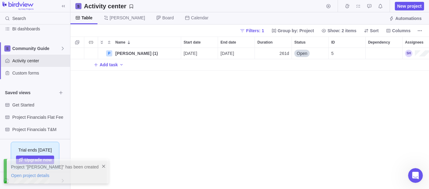
scroll to position [136, 353]
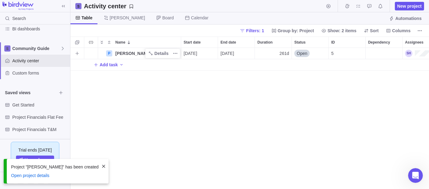
click at [132, 52] on span "[PERSON_NAME] (1)" at bounding box center [136, 53] width 42 height 6
click at [160, 80] on div "P [PERSON_NAME] (1) [DATE] [DATE] 261d Open 5 Add task" at bounding box center [249, 118] width 358 height 141
click at [288, 73] on div "P [PERSON_NAME] (1) Details [DATE] [DATE] 261d Open 5 Add task" at bounding box center [249, 118] width 358 height 141
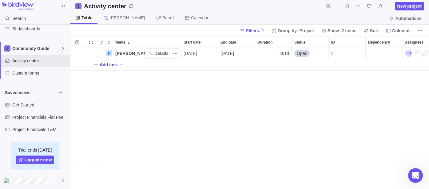
click at [104, 64] on span "Add task" at bounding box center [109, 65] width 18 height 6
click at [134, 65] on input "Name" at bounding box center [150, 65] width 61 height 12
type input "Planning"
click at [251, 112] on div "P [PERSON_NAME] (1) Details [DATE] [DATE] 261d Open 5 T Planning Add task" at bounding box center [249, 118] width 358 height 141
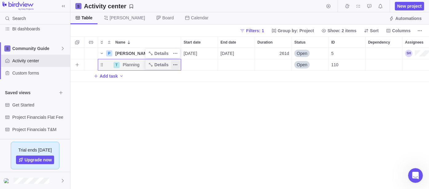
click at [174, 67] on icon "More actions" at bounding box center [175, 64] width 5 height 5
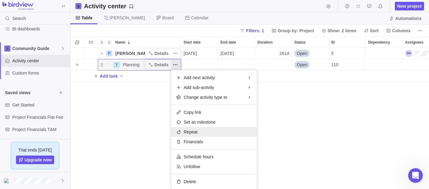
click at [216, 131] on div "Repeat" at bounding box center [213, 132] width 85 height 10
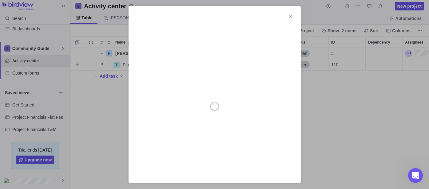
scroll to position [0, 0]
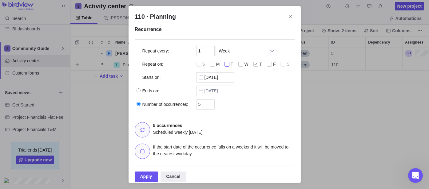
click at [229, 65] on div "110 · Planning" at bounding box center [227, 65] width 6 height 6
click at [0, 0] on input "110 · Planning" at bounding box center [0, 0] width 0 height 0
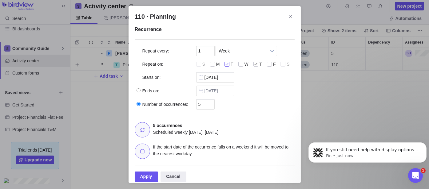
scroll to position [393, 0]
click at [235, 49] on span "Week" at bounding box center [242, 51] width 47 height 10
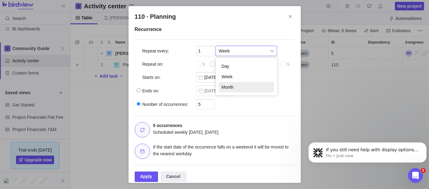
click at [236, 86] on li "Month" at bounding box center [246, 87] width 55 height 10
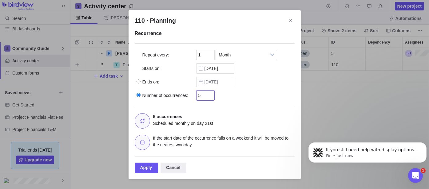
click at [201, 96] on input "5" at bounding box center [205, 95] width 18 height 10
type input "12"
click at [245, 92] on div "Number of occurrences: 12" at bounding box center [215, 94] width 160 height 14
click at [150, 168] on div "Apply" at bounding box center [147, 168] width 24 height 10
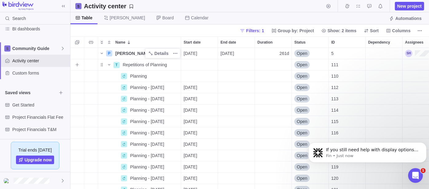
click at [393, 65] on div "Dependency" at bounding box center [383, 64] width 37 height 11
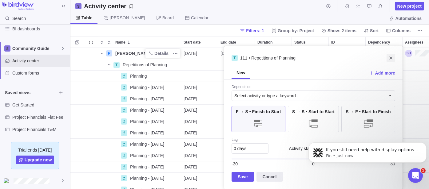
click at [391, 57] on icon "Close" at bounding box center [390, 58] width 5 height 5
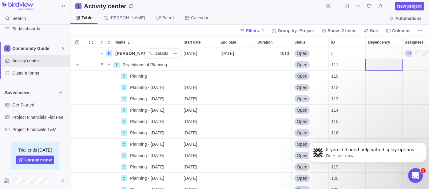
click at [406, 65] on div "Assignees" at bounding box center [432, 64] width 61 height 11
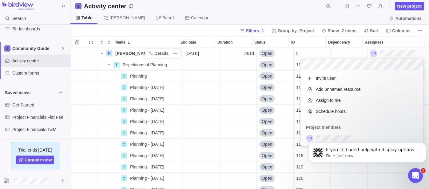
scroll to position [71, 117]
click at [334, 134] on body "If you still need help with display options or anything else in [GEOGRAPHIC_DAT…" at bounding box center [367, 151] width 118 height 38
click at [323, 138] on body "If you still need help with display options or anything else in [GEOGRAPHIC_DAT…" at bounding box center [367, 151] width 118 height 38
click at [304, 138] on div "grid" at bounding box center [362, 138] width 123 height 11
click at [295, 14] on body "Search Time logs history Invoices Resources Reports Dashboard BI dashboards Com…" at bounding box center [214, 94] width 429 height 189
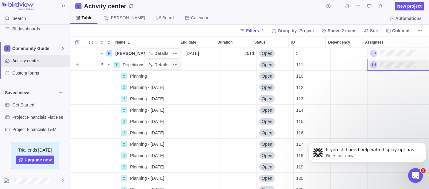
click at [175, 64] on icon "More actions" at bounding box center [175, 64] width 5 height 5
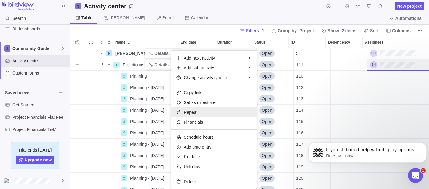
click at [185, 115] on span "Repeat" at bounding box center [191, 112] width 14 height 6
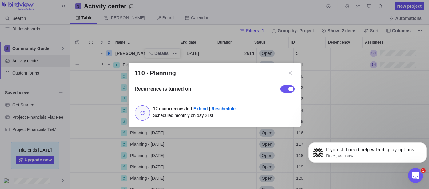
click at [290, 89] on div "110 · Planning" at bounding box center [290, 89] width 5 height 5
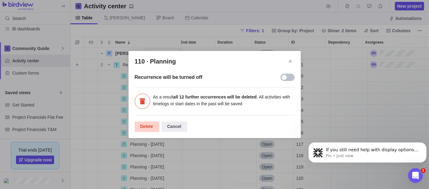
click at [152, 127] on div "Delete" at bounding box center [147, 127] width 25 height 10
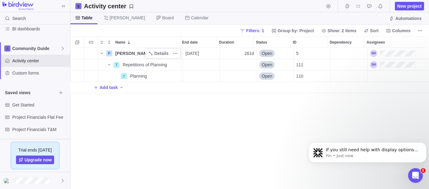
scroll to position [0, 35]
click at [394, 77] on div "Assignees" at bounding box center [397, 76] width 61 height 11
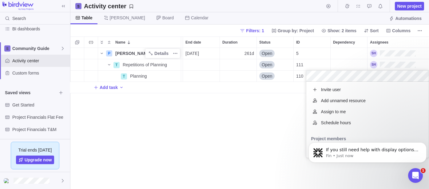
scroll to position [71, 117]
click at [423, 143] on icon "Dismiss notification" at bounding box center [424, 144] width 2 height 2
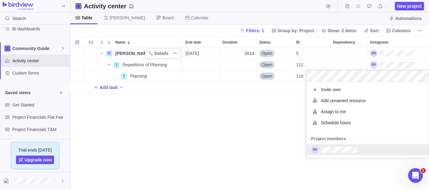
click at [362, 149] on div "grid" at bounding box center [367, 149] width 123 height 11
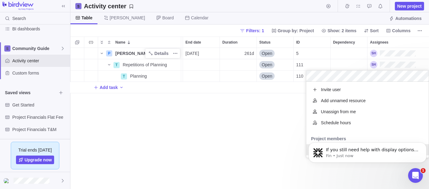
scroll to position [0, 0]
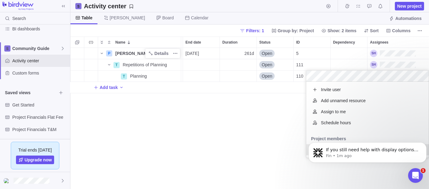
click html "If you still need help with display options or anything else in [GEOGRAPHIC_DAT…"
click at [335, 66] on div "P [PERSON_NAME] (1) Details [DATE] [DATE] 261d Open 5 T Repetitions of Planning…" at bounding box center [249, 118] width 358 height 141
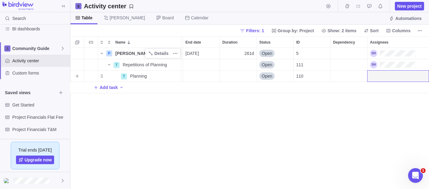
click at [390, 77] on div "Assignees" at bounding box center [397, 76] width 61 height 11
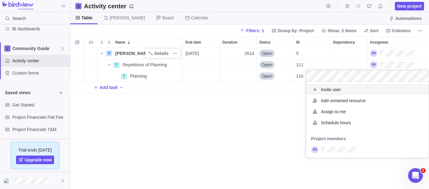
scroll to position [71, 117]
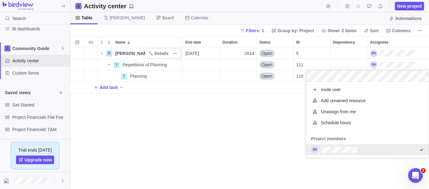
click at [248, 140] on div "P [PERSON_NAME] (1) Details [DATE] [DATE] 261d Open 5 T Repetitions of Planning…" at bounding box center [249, 118] width 358 height 141
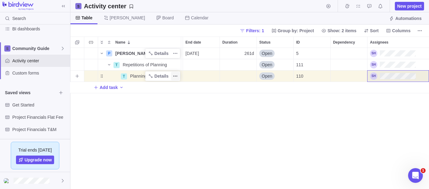
click at [175, 74] on icon "More actions" at bounding box center [175, 76] width 5 height 5
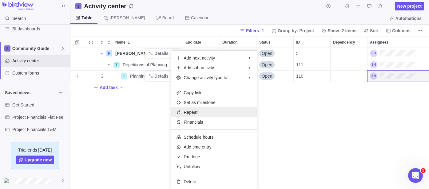
click at [203, 113] on div "Repeat" at bounding box center [213, 113] width 85 height 10
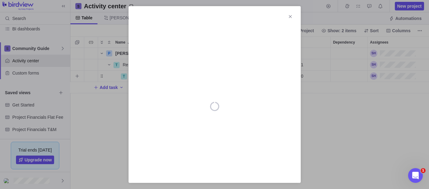
scroll to position [0, 0]
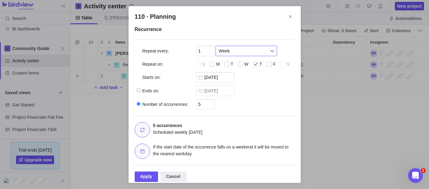
click at [234, 52] on span "Week" at bounding box center [242, 51] width 47 height 10
click at [228, 40] on div "Recurrence Repeat every: 1 Day Week Month Week Day Week Month Repeat on: S M T …" at bounding box center [215, 92] width 160 height 133
click at [234, 46] on span "Week" at bounding box center [242, 51] width 47 height 10
click at [235, 83] on li "Month" at bounding box center [246, 87] width 55 height 10
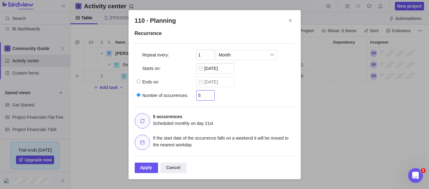
click at [203, 95] on input "5" at bounding box center [205, 95] width 18 height 10
type input "12"
click at [252, 109] on div "12 occurrences Scheduled monthly on day 21st" at bounding box center [215, 118] width 160 height 22
click at [148, 168] on div "Apply" at bounding box center [147, 168] width 24 height 10
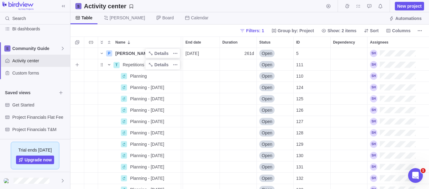
click at [111, 66] on icon "Name" at bounding box center [109, 64] width 5 height 5
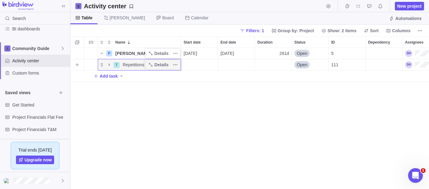
click at [111, 66] on icon "Name" at bounding box center [109, 64] width 5 height 5
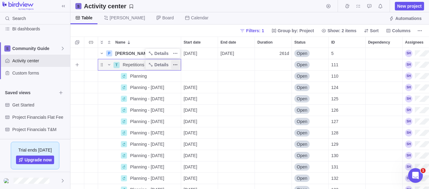
click at [173, 65] on icon "More actions" at bounding box center [175, 64] width 5 height 5
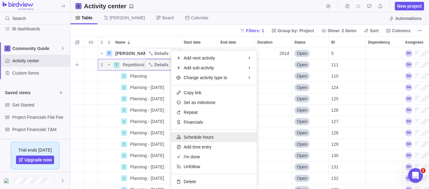
click at [207, 137] on span "Schedule hours" at bounding box center [199, 137] width 30 height 6
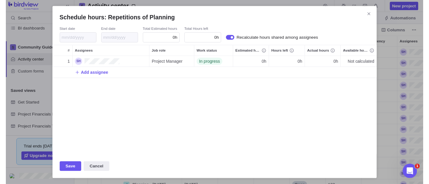
scroll to position [96, 328]
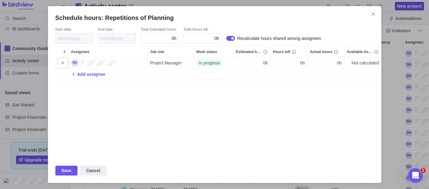
click at [266, 57] on div "0h" at bounding box center [252, 62] width 37 height 11
type input "1"
click at [69, 171] on div "Schedule hours: Repetitions of Planning Start date End date Total Estimated hou…" at bounding box center [214, 94] width 429 height 189
click at [69, 172] on span "Save" at bounding box center [66, 170] width 10 height 7
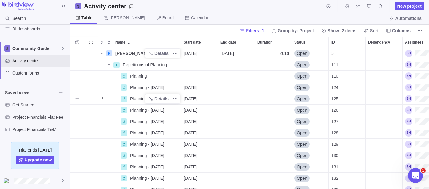
click at [142, 101] on span "Planning - 9/22/2025" at bounding box center [147, 99] width 34 height 6
click at [215, 96] on div "P Erin Tugon (1) Details 02/03/2025 02/02/2026 261d Open 5 T Repetitions of Pla…" at bounding box center [249, 118] width 358 height 141
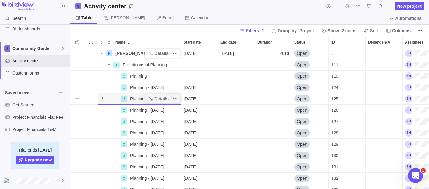
click at [219, 99] on div "End date" at bounding box center [236, 98] width 37 height 11
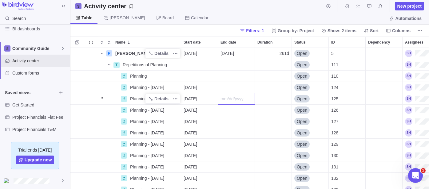
click at [194, 88] on div "P Erin Tugon (1) Details 02/03/2025 02/02/2026 261d Open 5 T Repetitions of Pla…" at bounding box center [249, 118] width 358 height 141
click at [137, 89] on span "Planning - 8/21/2025" at bounding box center [147, 88] width 34 height 6
click at [123, 89] on div "P Erin Tugon (1) Details 02/03/2025 02/02/2026 261d Open 5 T Repetitions of Pla…" at bounding box center [249, 118] width 358 height 141
click at [251, 86] on div "End date" at bounding box center [236, 87] width 37 height 11
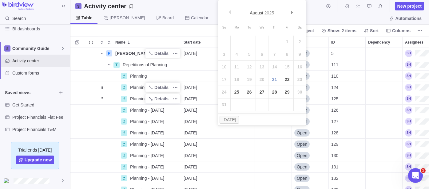
click at [311, 8] on body "Search Time logs history Invoices Resources Reports Dashboard BI dashboards Com…" at bounding box center [214, 94] width 429 height 189
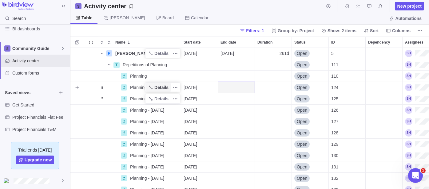
click at [170, 89] on span "Details" at bounding box center [158, 87] width 25 height 9
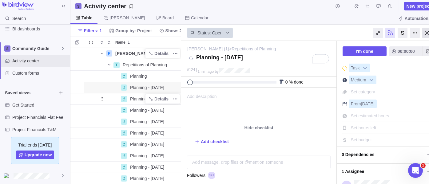
click at [425, 33] on div at bounding box center [427, 33] width 10 height 10
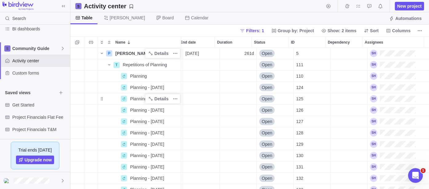
scroll to position [136, 353]
click at [183, 65] on div "End date" at bounding box center [201, 64] width 37 height 11
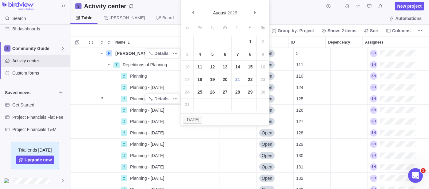
scroll to position [0, 37]
click at [132, 66] on div "P Erin Tugon (1) Details 02/03/2025 02/02/2026 261d Open 5 T Repetitions of Pla…" at bounding box center [249, 118] width 358 height 141
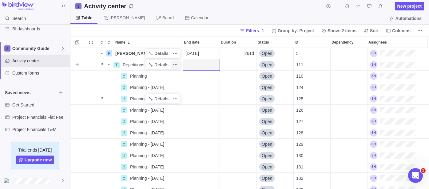
click at [172, 67] on span "More actions" at bounding box center [175, 65] width 9 height 9
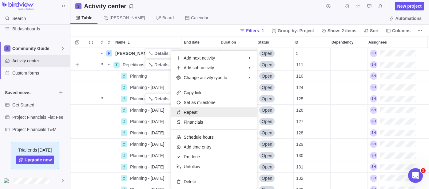
click at [198, 113] on div "Repeat" at bounding box center [213, 113] width 85 height 10
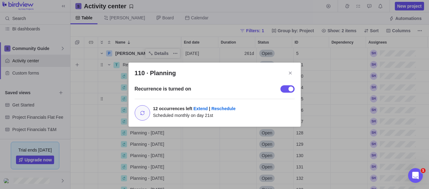
click at [288, 89] on div "110 · Planning" at bounding box center [287, 88] width 14 height 7
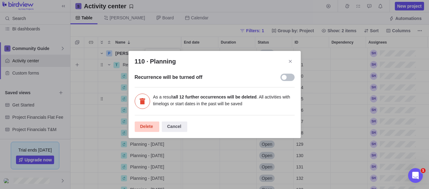
click at [148, 127] on div "Delete" at bounding box center [147, 127] width 25 height 10
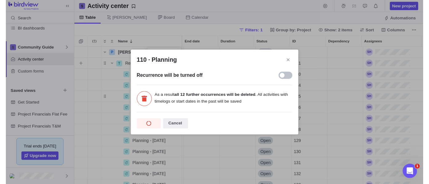
scroll to position [0, 35]
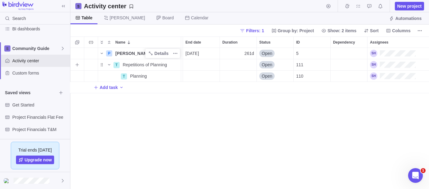
click at [198, 65] on div "End date" at bounding box center [201, 64] width 37 height 11
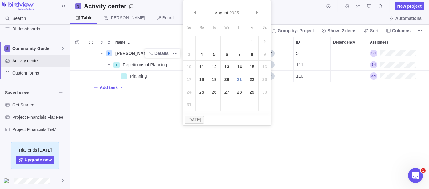
click at [147, 66] on div "P Erin Tugon (1) Details 02/03/2025 02/02/2026 261d Open 5 T Repetitions of Pla…" at bounding box center [249, 118] width 358 height 141
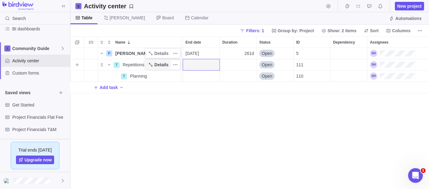
click at [160, 64] on span "Details" at bounding box center [161, 65] width 14 height 6
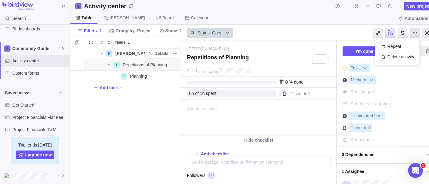
click at [415, 32] on div at bounding box center [415, 33] width 10 height 10
click at [402, 45] on div "Repeat" at bounding box center [397, 46] width 38 height 10
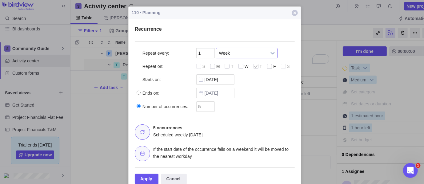
click at [239, 54] on span "Week" at bounding box center [242, 53] width 47 height 10
click at [234, 87] on li "Month" at bounding box center [246, 89] width 55 height 10
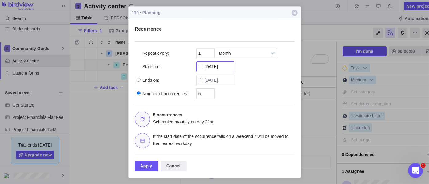
click at [218, 65] on body "Search Time logs history Invoices Resources Reports Dashboard BI dashboards Com…" at bounding box center [214, 92] width 429 height 184
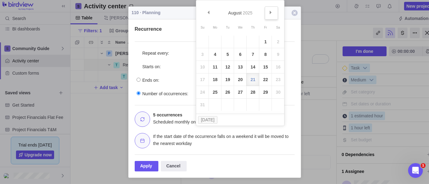
click at [267, 15] on link "Next" at bounding box center [271, 12] width 13 height 13
click at [210, 11] on link "Prev" at bounding box center [208, 12] width 13 height 13
click at [266, 39] on link "1" at bounding box center [265, 42] width 12 height 12
type input "[DATE]"
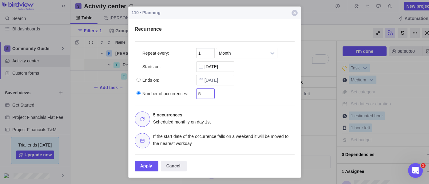
click at [205, 95] on input "5" at bounding box center [205, 94] width 18 height 10
type input "12"
click at [144, 166] on div "Apply" at bounding box center [147, 166] width 24 height 10
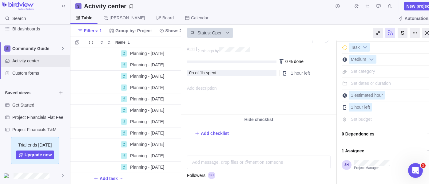
scroll to position [38, 0]
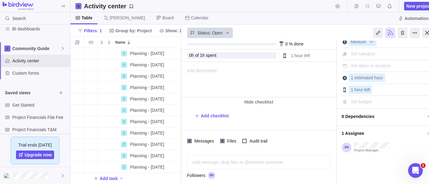
click at [264, 15] on div "Table [PERSON_NAME] Board Calendar Automations" at bounding box center [254, 18] width 368 height 12
click at [413, 172] on icon "Open Intercom Messenger" at bounding box center [414, 170] width 10 height 10
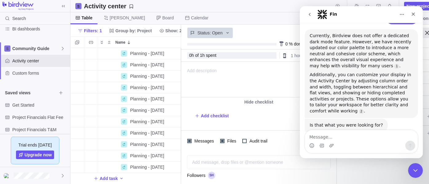
scroll to position [408, 0]
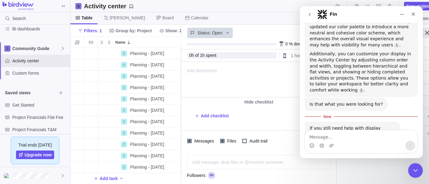
click at [244, 15] on div "Table [PERSON_NAME] Board Calendar Automations" at bounding box center [254, 18] width 368 height 12
click at [414, 14] on icon "Close" at bounding box center [412, 14] width 5 height 5
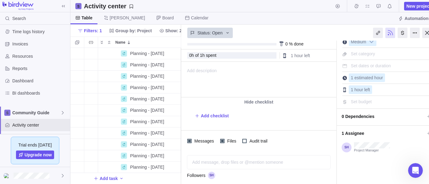
scroll to position [0, 0]
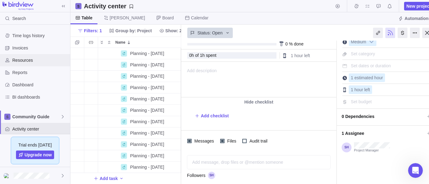
click at [30, 57] on span "Resources" at bounding box center [39, 60] width 55 height 6
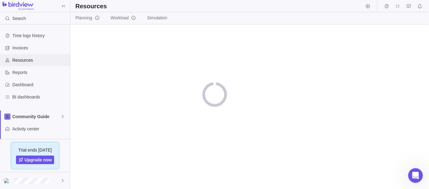
scroll to position [403, 0]
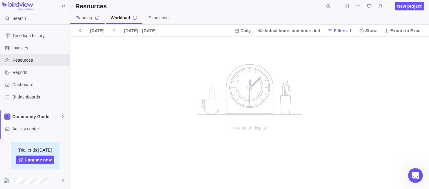
click at [97, 19] on icon "info-description" at bounding box center [97, 18] width 4 height 4
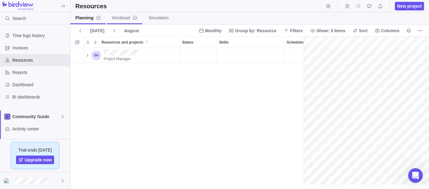
scroll to position [0, 27]
click at [116, 19] on span "Workload" at bounding box center [125, 18] width 26 height 6
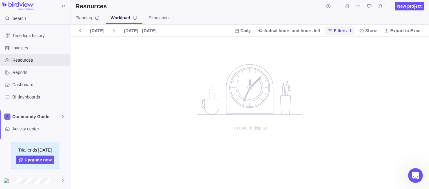
click at [341, 31] on span "Filters: 1" at bounding box center [343, 31] width 18 height 6
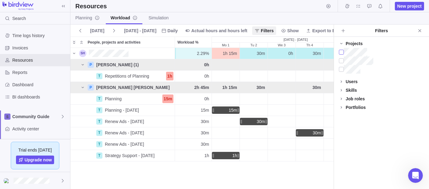
scroll to position [136, 258]
click at [246, 13] on div "Planning Workload Simulation" at bounding box center [249, 18] width 358 height 12
click at [289, 12] on div "Planning Workload Simulation" at bounding box center [249, 18] width 358 height 12
click at [419, 31] on icon "Close" at bounding box center [419, 30] width 3 height 3
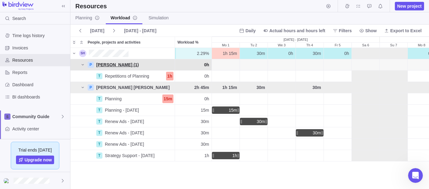
click at [112, 64] on span "[PERSON_NAME] (1)" at bounding box center [117, 65] width 42 height 6
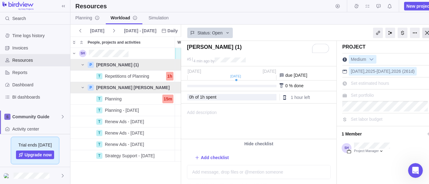
click at [426, 29] on div at bounding box center [427, 33] width 10 height 10
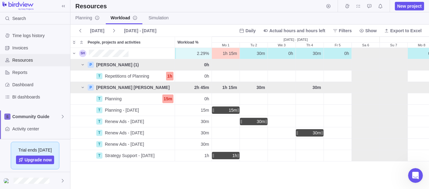
scroll to position [34, 0]
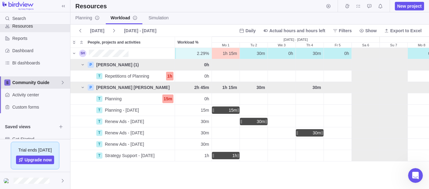
click at [26, 85] on span "Community Guide" at bounding box center [36, 83] width 48 height 6
click at [28, 97] on span "Community Guide" at bounding box center [35, 97] width 38 height 6
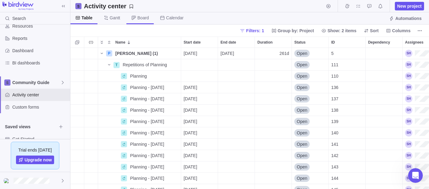
click at [145, 20] on span "Board" at bounding box center [142, 18] width 11 height 6
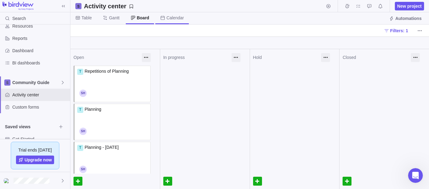
click at [171, 22] on span "Calendar" at bounding box center [172, 18] width 34 height 12
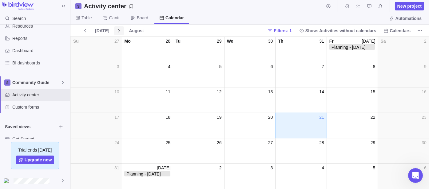
click at [118, 29] on icon at bounding box center [119, 30] width 2 height 3
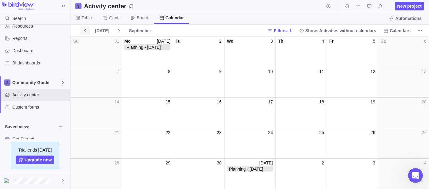
click at [84, 29] on icon at bounding box center [85, 30] width 5 height 5
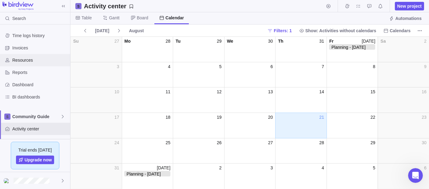
click at [34, 58] on span "Resources" at bounding box center [39, 60] width 55 height 6
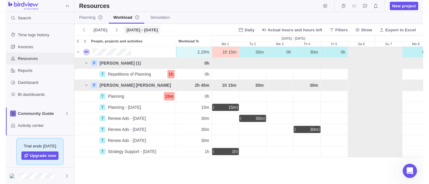
scroll to position [136, 353]
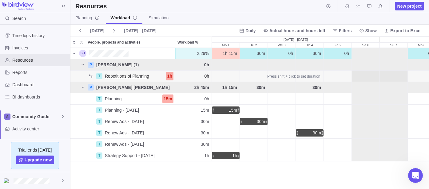
click at [115, 76] on span "Repetitions of Planning" at bounding box center [127, 76] width 44 height 6
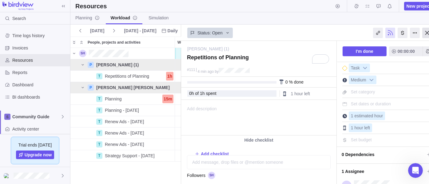
click at [428, 33] on div at bounding box center [427, 33] width 10 height 10
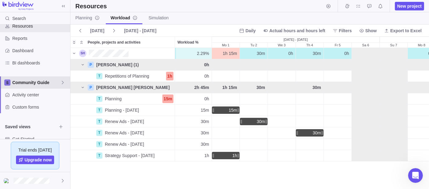
click at [26, 82] on span "Community Guide" at bounding box center [36, 83] width 48 height 6
click at [24, 100] on span "Community Guide" at bounding box center [35, 97] width 38 height 6
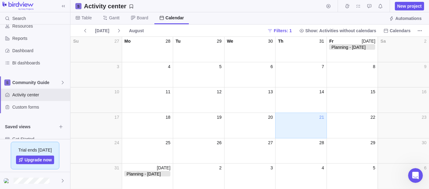
click at [90, 17] on span "Table" at bounding box center [83, 18] width 26 height 12
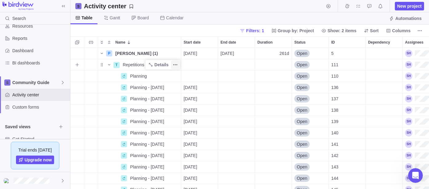
click at [174, 66] on icon "More actions" at bounding box center [175, 64] width 5 height 5
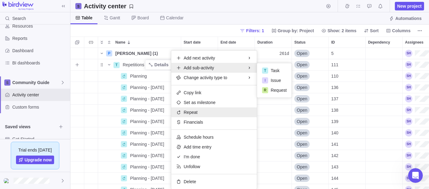
click at [198, 113] on div "Repeat" at bounding box center [213, 113] width 85 height 10
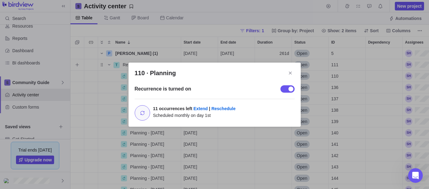
click at [290, 90] on div "110 · Planning" at bounding box center [290, 89] width 5 height 5
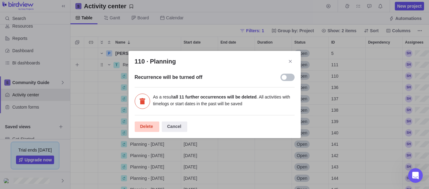
click at [152, 128] on div "Delete" at bounding box center [147, 127] width 25 height 10
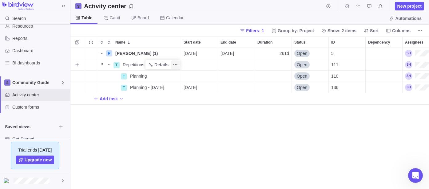
click at [177, 65] on icon "More actions" at bounding box center [175, 64] width 5 height 5
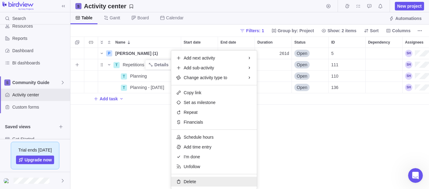
click at [193, 185] on div "Delete" at bounding box center [213, 182] width 85 height 10
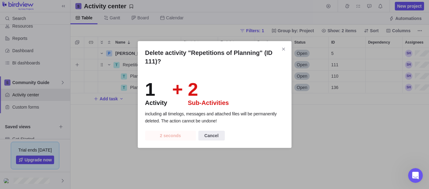
click at [215, 137] on span "Cancel" at bounding box center [211, 135] width 14 height 7
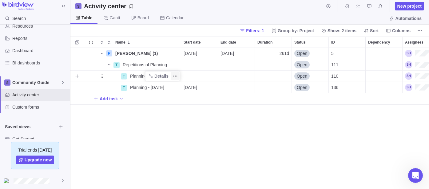
click at [175, 75] on icon "More actions" at bounding box center [175, 76] width 5 height 5
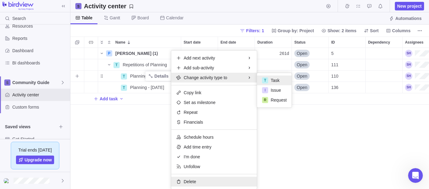
click at [188, 179] on span "Delete" at bounding box center [190, 182] width 12 height 6
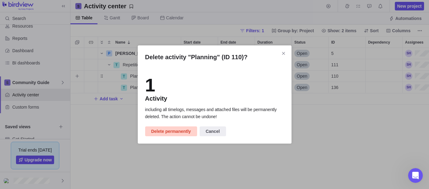
click at [172, 132] on span "Delete permanently" at bounding box center [171, 131] width 40 height 7
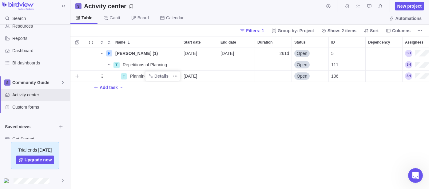
click at [106, 76] on div "Name" at bounding box center [109, 76] width 22 height 5
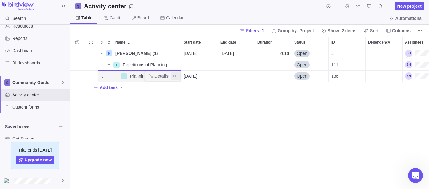
click at [177, 75] on icon "More actions" at bounding box center [175, 76] width 5 height 5
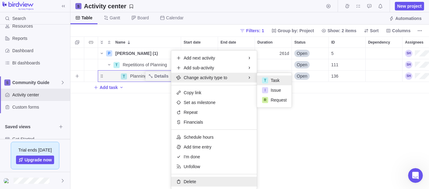
click at [199, 181] on div "Delete" at bounding box center [213, 182] width 85 height 10
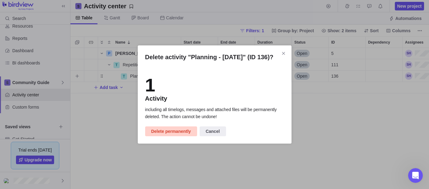
click at [163, 134] on span "Delete permanently" at bounding box center [171, 131] width 40 height 7
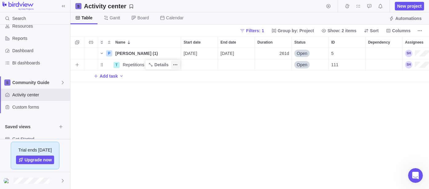
click at [175, 67] on span "More actions" at bounding box center [175, 65] width 9 height 9
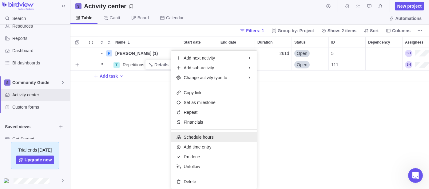
click at [201, 138] on span "Schedule hours" at bounding box center [199, 137] width 30 height 6
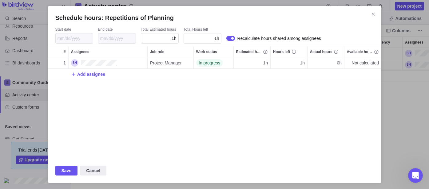
scroll to position [96, 328]
click at [262, 64] on div "1h" at bounding box center [252, 62] width 37 height 11
click at [173, 40] on div "Schedule hours: Repetitions of Planning Start date End date Total Estimated hou…" at bounding box center [214, 94] width 429 height 189
click at [175, 36] on span "1h" at bounding box center [174, 38] width 5 height 5
type input "1"
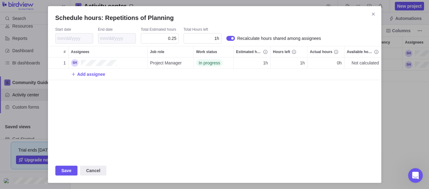
type input "0.25"
click at [75, 169] on span "Save" at bounding box center [66, 171] width 22 height 10
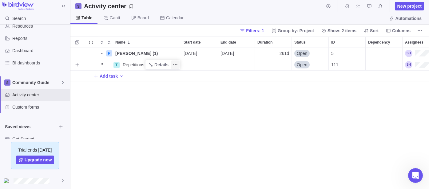
click at [173, 62] on icon "More actions" at bounding box center [175, 64] width 5 height 5
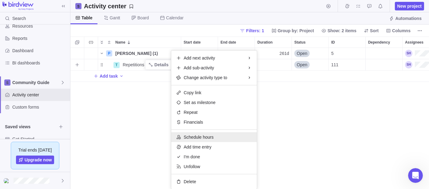
click at [201, 139] on span "Schedule hours" at bounding box center [199, 137] width 30 height 6
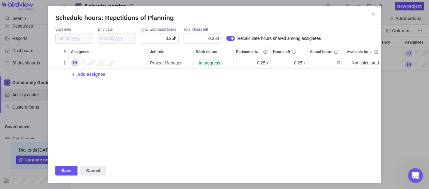
click at [402, 101] on div "Schedule hours: Repetitions of Planning Start date End date Total Estimated hou…" at bounding box center [214, 94] width 429 height 189
click at [373, 12] on icon "Close" at bounding box center [373, 14] width 5 height 5
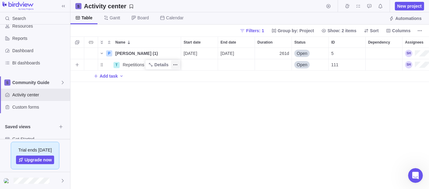
click at [178, 65] on icon "More actions" at bounding box center [175, 64] width 5 height 5
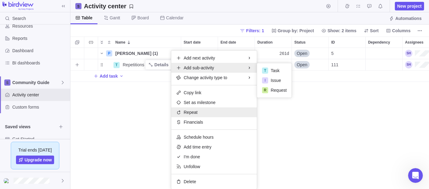
click at [185, 115] on span "Repeat" at bounding box center [191, 112] width 14 height 6
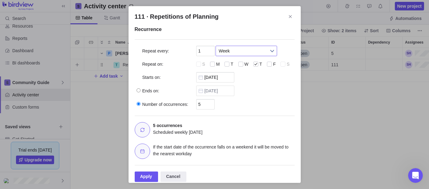
click at [223, 51] on span "Week" at bounding box center [242, 51] width 47 height 10
click at [235, 83] on li "Month" at bounding box center [246, 87] width 55 height 10
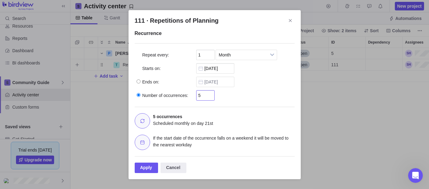
click at [204, 92] on input "5" at bounding box center [205, 95] width 18 height 10
type input "12"
click at [266, 71] on div "Starts on: [DATE]" at bounding box center [215, 67] width 160 height 14
click at [226, 68] on body "Search Time logs history Invoices Resources Reports Dashboard BI dashboards Com…" at bounding box center [214, 94] width 429 height 189
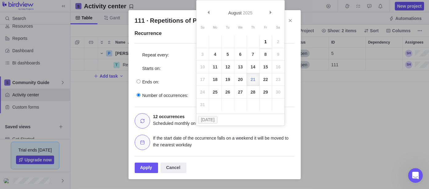
click at [266, 38] on link "1" at bounding box center [265, 42] width 12 height 12
type input "[DATE]"
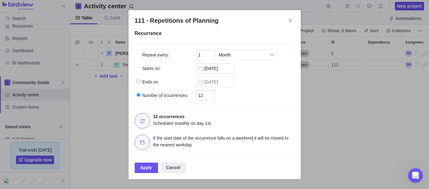
click at [250, 81] on div "Ends on: [DATE]" at bounding box center [215, 81] width 160 height 14
click at [154, 167] on div "Apply" at bounding box center [147, 168] width 24 height 10
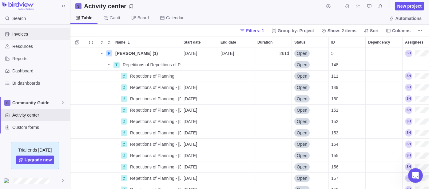
scroll to position [0, 0]
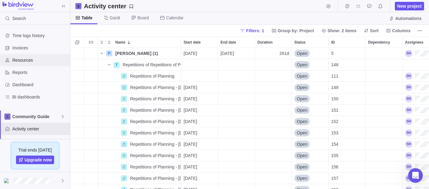
click at [23, 58] on span "Resources" at bounding box center [39, 60] width 55 height 6
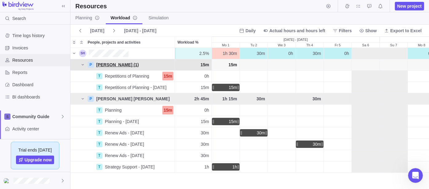
scroll to position [136, 353]
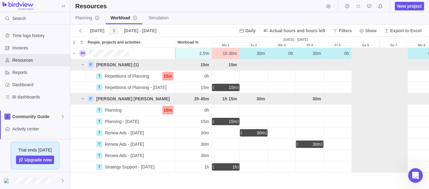
click at [112, 32] on icon at bounding box center [114, 30] width 5 height 5
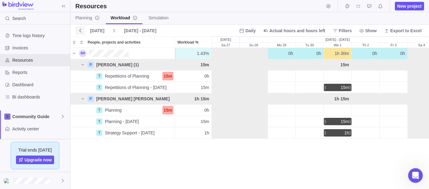
click at [82, 33] on span at bounding box center [80, 30] width 10 height 9
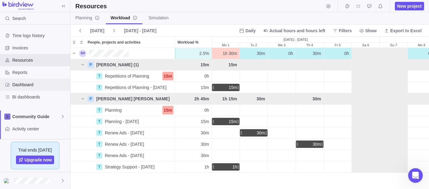
scroll to position [34, 0]
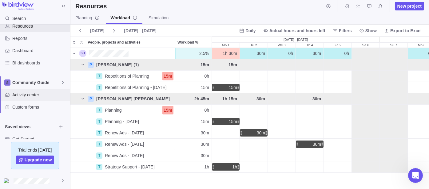
click at [27, 92] on span "Activity center" at bounding box center [39, 95] width 55 height 6
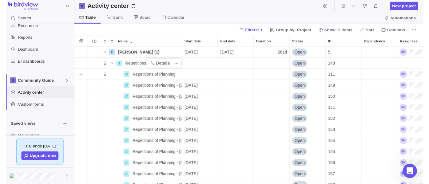
scroll to position [136, 353]
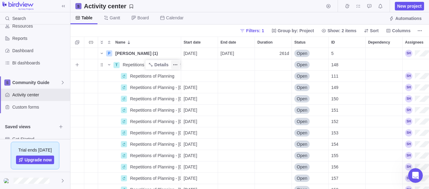
click at [177, 65] on icon "More actions" at bounding box center [175, 64] width 5 height 5
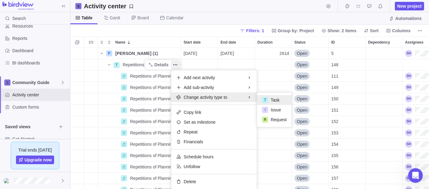
click at [161, 64] on div "P [PERSON_NAME] (1) Details [DATE] [DATE] 261d Open 5 T Repetitions of Repetiti…" at bounding box center [249, 118] width 358 height 141
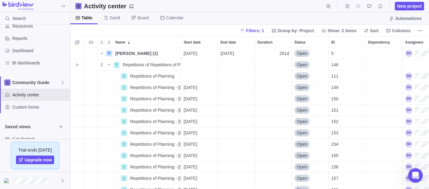
click at [0, 0] on span "Details" at bounding box center [0, 0] width 0 height 0
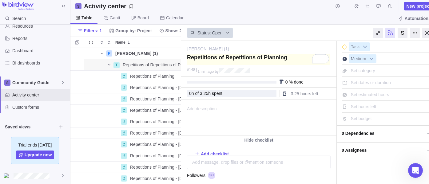
click at [278, 63] on textarea "To enrich screen reader interactions, please activate Accessibility in Grammarl…" at bounding box center [258, 59] width 143 height 11
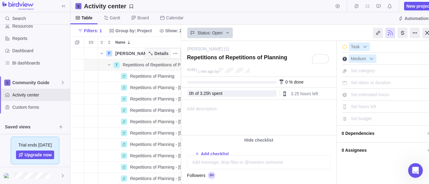
drag, startPoint x: 287, startPoint y: 57, endPoint x: 141, endPoint y: 49, distance: 145.9
click at [141, 49] on div "Activity center New project Table [PERSON_NAME] Board Calendar Automations Filt…" at bounding box center [254, 92] width 368 height 184
type textarea "P"
type textarea "Pl"
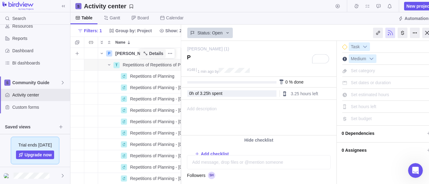
type textarea "Pl"
type textarea "Pla"
type textarea "Plan"
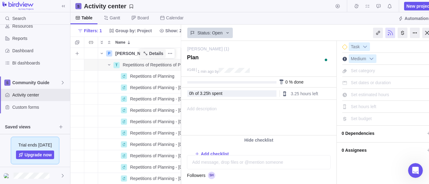
type textarea "Plann"
type textarea "Planni"
type textarea "Plannin"
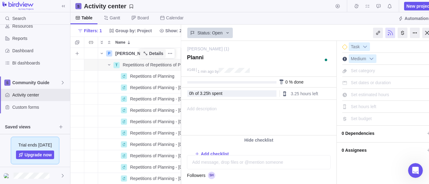
type textarea "Plannin"
type textarea "Planning"
click at [291, 46] on div "[PERSON_NAME] (1) — change" at bounding box center [257, 47] width 141 height 12
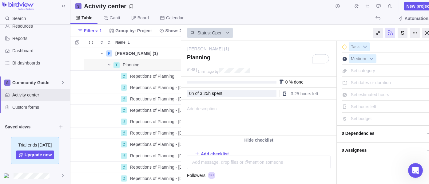
click at [424, 32] on div at bounding box center [427, 33] width 10 height 10
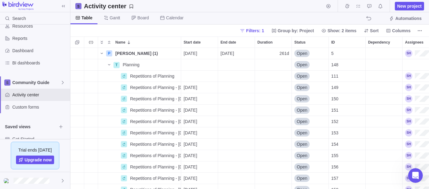
scroll to position [403, 0]
click at [183, 76] on div "Start date" at bounding box center [199, 76] width 37 height 11
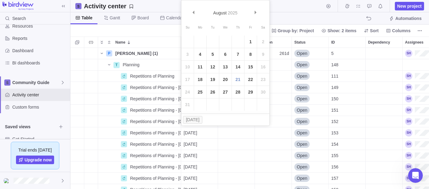
click at [152, 77] on div "P [PERSON_NAME] (1) Details [DATE] [DATE] 261d Open 5 T Planning Details Open 1…" at bounding box center [249, 118] width 358 height 141
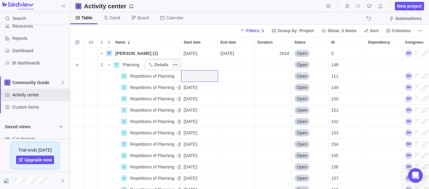
click at [177, 65] on icon "More actions" at bounding box center [175, 64] width 5 height 5
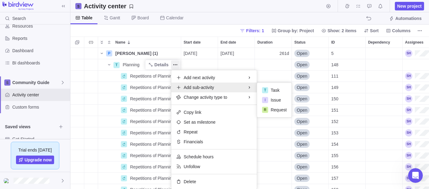
click at [191, 29] on body "Search Time logs history Invoices Resources Reports Dashboard BI dashboards Com…" at bounding box center [214, 94] width 429 height 189
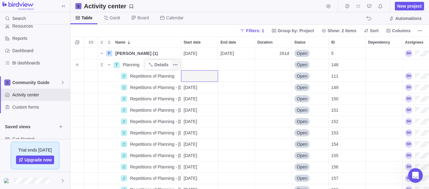
click at [179, 64] on span "More actions" at bounding box center [175, 65] width 9 height 9
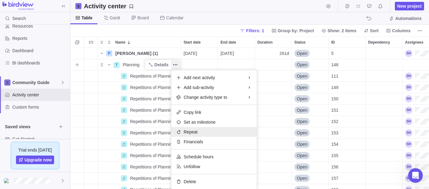
click at [204, 134] on div "Repeat" at bounding box center [213, 132] width 85 height 10
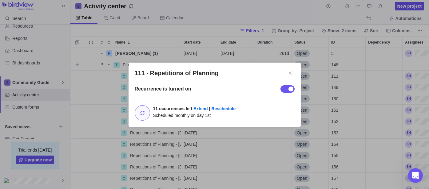
click at [286, 88] on div "111 · Repetitions of Planning" at bounding box center [287, 88] width 14 height 7
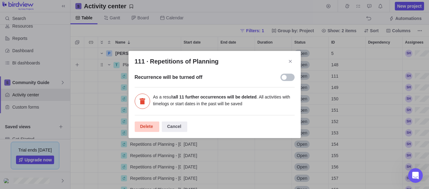
click at [148, 125] on div "Delete" at bounding box center [147, 127] width 25 height 10
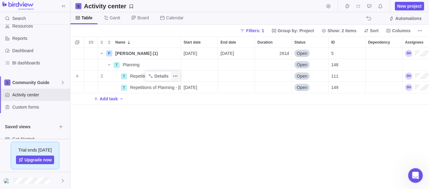
click at [176, 76] on icon "More actions" at bounding box center [175, 76] width 5 height 5
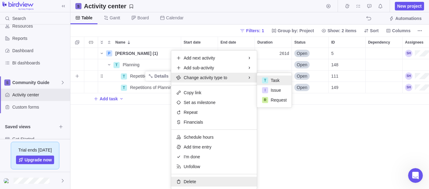
click at [186, 182] on span "Delete" at bounding box center [190, 182] width 12 height 6
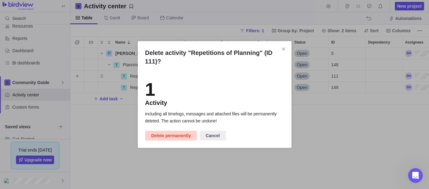
click at [163, 136] on span "Delete permanently" at bounding box center [171, 135] width 40 height 7
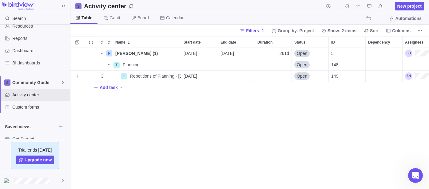
click at [197, 76] on span "[DATE]" at bounding box center [191, 76] width 14 height 6
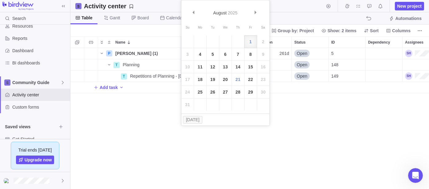
click at [139, 115] on div "P [PERSON_NAME] (1) Details [DATE] [DATE] 261d Open 5 T Planning Details Open 1…" at bounding box center [249, 118] width 358 height 141
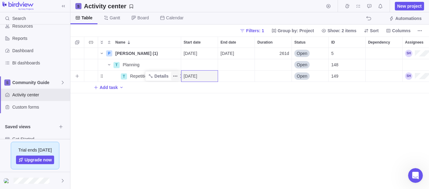
click at [173, 74] on icon "More actions" at bounding box center [175, 76] width 5 height 5
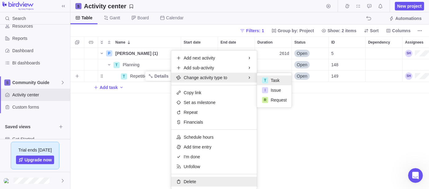
click at [186, 183] on span "Delete" at bounding box center [190, 182] width 12 height 6
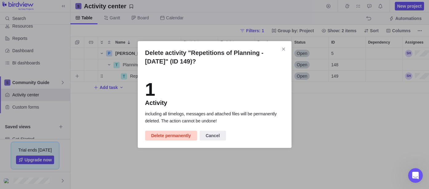
click at [165, 137] on span "Delete permanently" at bounding box center [171, 135] width 40 height 7
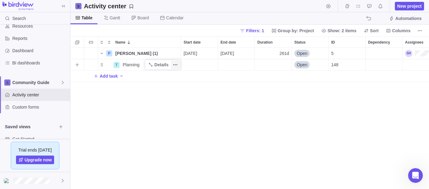
click at [173, 65] on icon "More actions" at bounding box center [175, 64] width 5 height 5
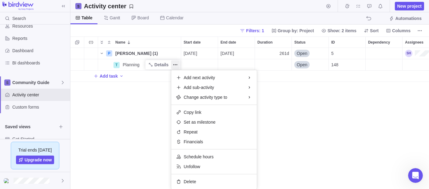
click at [404, 63] on div "P [PERSON_NAME] (1) Details [DATE] [DATE] 261d Open 5 T Planning Details Open 1…" at bounding box center [249, 118] width 358 height 141
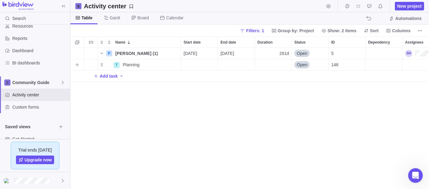
click at [403, 69] on div "Assignees" at bounding box center [432, 64] width 61 height 11
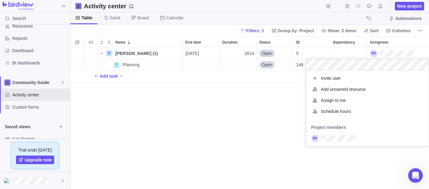
scroll to position [71, 117]
click at [231, 110] on div "P [PERSON_NAME] (1) Details [DATE] [DATE] 261d Open 5 T Planning Details Open 1…" at bounding box center [249, 118] width 358 height 141
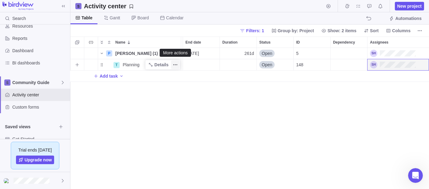
click at [174, 67] on icon "More actions" at bounding box center [175, 64] width 5 height 5
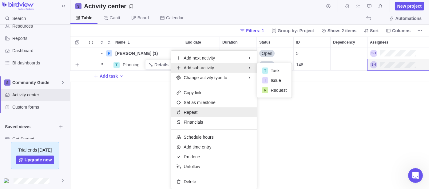
click at [183, 114] on div "Repeat" at bounding box center [213, 113] width 85 height 10
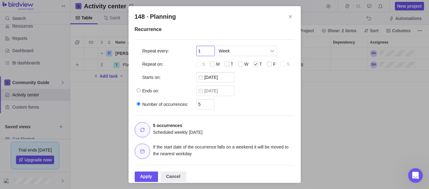
click at [206, 53] on input "1" at bounding box center [205, 51] width 18 height 10
click at [227, 50] on span "Week" at bounding box center [242, 51] width 47 height 10
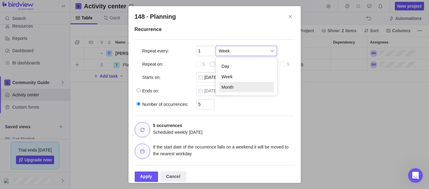
click at [234, 85] on li "Month" at bounding box center [246, 87] width 55 height 10
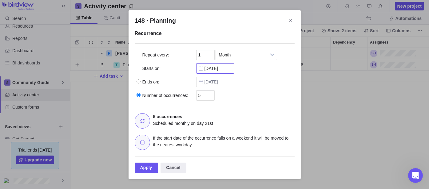
click at [210, 67] on body "Search Time logs history Invoices Resources Reports Dashboard BI dashboards Com…" at bounding box center [214, 94] width 429 height 189
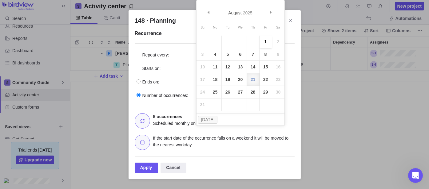
click at [265, 41] on link "1" at bounding box center [265, 42] width 12 height 12
type input "[DATE]"
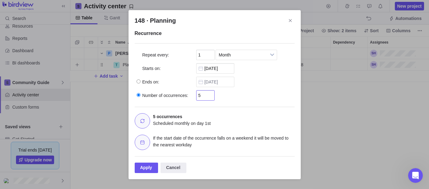
click at [206, 97] on input "5" at bounding box center [205, 95] width 18 height 10
type input "12"
click at [156, 84] on span "Ends on:" at bounding box center [150, 82] width 17 height 6
click at [140, 84] on input "Ends on:" at bounding box center [138, 82] width 4 height 4
radio input "true"
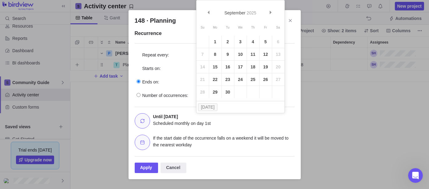
click at [288, 93] on div "Number of occurrences: 12" at bounding box center [215, 94] width 160 height 14
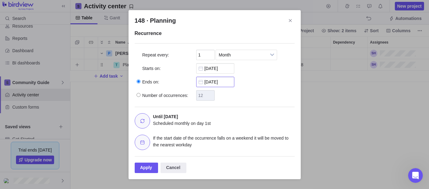
click at [214, 81] on body "Search Time logs history Invoices Resources Reports Dashboard BI dashboards Com…" at bounding box center [214, 94] width 429 height 189
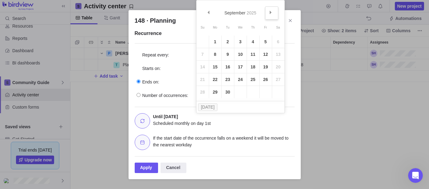
click at [271, 12] on span "Next" at bounding box center [270, 12] width 3 height 3
click at [254, 42] on link "5" at bounding box center [253, 42] width 12 height 12
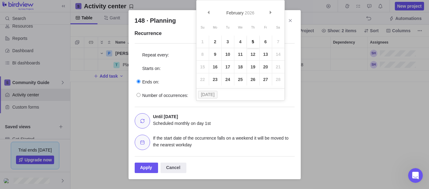
type input "[DATE]"
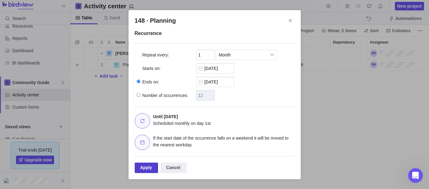
click at [145, 169] on div "Apply" at bounding box center [147, 168] width 24 height 10
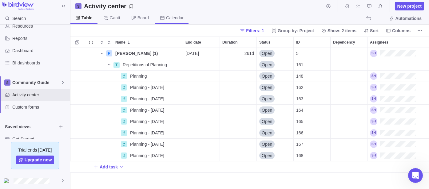
click at [175, 14] on span "Calendar" at bounding box center [172, 18] width 34 height 12
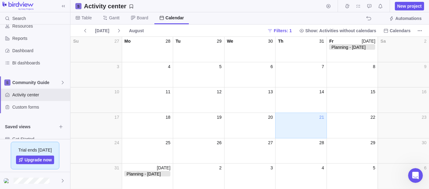
scroll to position [0, 0]
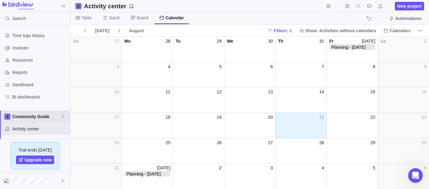
click at [22, 117] on span "Community Guide" at bounding box center [36, 117] width 48 height 6
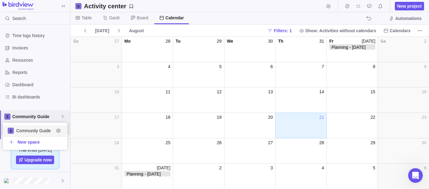
scroll to position [22, 59]
click at [26, 55] on div "Time logs history Invoices Resources Reports Dashboard BI dashboards Community …" at bounding box center [35, 82] width 70 height 115
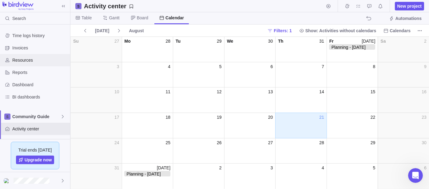
click at [26, 62] on span "Resources" at bounding box center [39, 60] width 55 height 6
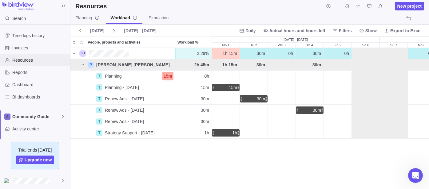
scroll to position [136, 353]
click at [345, 32] on span "Filters" at bounding box center [345, 31] width 13 height 6
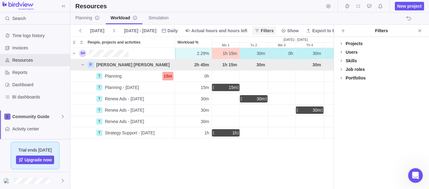
scroll to position [136, 258]
click at [80, 67] on icon "People, projects and activities" at bounding box center [82, 64] width 5 height 5
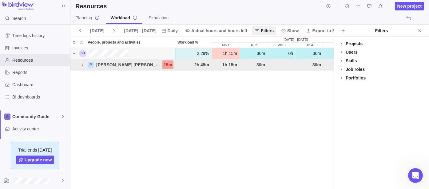
drag, startPoint x: 135, startPoint y: 54, endPoint x: 130, endPoint y: 54, distance: 4.9
click at [135, 54] on div "People, projects and activities" at bounding box center [126, 53] width 97 height 7
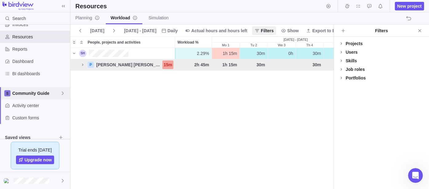
scroll to position [34, 0]
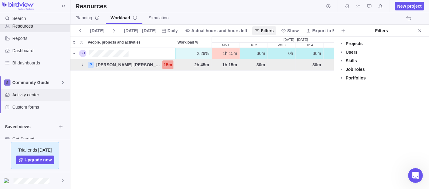
click at [33, 93] on span "Activity center" at bounding box center [39, 95] width 55 height 6
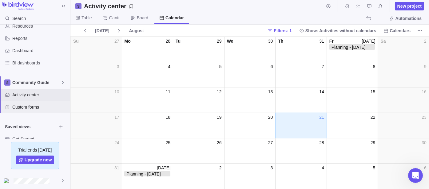
click at [32, 102] on div "Custom forms" at bounding box center [35, 107] width 70 height 12
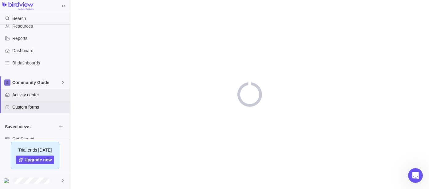
click at [38, 94] on span "Activity center" at bounding box center [39, 95] width 55 height 6
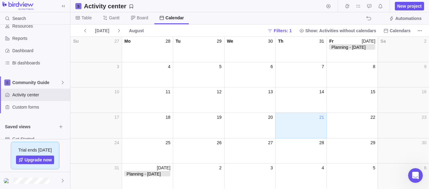
click at [89, 12] on span "Table" at bounding box center [83, 18] width 26 height 12
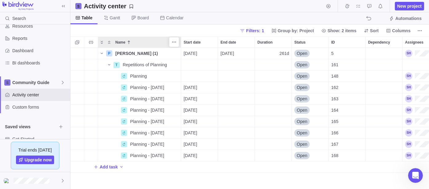
scroll to position [136, 353]
click at [102, 53] on icon "Name" at bounding box center [102, 53] width 2 height 1
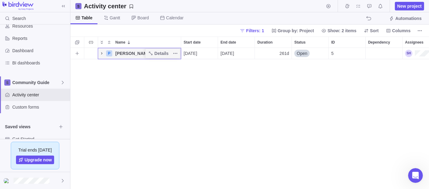
click at [102, 53] on icon "Name" at bounding box center [101, 53] width 1 height 2
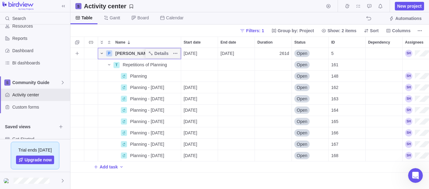
click at [102, 53] on icon "Name" at bounding box center [102, 53] width 2 height 1
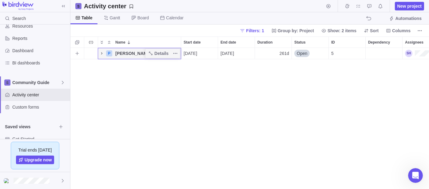
click at [102, 53] on icon "Name" at bounding box center [101, 53] width 1 height 2
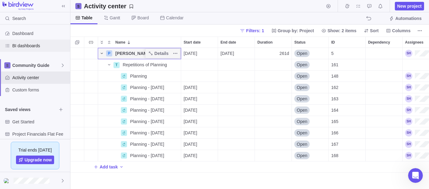
scroll to position [34, 0]
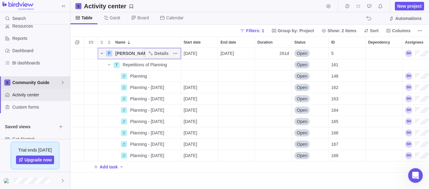
click at [30, 80] on span "Community Guide" at bounding box center [36, 83] width 48 height 6
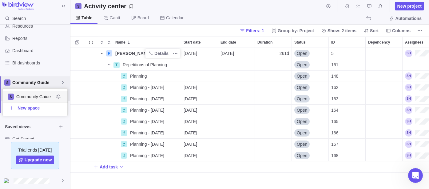
scroll to position [22, 59]
click at [39, 98] on span "Community Guide" at bounding box center [35, 97] width 38 height 6
click at [38, 82] on span "Community Guide" at bounding box center [36, 83] width 48 height 6
click at [45, 94] on span "Community Guide" at bounding box center [35, 97] width 38 height 6
click at [103, 55] on icon "Name" at bounding box center [101, 53] width 5 height 5
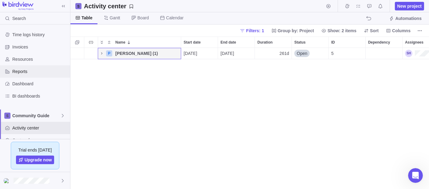
scroll to position [0, 0]
click at [34, 60] on span "Resources" at bounding box center [39, 60] width 55 height 6
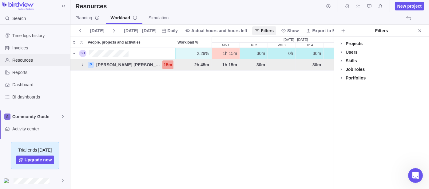
scroll to position [136, 258]
click at [74, 53] on icon "People, projects and activities" at bounding box center [74, 53] width 5 height 5
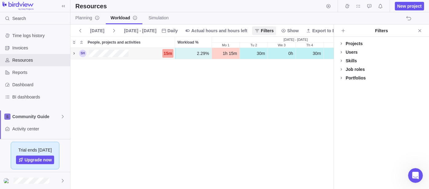
click at [74, 53] on icon "People, projects and activities" at bounding box center [74, 53] width 5 height 5
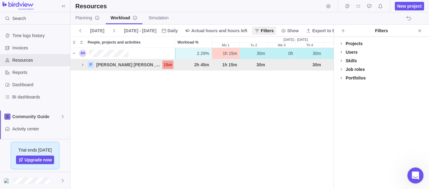
click at [412, 175] on icon "Open Intercom Messenger" at bounding box center [414, 175] width 10 height 10
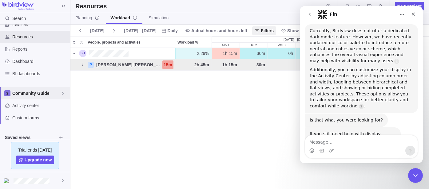
scroll to position [34, 0]
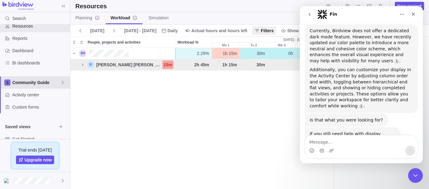
click at [33, 85] on span "Community Guide" at bounding box center [36, 83] width 48 height 6
click at [31, 97] on span "Community Guide" at bounding box center [35, 97] width 38 height 6
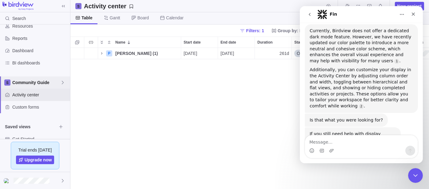
scroll to position [136, 353]
click at [207, 35] on div "Filters: 1 Group by: Project Show: 2 items Sort Columns" at bounding box center [249, 31] width 358 height 12
click at [413, 16] on div "Close" at bounding box center [412, 14] width 11 height 11
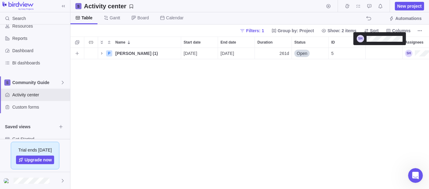
click at [416, 55] on div "Assignees" at bounding box center [428, 53] width 46 height 7
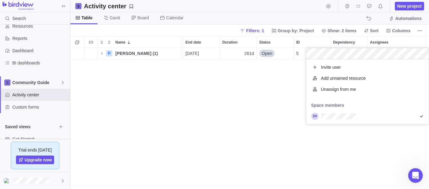
scroll to position [60, 117]
click at [206, 128] on div "P [PERSON_NAME] (1) Details [DATE] [DATE] 261d Open 5" at bounding box center [249, 118] width 358 height 141
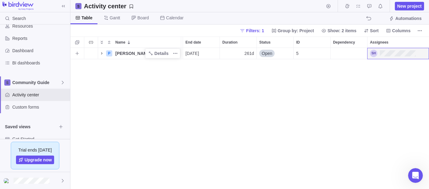
click at [102, 54] on icon "Name" at bounding box center [101, 53] width 5 height 5
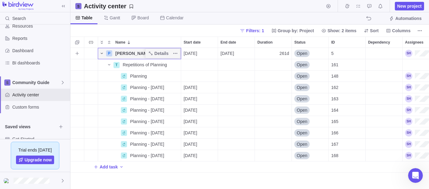
click at [100, 54] on icon "Name" at bounding box center [101, 53] width 5 height 5
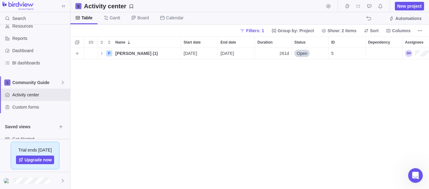
click at [89, 54] on div "Trouble indication" at bounding box center [91, 53] width 14 height 11
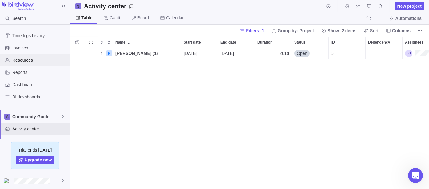
click at [32, 57] on span "Resources" at bounding box center [39, 60] width 55 height 6
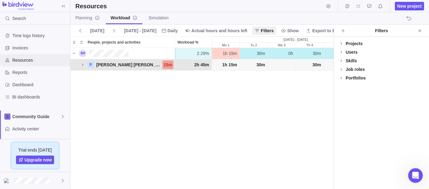
scroll to position [136, 258]
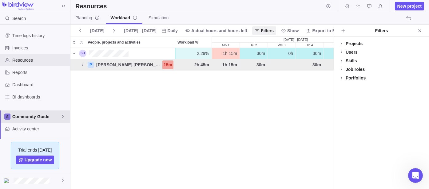
click at [34, 118] on span "Community Guide" at bounding box center [36, 117] width 48 height 6
click at [33, 132] on span "Community Guide" at bounding box center [35, 131] width 38 height 6
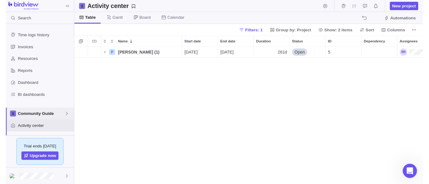
scroll to position [136, 353]
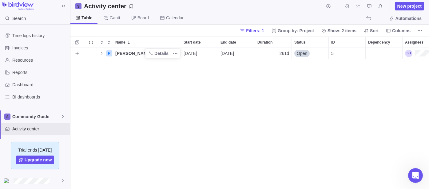
click at [110, 52] on div "P" at bounding box center [109, 53] width 6 height 6
click at [176, 51] on icon "More actions" at bounding box center [175, 53] width 5 height 5
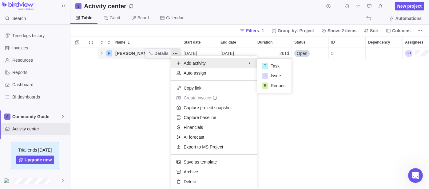
click at [154, 53] on div "P [PERSON_NAME] (1) Details [DATE] [DATE] 261d Open 5" at bounding box center [249, 118] width 358 height 141
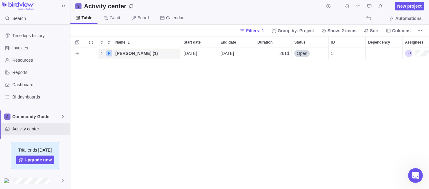
click at [0, 0] on span "Details" at bounding box center [0, 0] width 0 height 0
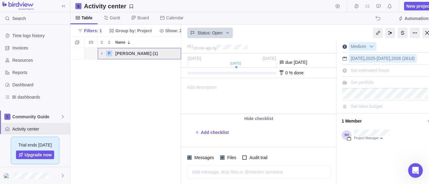
scroll to position [20, 0]
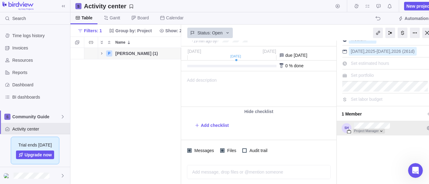
click at [381, 130] on div at bounding box center [369, 131] width 32 height 5
click at [407, 152] on div "[PERSON_NAME] (1) #5 19 min ago by Project was completed on its planned end dat…" at bounding box center [309, 112] width 257 height 143
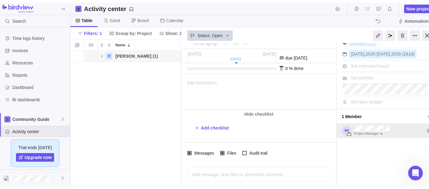
scroll to position [0, 0]
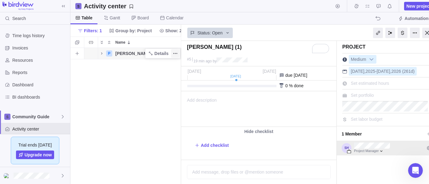
click at [177, 53] on icon "More actions" at bounding box center [176, 53] width 1 height 1
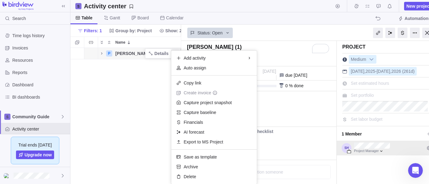
click at [152, 142] on div "P [PERSON_NAME] (1) Details [DATE] [DATE] 261d Open 5" at bounding box center [125, 116] width 111 height 136
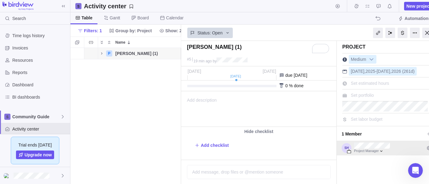
click at [313, 18] on div "Table [PERSON_NAME] Board Calendar Automations" at bounding box center [254, 18] width 368 height 12
click at [426, 31] on div at bounding box center [427, 33] width 10 height 10
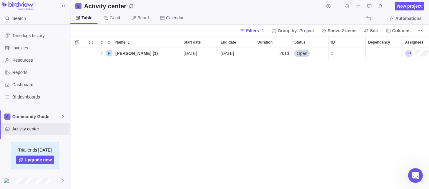
scroll to position [393, 0]
click at [418, 176] on div "Open Intercom Messenger" at bounding box center [414, 175] width 20 height 20
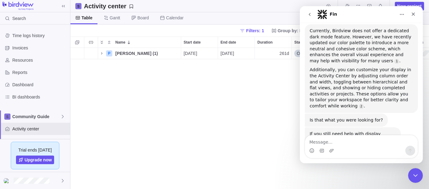
click at [338, 140] on textarea "Message…" at bounding box center [361, 141] width 112 height 10
type textarea "I cna't see both projects"
click at [12, 61] on span "Resources" at bounding box center [39, 60] width 55 height 6
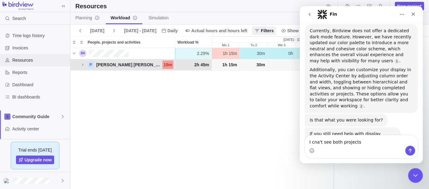
scroll to position [136, 258]
click at [82, 28] on icon at bounding box center [80, 30] width 5 height 5
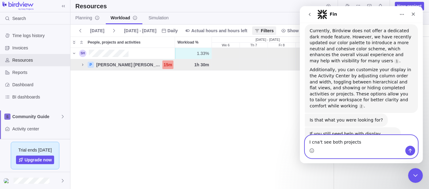
click at [361, 143] on textarea "I cna't see both projects" at bounding box center [361, 141] width 112 height 10
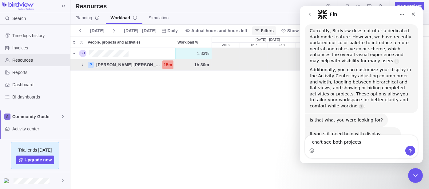
click at [261, 28] on span "Filters" at bounding box center [267, 31] width 13 height 6
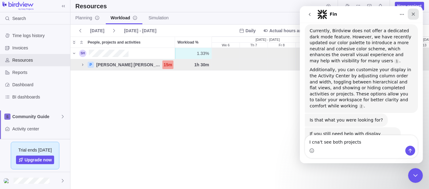
click at [412, 14] on icon "Close" at bounding box center [412, 14] width 5 height 5
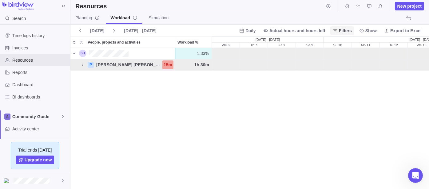
click at [349, 29] on span "Filters" at bounding box center [345, 31] width 13 height 6
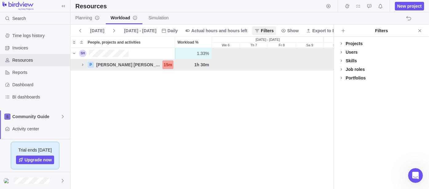
click at [355, 44] on div "Projects" at bounding box center [353, 44] width 17 height 6
click at [340, 51] on div at bounding box center [341, 52] width 5 height 9
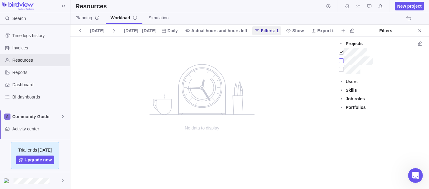
click at [340, 63] on div at bounding box center [341, 61] width 5 height 9
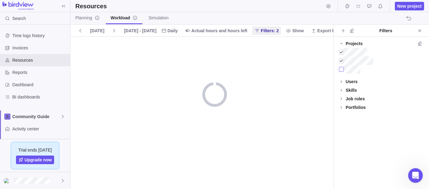
click at [340, 68] on div at bounding box center [341, 69] width 5 height 9
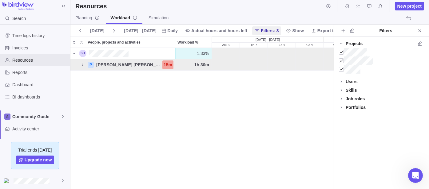
click at [287, 118] on div "1.33% 1.33% 30m 0h 0h 30m 0h 30m 0h P [PERSON_NAME] [PERSON_NAME] 15m 1h 30m 30…" at bounding box center [201, 118] width 263 height 141
click at [414, 176] on icon "Open Intercom Messenger" at bounding box center [414, 175] width 10 height 10
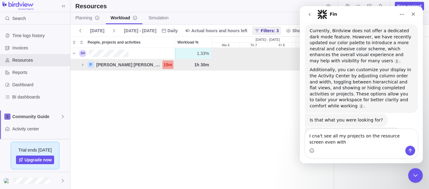
scroll to position [399, 0]
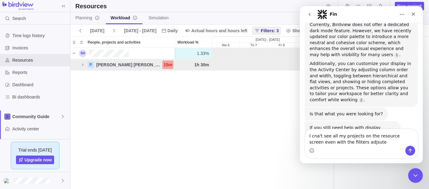
type textarea "I cna't see all my projects on the resource screen even with the filiters adjsu…"
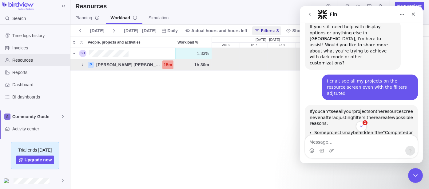
scroll to position [518, 0]
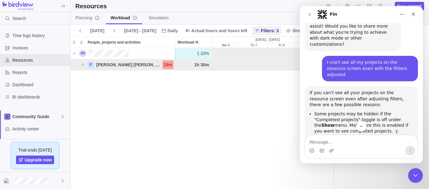
click at [242, 106] on div "1.33% 1.33% 30m 0h 0h 30m 0h 30m 0h P [PERSON_NAME] [PERSON_NAME] 15m 1h 30m 30…" at bounding box center [201, 118] width 263 height 141
click at [261, 29] on span "Filters: 3" at bounding box center [270, 31] width 18 height 6
click at [412, 13] on icon "Close" at bounding box center [412, 14] width 3 height 3
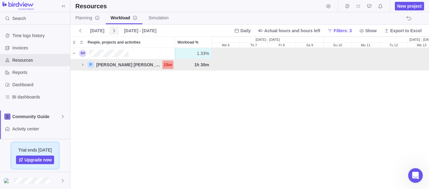
click at [109, 32] on span at bounding box center [114, 30] width 10 height 9
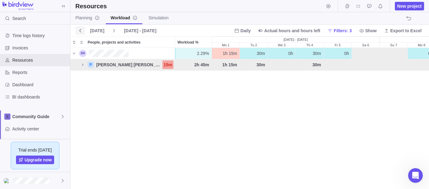
click at [84, 32] on span at bounding box center [80, 30] width 10 height 9
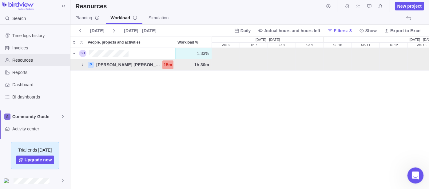
click at [409, 176] on icon "Open Intercom Messenger" at bounding box center [414, 175] width 10 height 10
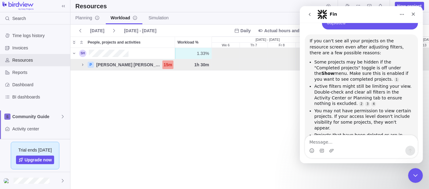
scroll to position [576, 0]
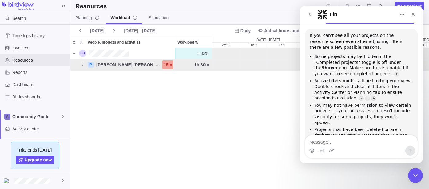
click at [239, 123] on div "1.33% 1.33% 30m 0h 0h 30m 0h 30m 0h P [PERSON_NAME] [PERSON_NAME] 15m 1h 30m 30…" at bounding box center [249, 118] width 358 height 141
click at [415, 16] on div "Close" at bounding box center [412, 14] width 11 height 11
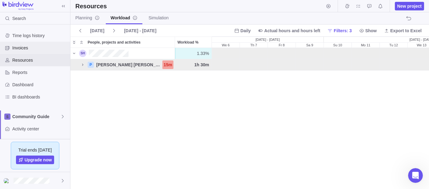
click at [36, 49] on span "Invoices" at bounding box center [39, 48] width 55 height 6
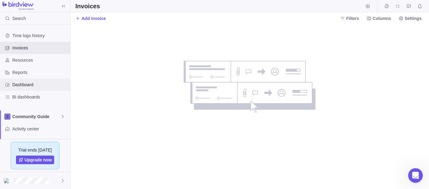
click at [35, 83] on span "Dashboard" at bounding box center [39, 85] width 55 height 6
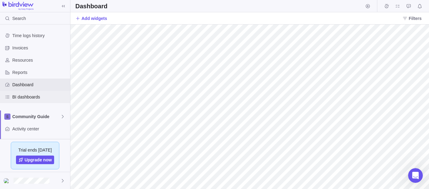
click at [35, 96] on span "BI dashboards" at bounding box center [39, 97] width 55 height 6
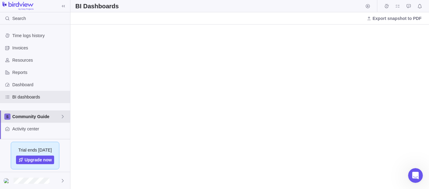
click at [33, 114] on span "Community Guide" at bounding box center [36, 117] width 48 height 6
click at [38, 129] on span "Community Guide" at bounding box center [35, 131] width 38 height 6
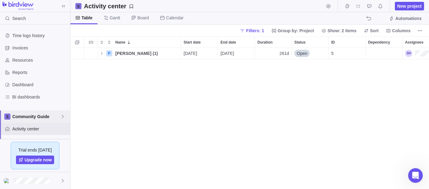
scroll to position [136, 353]
click at [101, 55] on icon "Name" at bounding box center [101, 53] width 5 height 5
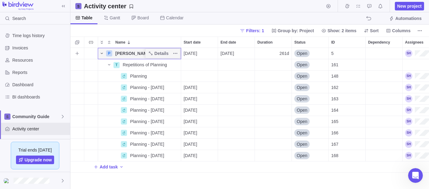
click at [101, 53] on icon "Name" at bounding box center [101, 53] width 5 height 5
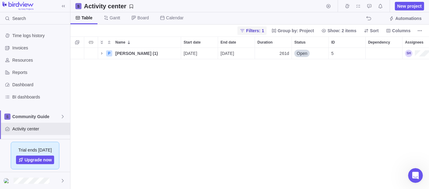
click at [264, 32] on span "Filters: 1" at bounding box center [255, 31] width 18 height 6
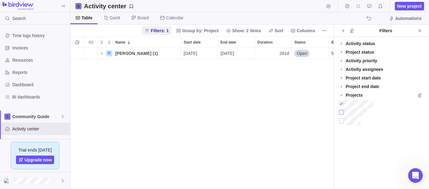
click at [341, 112] on div at bounding box center [341, 112] width 5 height 9
click at [338, 122] on div at bounding box center [381, 115] width 95 height 30
click at [341, 123] on div at bounding box center [341, 121] width 5 height 9
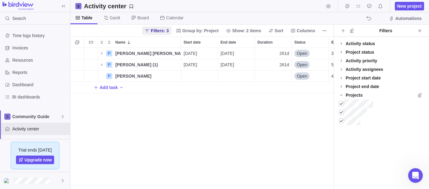
click at [265, 130] on div "P [PERSON_NAME] [PERSON_NAME] Details [DATE] [DATE] 261d Open 3 P [PERSON_NAME]…" at bounding box center [201, 118] width 263 height 141
click at [420, 30] on icon "Close" at bounding box center [419, 30] width 3 height 3
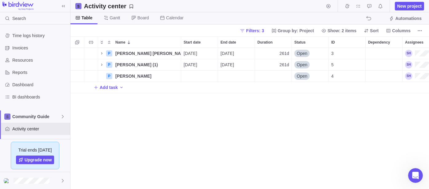
scroll to position [34, 0]
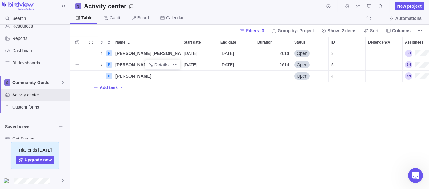
click at [101, 65] on icon "Name" at bounding box center [101, 64] width 5 height 5
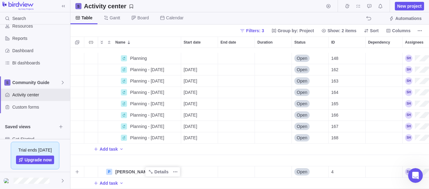
click at [101, 167] on div "P [PERSON_NAME]" at bounding box center [139, 172] width 83 height 12
click at [172, 168] on span "More actions" at bounding box center [175, 172] width 9 height 9
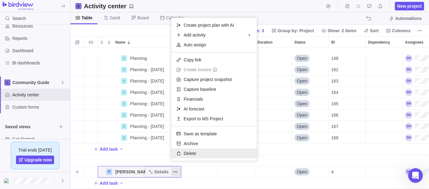
click at [187, 150] on div "Delete" at bounding box center [213, 154] width 85 height 10
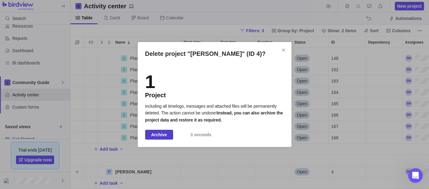
click at [157, 133] on span "Archive" at bounding box center [159, 134] width 16 height 7
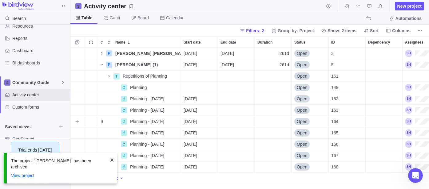
scroll to position [0, 0]
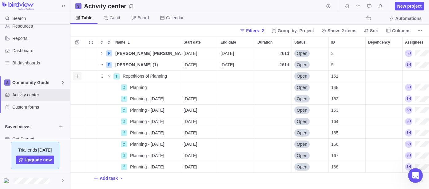
click at [77, 78] on icon "Add sub-activity" at bounding box center [77, 76] width 5 height 5
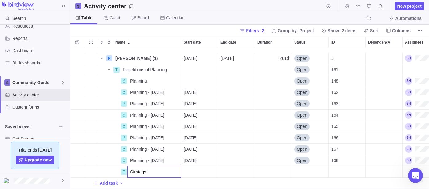
click at [153, 167] on input "Strategy" at bounding box center [154, 172] width 54 height 12
type input "Strategy Development"
click at [213, 164] on div "P [PERSON_NAME] (1) Details [DATE] [DATE] 261d Open 5 T Repetitions of Planning…" at bounding box center [249, 118] width 358 height 141
click at [174, 170] on icon "More actions" at bounding box center [175, 172] width 5 height 5
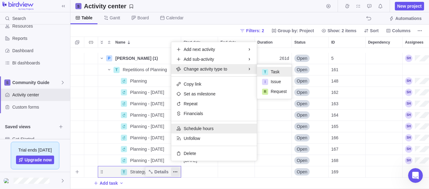
click at [194, 129] on span "Schedule hours" at bounding box center [199, 129] width 30 height 6
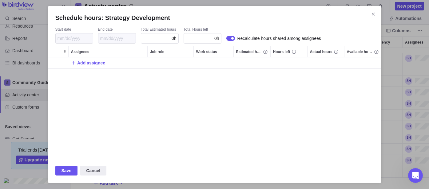
scroll to position [96, 328]
click at [173, 39] on span "0h" at bounding box center [174, 38] width 5 height 5
type input "1"
click at [217, 106] on div "Add assignee" at bounding box center [214, 107] width 333 height 101
click at [68, 173] on span "Save" at bounding box center [66, 170] width 10 height 7
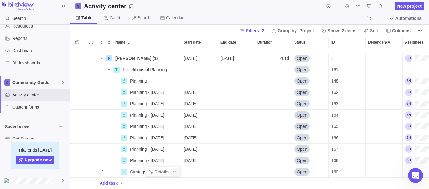
click at [176, 170] on icon "More actions" at bounding box center [175, 172] width 5 height 5
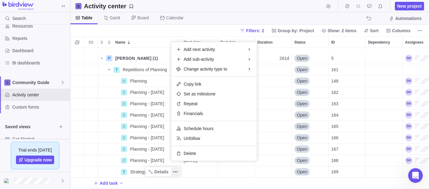
click at [398, 167] on div "P [PERSON_NAME] (1) Details [DATE] [DATE] 261d Open 5 T Repetitions of Planning…" at bounding box center [249, 118] width 358 height 141
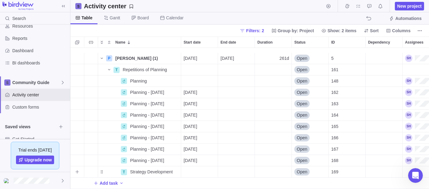
click at [407, 167] on div "Assignees" at bounding box center [432, 172] width 61 height 11
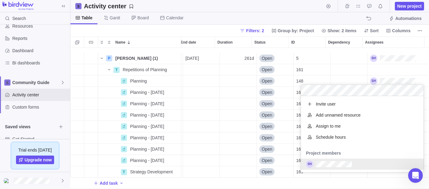
scroll to position [71, 117]
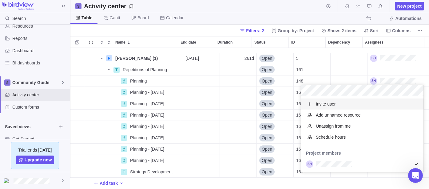
click at [272, 5] on body "Search Time logs history Invoices Resources Reports Dashboard BI dashboards Com…" at bounding box center [214, 94] width 429 height 189
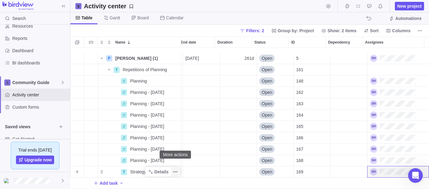
click at [173, 170] on icon "More actions" at bounding box center [175, 172] width 5 height 5
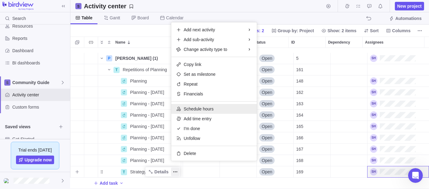
click at [205, 111] on span "Schedule hours" at bounding box center [199, 109] width 30 height 6
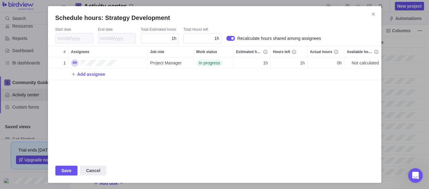
scroll to position [96, 328]
click at [70, 171] on span "Save" at bounding box center [66, 170] width 10 height 7
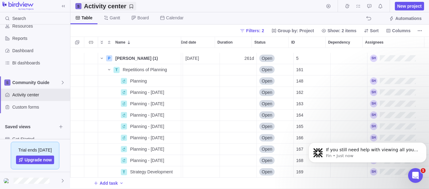
scroll to position [615, 0]
click at [423, 145] on icon "Dismiss notification" at bounding box center [424, 143] width 3 height 3
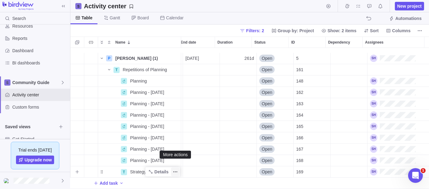
click at [176, 172] on icon "More actions" at bounding box center [176, 172] width 1 height 1
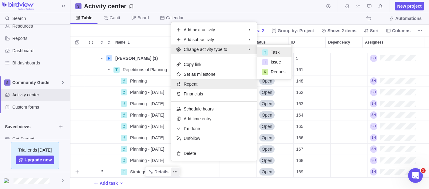
click at [199, 87] on div "Repeat" at bounding box center [213, 84] width 85 height 10
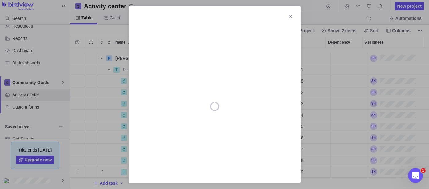
scroll to position [0, 0]
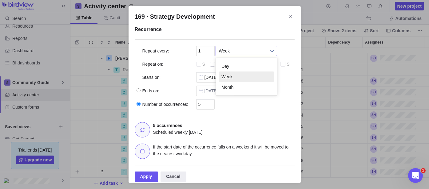
click at [259, 50] on span "Week" at bounding box center [242, 51] width 47 height 10
click at [244, 85] on li "Month" at bounding box center [246, 87] width 55 height 10
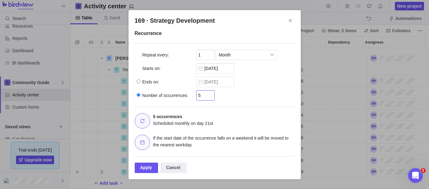
click at [203, 93] on input "5" at bounding box center [205, 95] width 18 height 10
type input "12"
click at [166, 82] on label "Ends on:" at bounding box center [165, 82] width 61 height 10
click at [140, 82] on input "Ends on:" at bounding box center [138, 82] width 4 height 4
radio input "true"
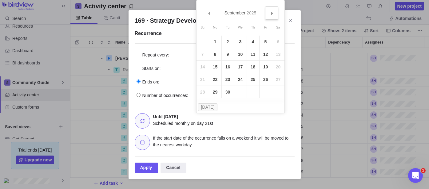
click at [270, 15] on link "Next" at bounding box center [271, 12] width 13 height 13
click at [255, 43] on link "5" at bounding box center [253, 42] width 12 height 12
type input "[DATE]"
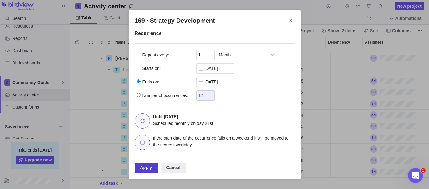
click at [145, 168] on div "Apply" at bounding box center [147, 168] width 24 height 10
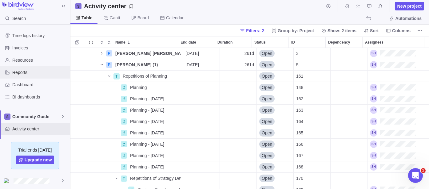
click at [34, 72] on span "Reports" at bounding box center [39, 72] width 55 height 6
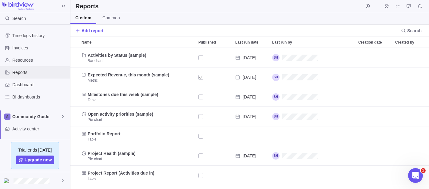
scroll to position [136, 353]
click at [36, 61] on span "Resources" at bounding box center [39, 60] width 55 height 6
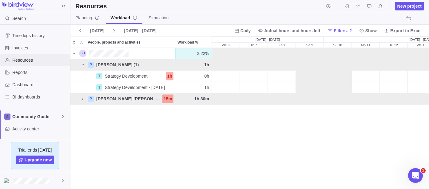
scroll to position [136, 353]
click at [36, 60] on span "Resources" at bounding box center [39, 60] width 55 height 6
click at [23, 60] on span "Resources" at bounding box center [39, 60] width 55 height 6
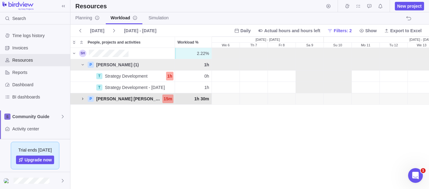
click at [83, 99] on icon "People, projects and activities" at bounding box center [82, 99] width 1 height 2
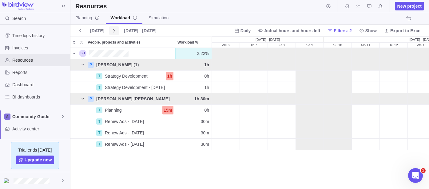
click at [112, 31] on icon at bounding box center [114, 30] width 5 height 5
